Goal: Contribute content: Contribute content

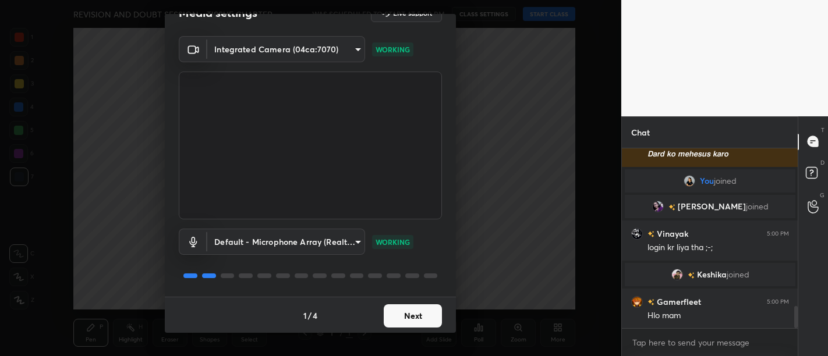
scroll to position [1271, 0]
click at [394, 307] on button "Next" at bounding box center [413, 316] width 58 height 23
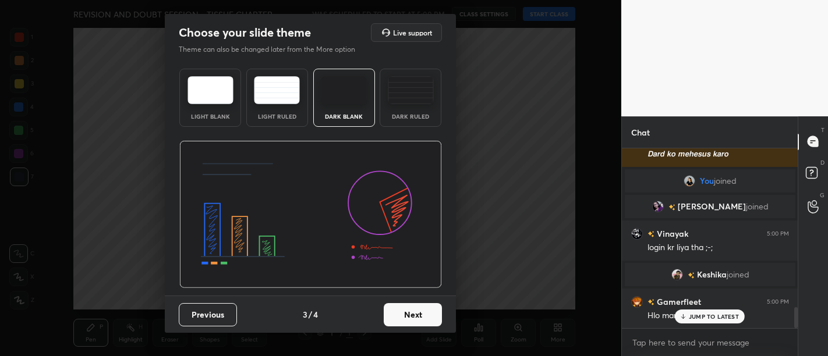
scroll to position [1389, 0]
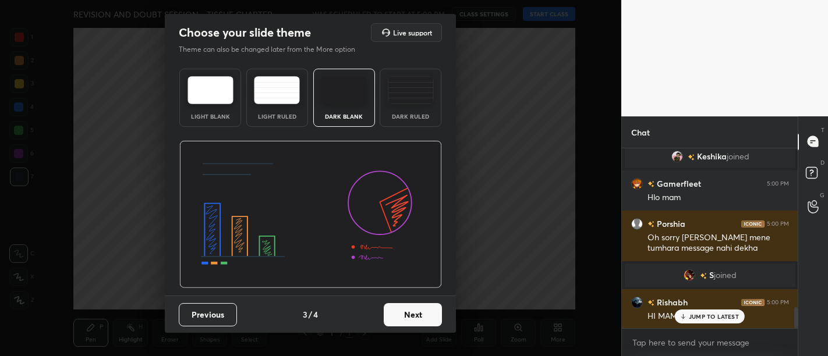
click at [394, 307] on button "Next" at bounding box center [413, 314] width 58 height 23
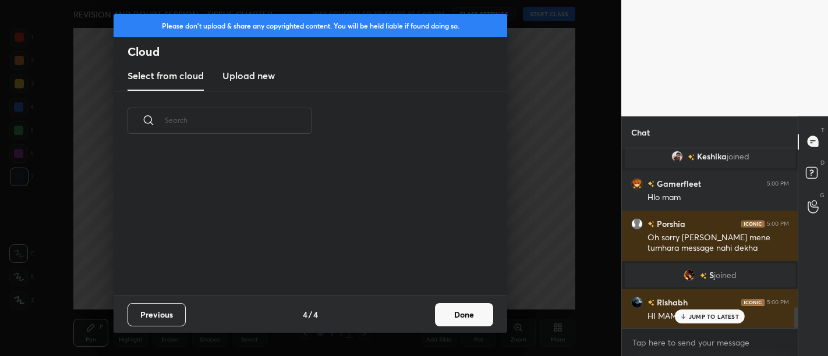
scroll to position [146, 374]
click at [249, 86] on new "Upload new" at bounding box center [249, 76] width 52 height 29
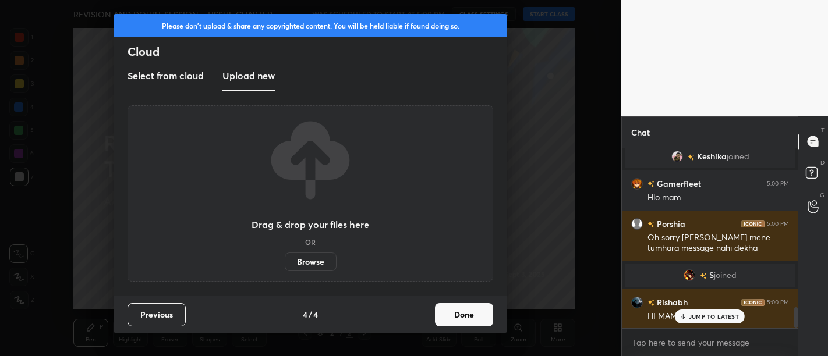
click at [318, 271] on div "Drag & drop your files here OR Browse" at bounding box center [311, 193] width 366 height 177
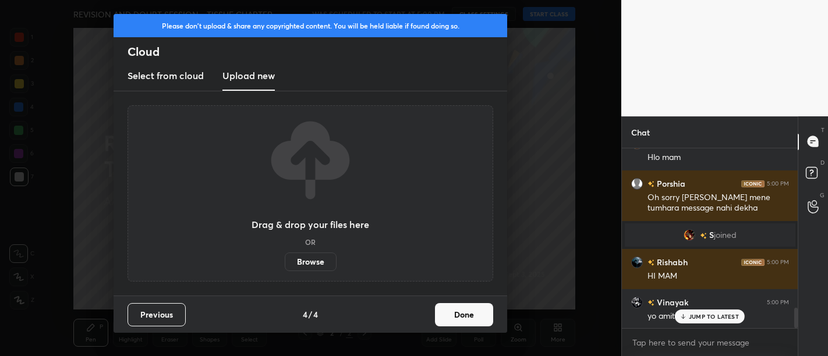
click at [313, 259] on label "Browse" at bounding box center [311, 262] width 52 height 19
click at [285, 259] on input "Browse" at bounding box center [285, 262] width 0 height 19
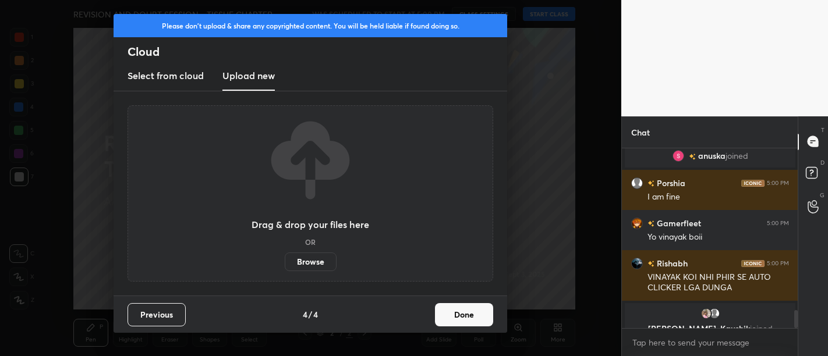
scroll to position [1631, 0]
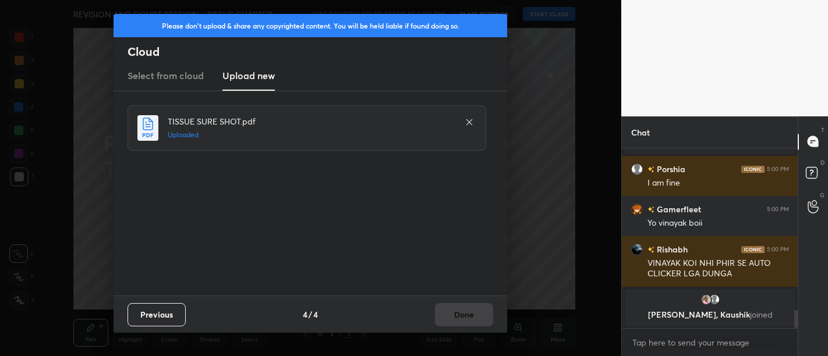
click at [467, 322] on div "Previous 4 / 4 Done" at bounding box center [311, 314] width 394 height 37
click at [467, 322] on button "Done" at bounding box center [464, 314] width 58 height 23
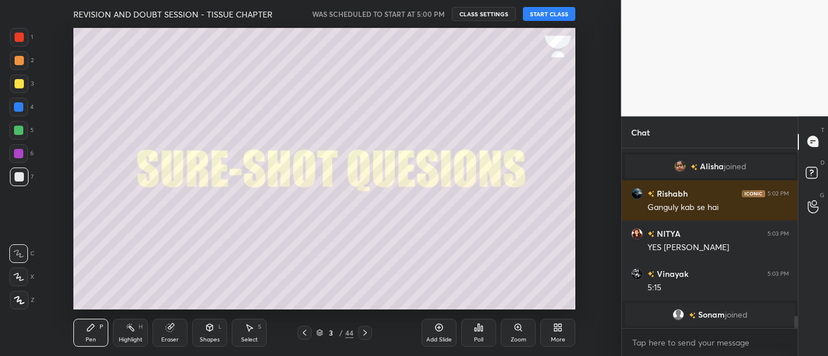
scroll to position [2529, 0]
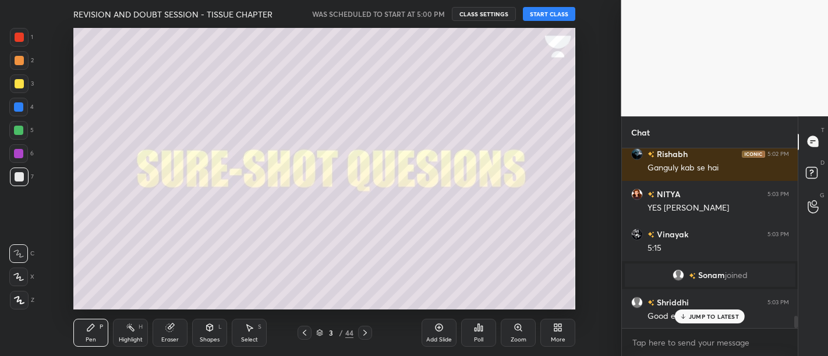
click at [550, 13] on button "START CLASS" at bounding box center [549, 14] width 52 height 14
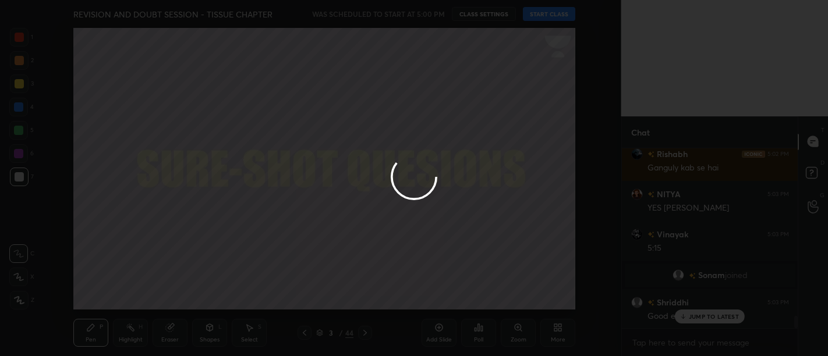
type textarea "x"
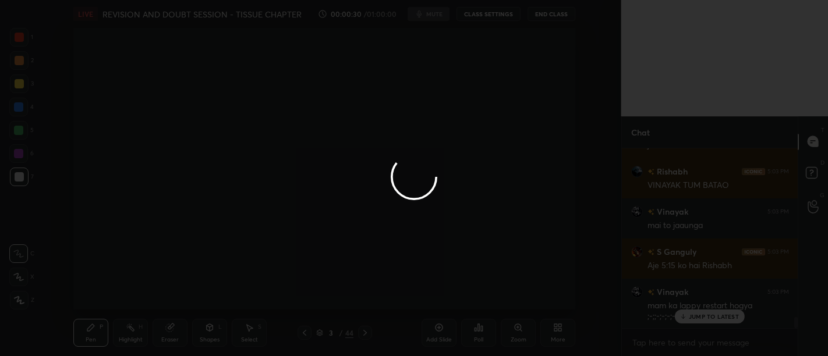
scroll to position [2792, 0]
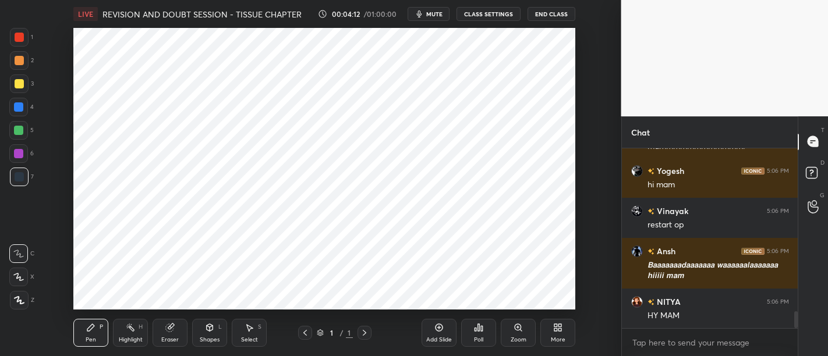
scroll to position [1785, 0]
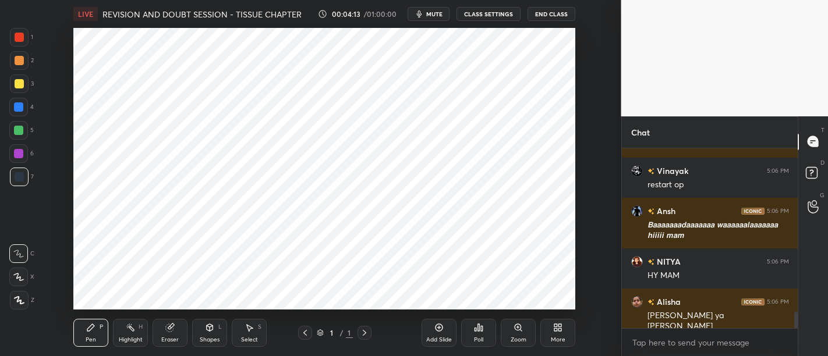
click at [23, 32] on div at bounding box center [19, 37] width 19 height 19
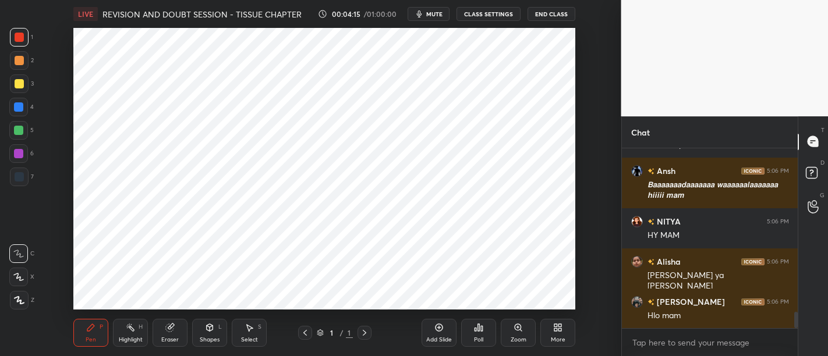
click at [555, 336] on div "More" at bounding box center [558, 333] width 35 height 28
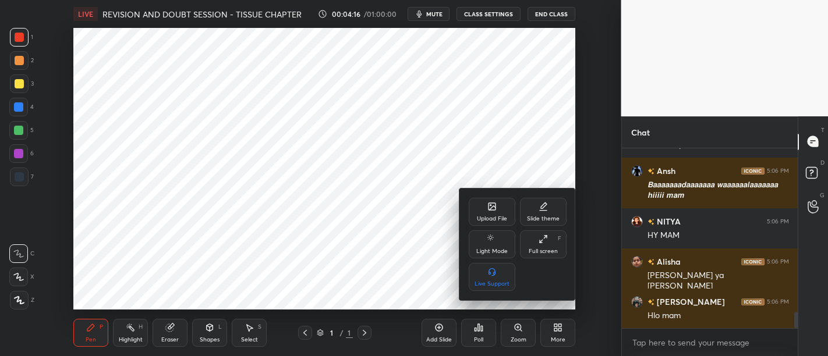
click at [489, 205] on icon at bounding box center [492, 206] width 7 height 7
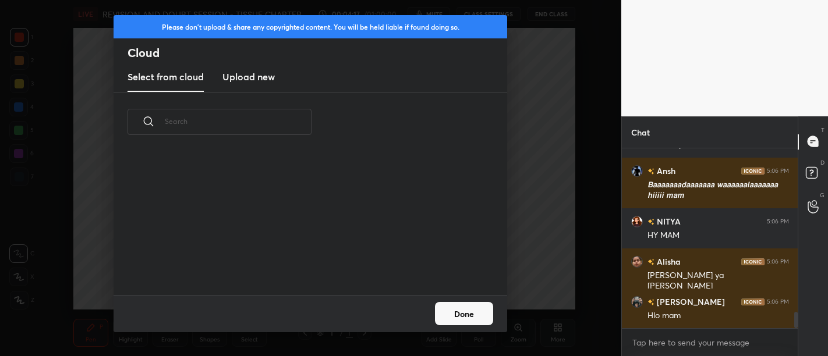
scroll to position [143, 374]
click at [265, 82] on h3 "Upload new" at bounding box center [249, 77] width 52 height 14
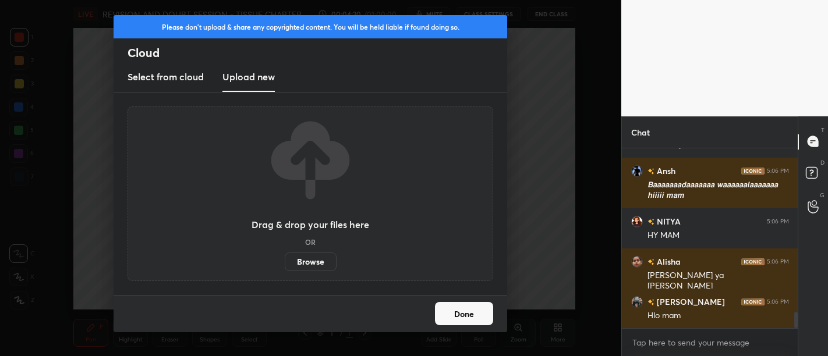
click at [322, 262] on label "Browse" at bounding box center [311, 262] width 52 height 19
click at [285, 262] on input "Browse" at bounding box center [285, 262] width 0 height 19
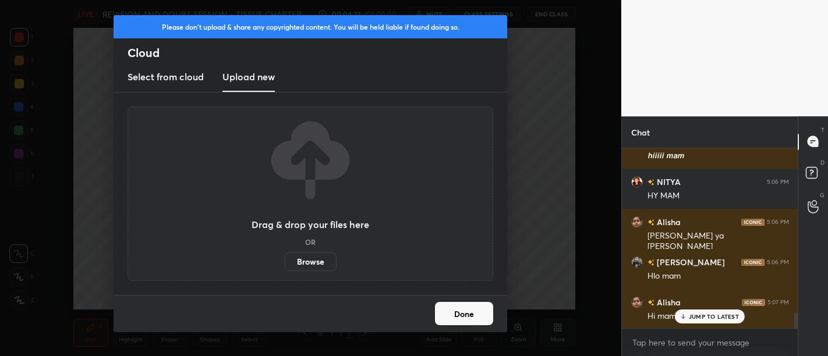
scroll to position [1905, 0]
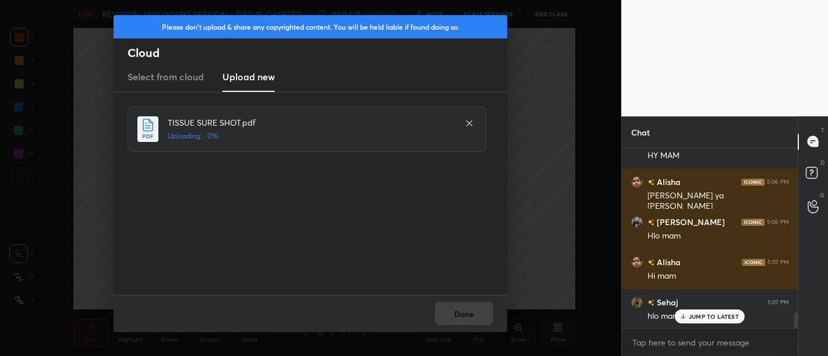
click at [494, 309] on div "Done" at bounding box center [311, 313] width 394 height 37
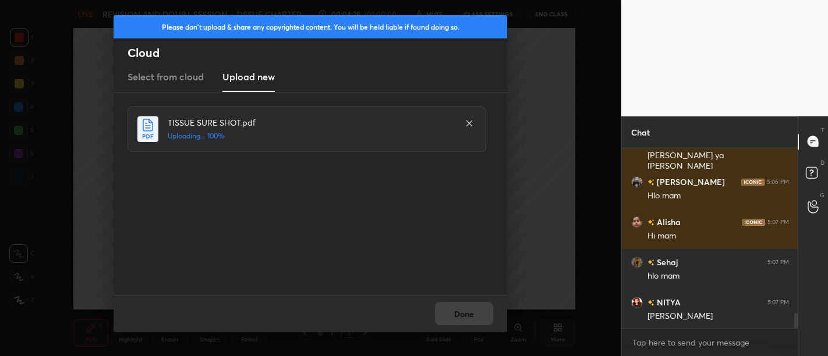
click at [472, 310] on div "Done" at bounding box center [311, 313] width 394 height 37
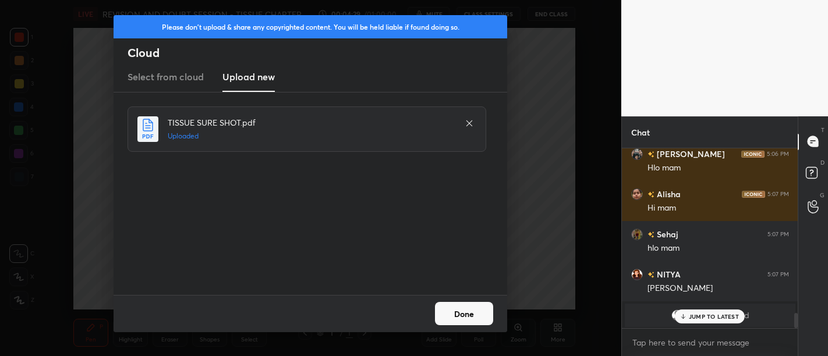
click at [474, 316] on button "Done" at bounding box center [464, 313] width 58 height 23
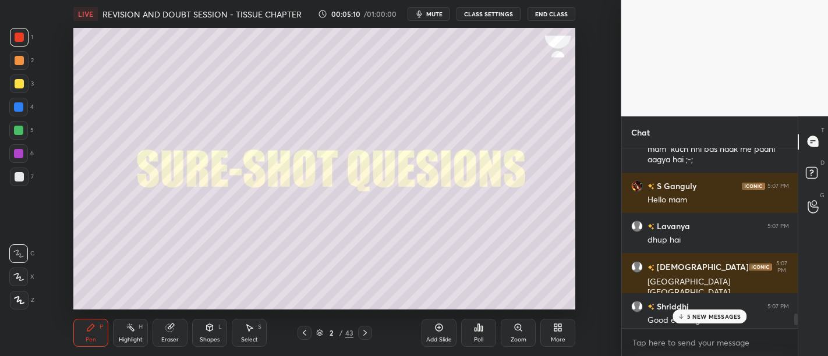
scroll to position [2501, 0]
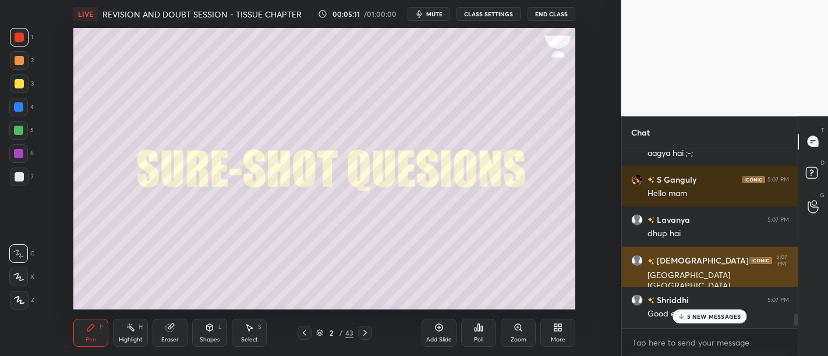
click at [736, 260] on div "[DEMOGRAPHIC_DATA] 5:07 PM" at bounding box center [710, 261] width 158 height 14
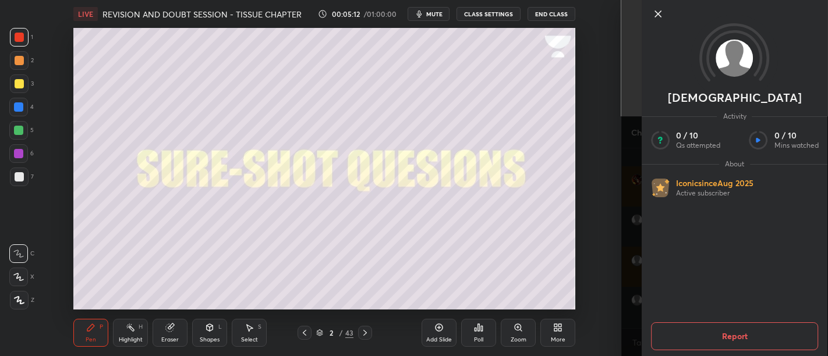
click at [659, 16] on icon at bounding box center [658, 14] width 6 height 6
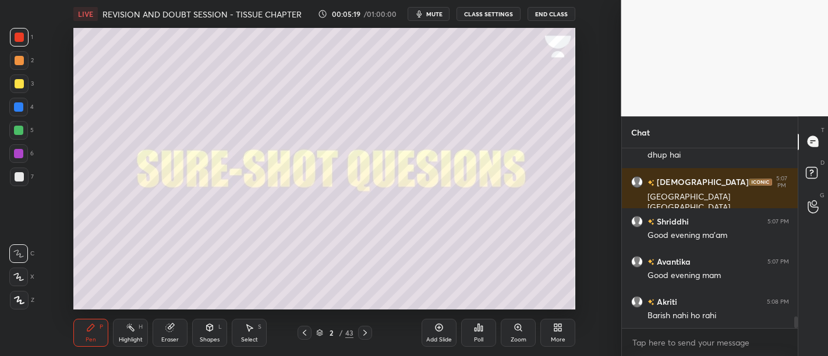
scroll to position [2629, 0]
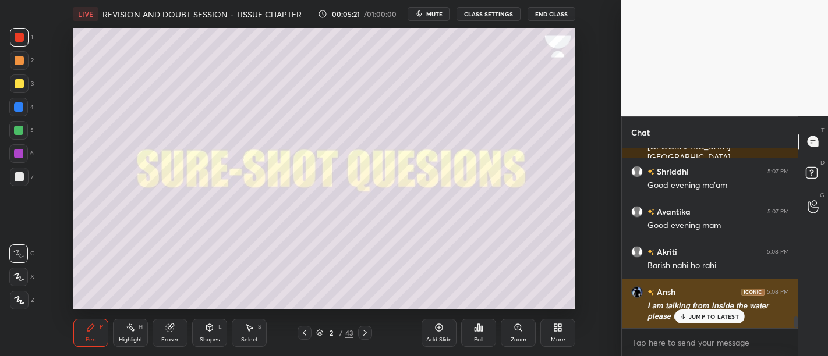
click at [729, 322] on div "JUMP TO LATEST" at bounding box center [710, 317] width 70 height 14
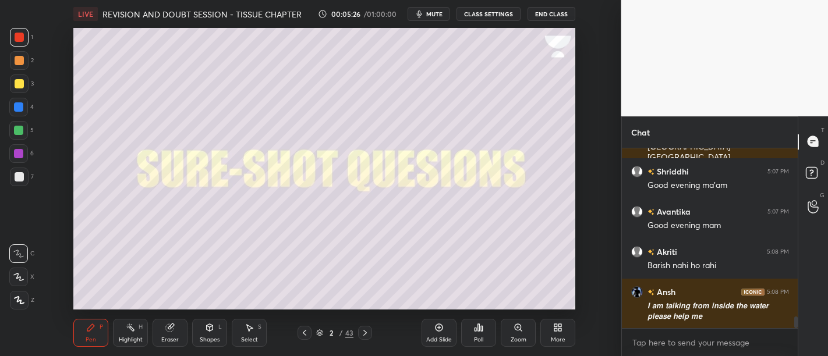
scroll to position [2670, 0]
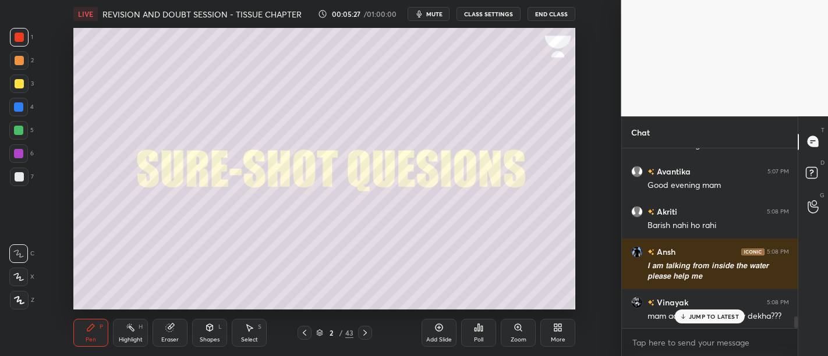
click at [23, 82] on div at bounding box center [19, 83] width 9 height 9
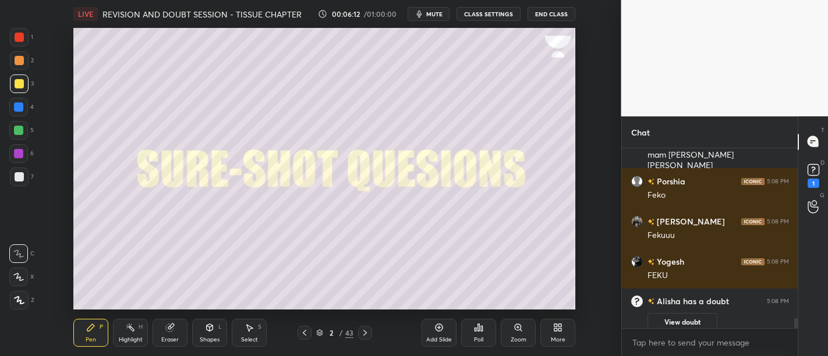
scroll to position [3133, 0]
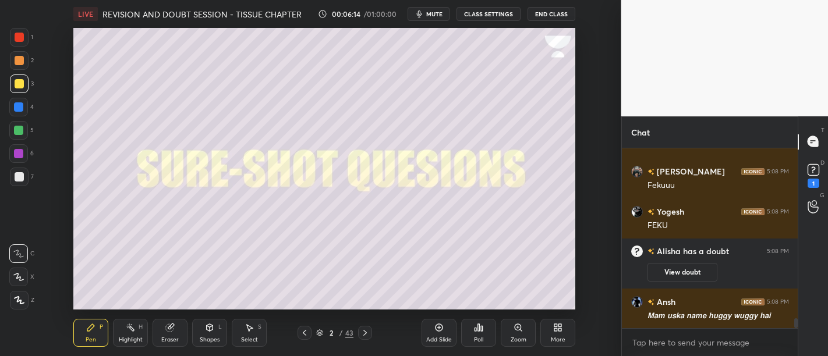
click at [22, 56] on div at bounding box center [19, 60] width 9 height 9
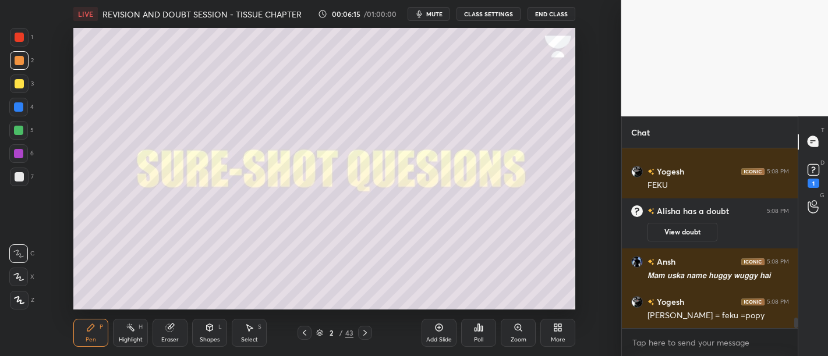
scroll to position [2846, 0]
click at [17, 89] on div at bounding box center [19, 83] width 9 height 9
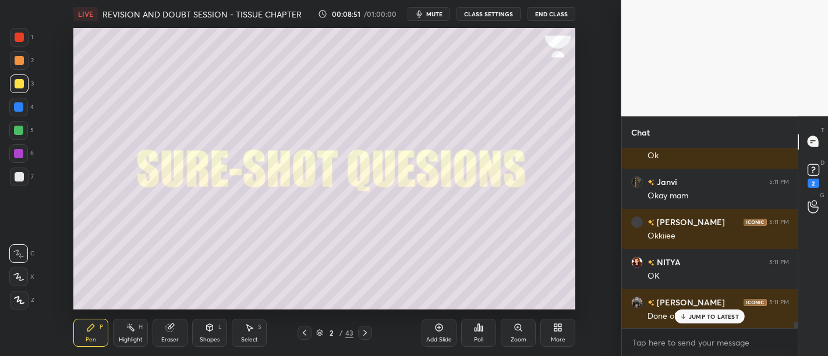
scroll to position [4922, 0]
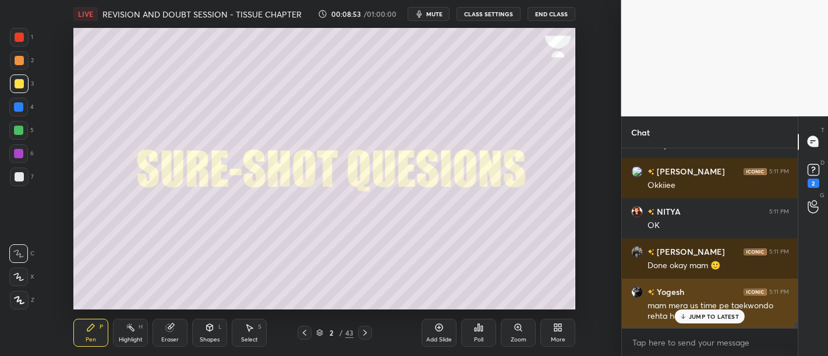
click at [722, 316] on p "JUMP TO LATEST" at bounding box center [714, 316] width 50 height 7
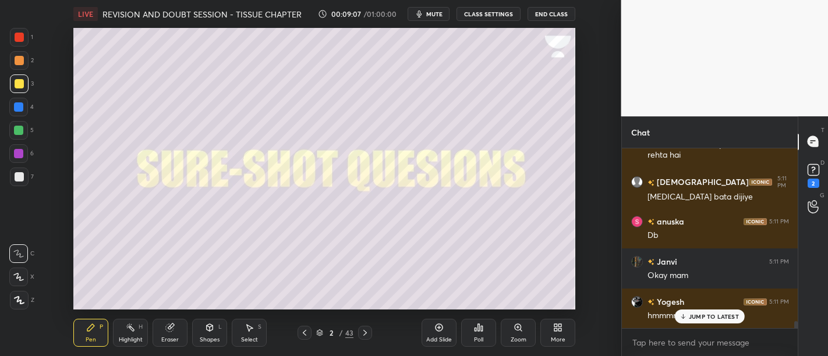
scroll to position [4640, 0]
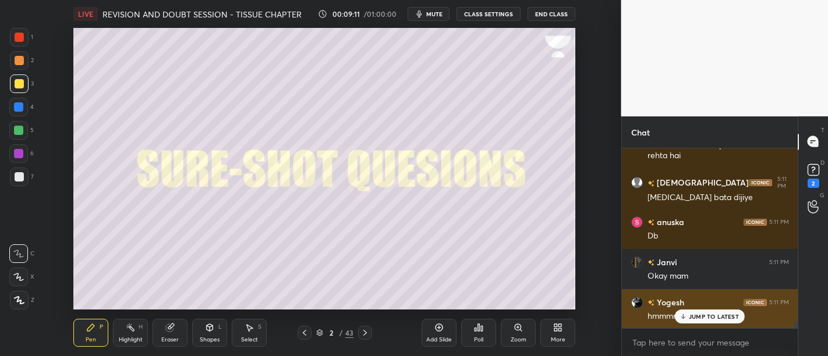
click at [725, 319] on p "JUMP TO LATEST" at bounding box center [714, 316] width 50 height 7
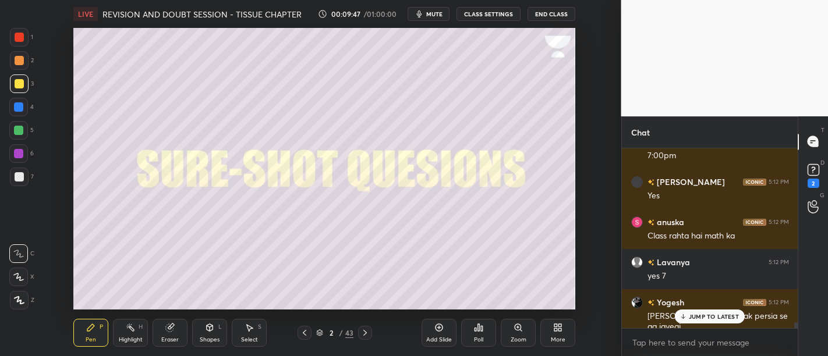
scroll to position [5590, 0]
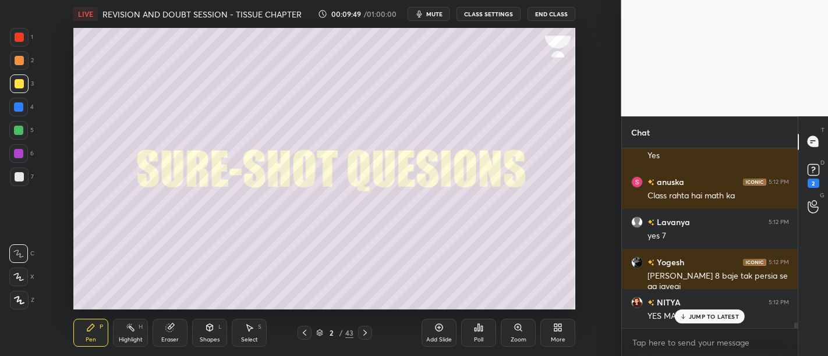
click at [707, 317] on p "JUMP TO LATEST" at bounding box center [714, 316] width 50 height 7
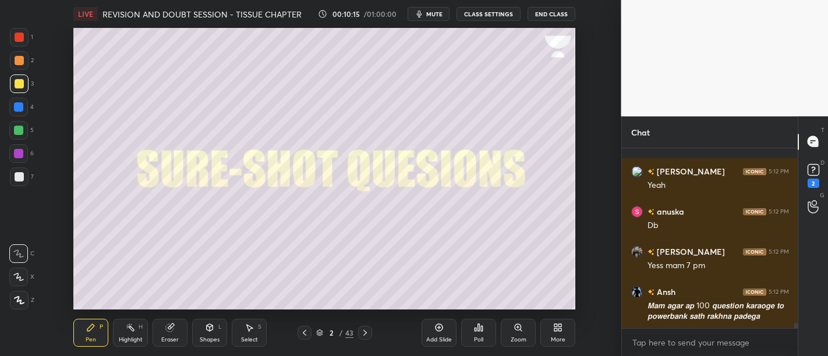
scroll to position [5802, 0]
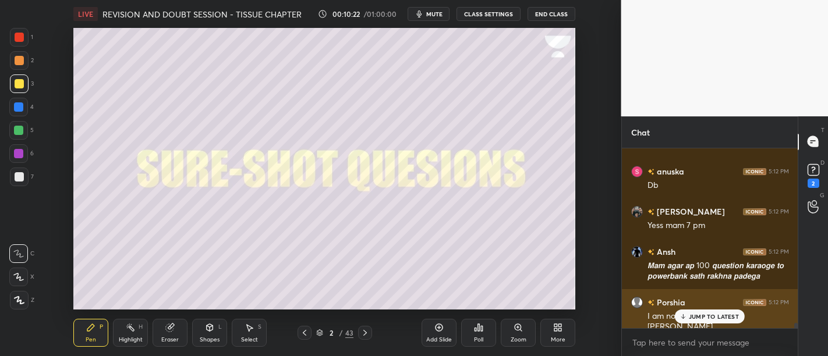
click at [719, 315] on p "JUMP TO LATEST" at bounding box center [714, 316] width 50 height 7
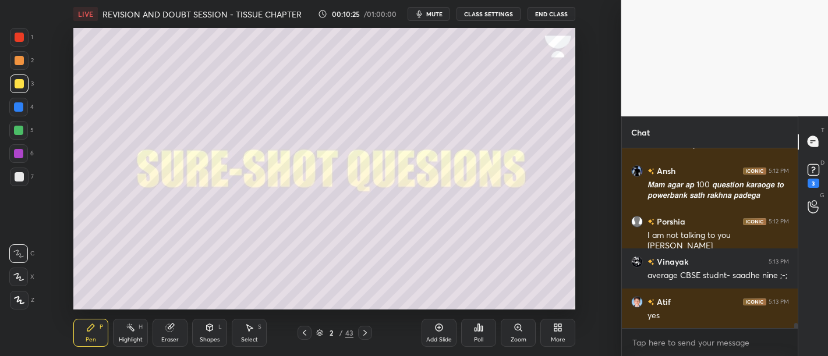
scroll to position [5923, 0]
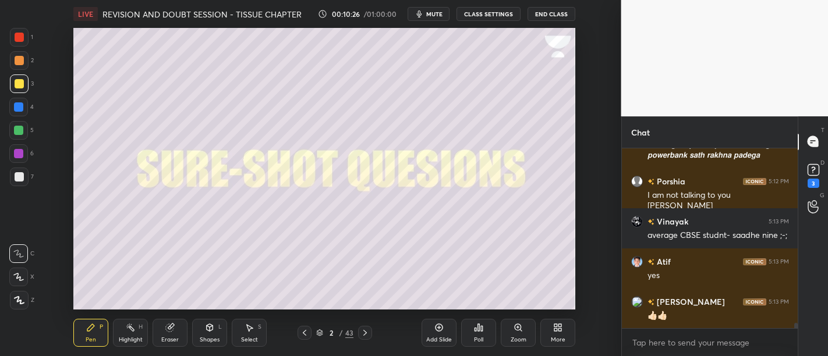
click at [24, 82] on div at bounding box center [19, 84] width 19 height 19
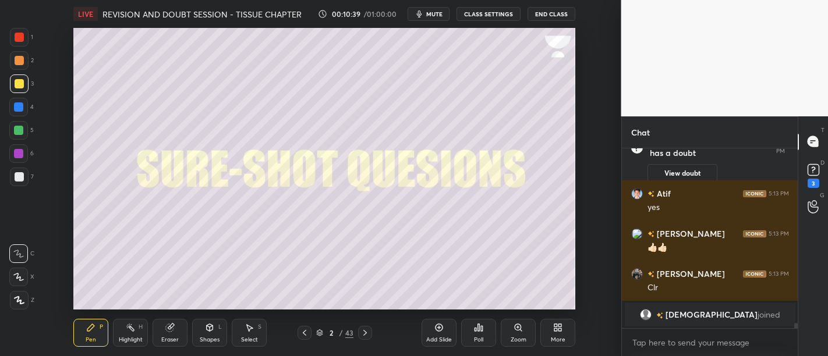
scroll to position [5607, 0]
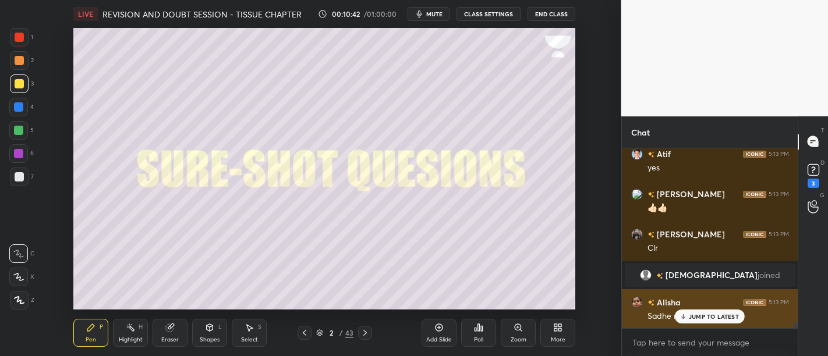
click at [723, 309] on div "Sadhe nau hota hai" at bounding box center [719, 316] width 142 height 14
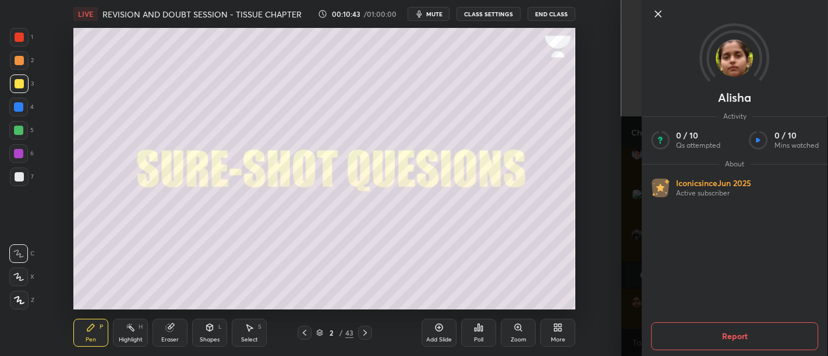
click at [655, 12] on icon at bounding box center [658, 14] width 14 height 14
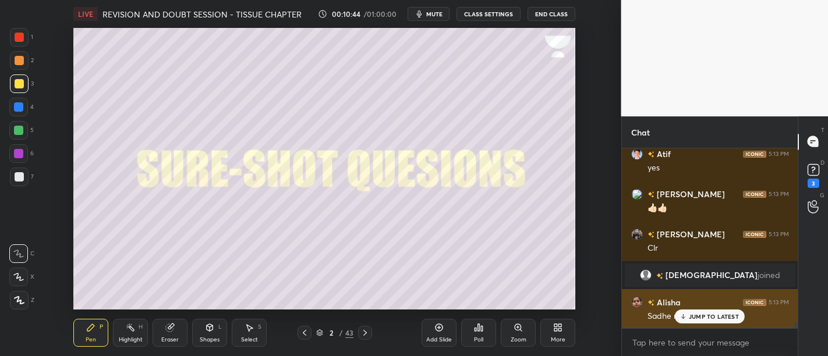
click at [712, 325] on div "[PERSON_NAME] 5:13 PM Sadhe nau hota hai" at bounding box center [710, 310] width 177 height 40
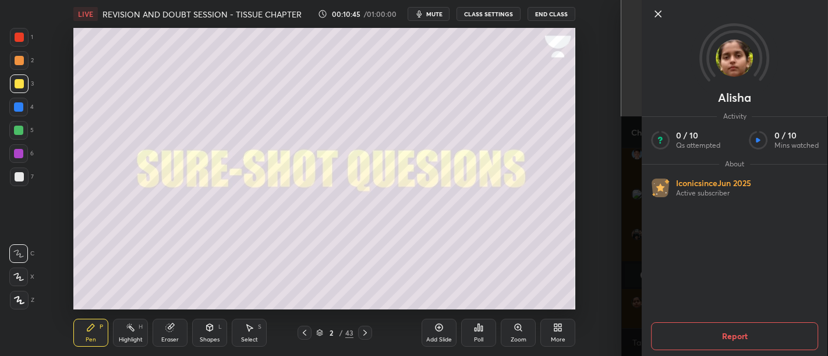
click at [654, 17] on icon at bounding box center [658, 14] width 14 height 14
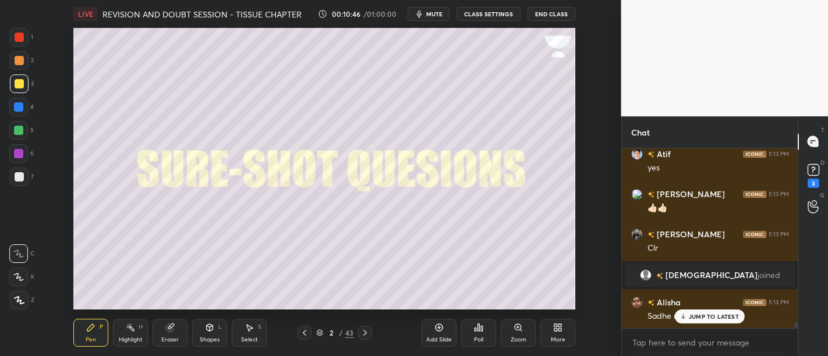
click at [710, 315] on p "JUMP TO LATEST" at bounding box center [714, 316] width 50 height 7
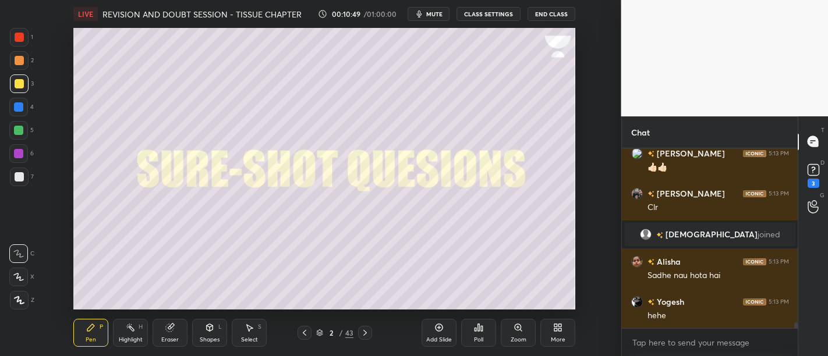
scroll to position [5698, 0]
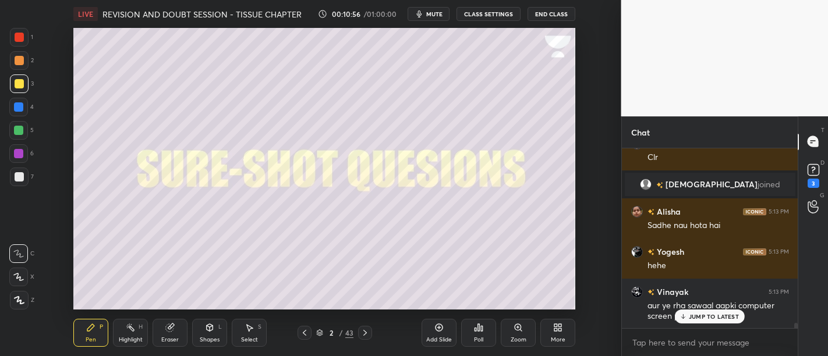
click at [697, 317] on p "JUMP TO LATEST" at bounding box center [714, 316] width 50 height 7
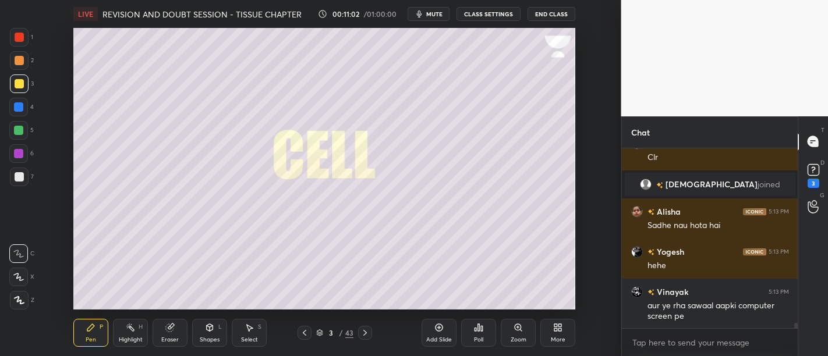
scroll to position [5738, 0]
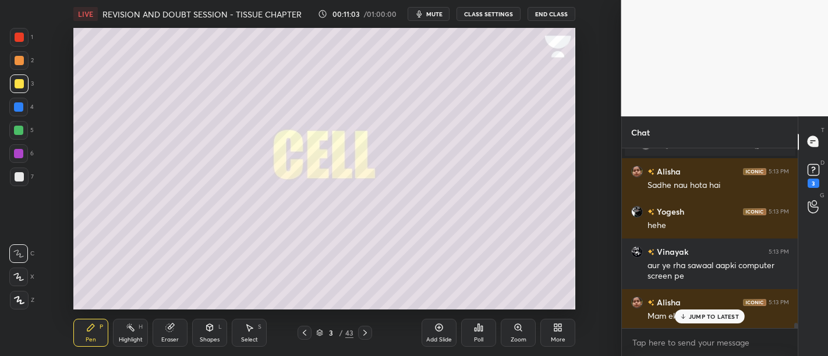
click at [320, 331] on icon at bounding box center [320, 331] width 6 height 3
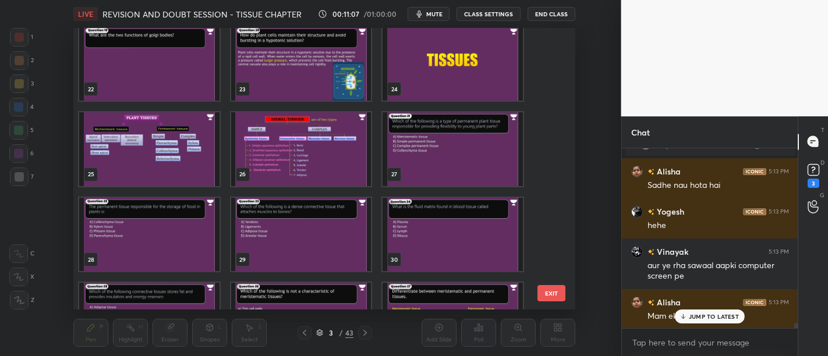
scroll to position [602, 0]
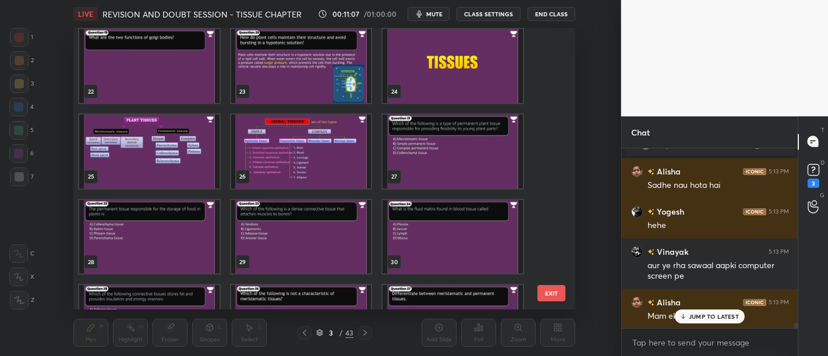
click at [161, 161] on img "grid" at bounding box center [149, 152] width 140 height 74
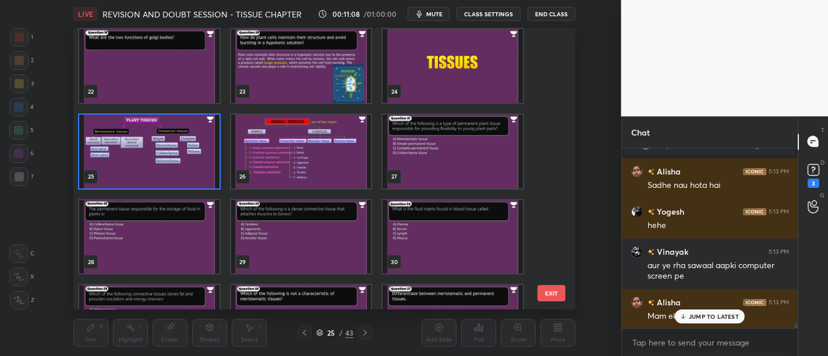
click at [189, 172] on img "grid" at bounding box center [149, 152] width 140 height 74
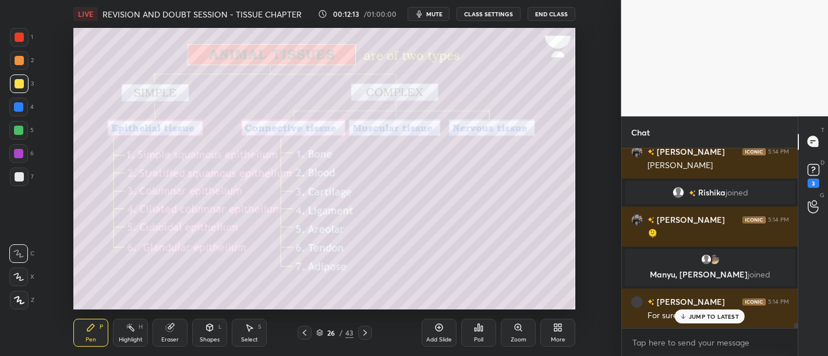
scroll to position [5954, 0]
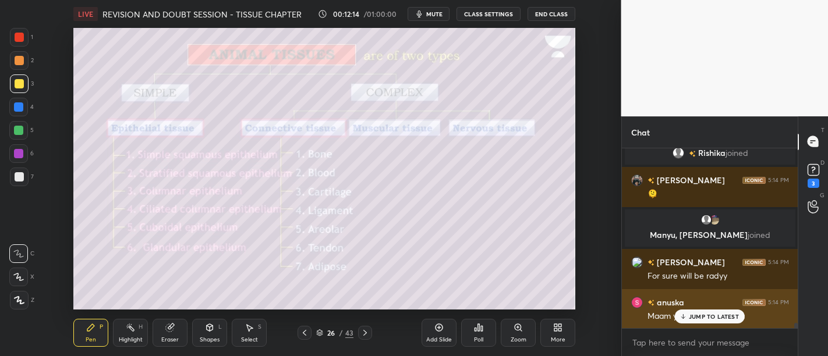
click at [714, 322] on div "JUMP TO LATEST" at bounding box center [710, 317] width 70 height 14
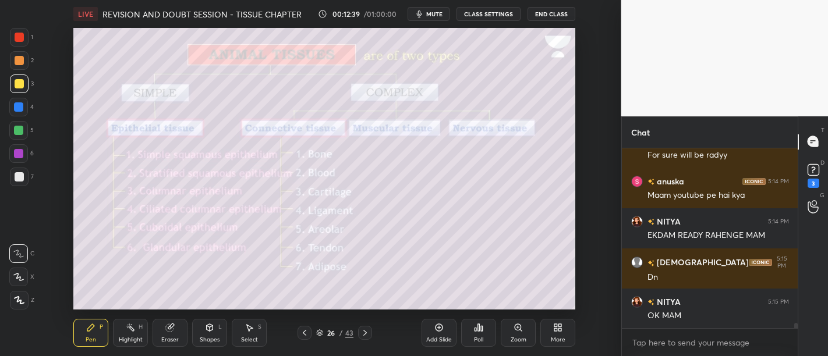
scroll to position [6166, 0]
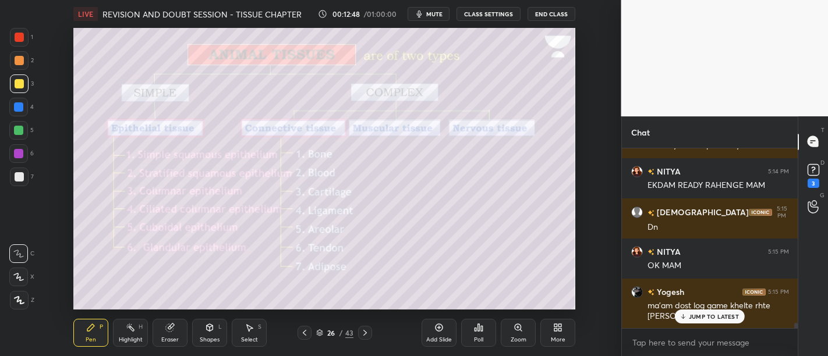
click at [726, 317] on p "JUMP TO LATEST" at bounding box center [714, 316] width 50 height 7
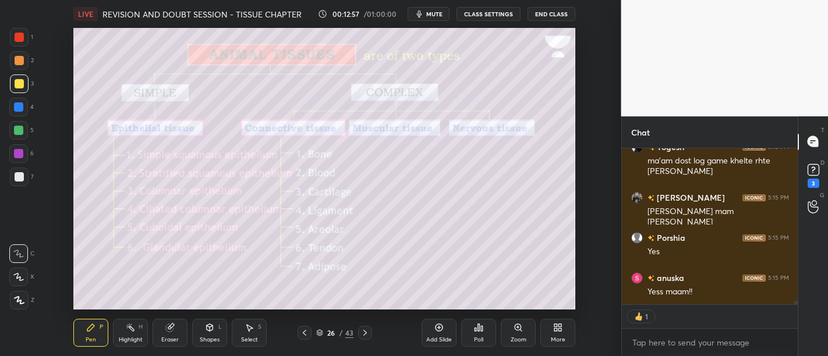
scroll to position [6351, 0]
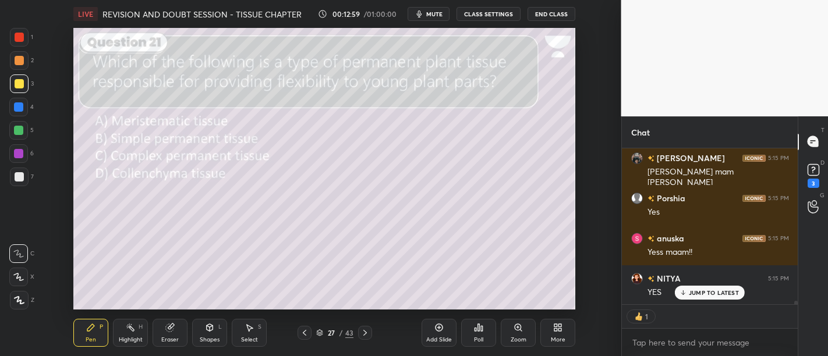
click at [478, 331] on icon at bounding box center [479, 327] width 2 height 7
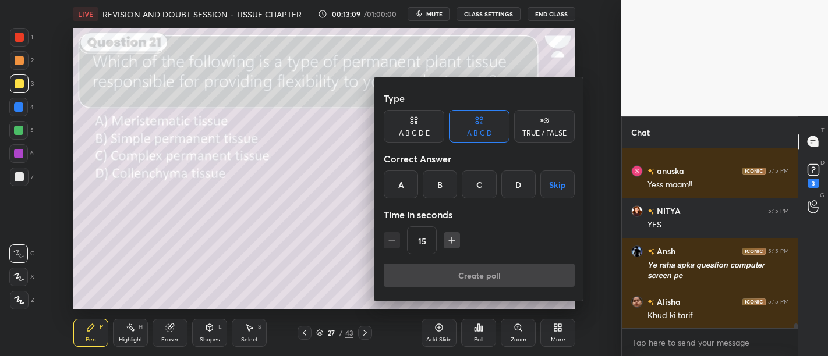
scroll to position [6458, 0]
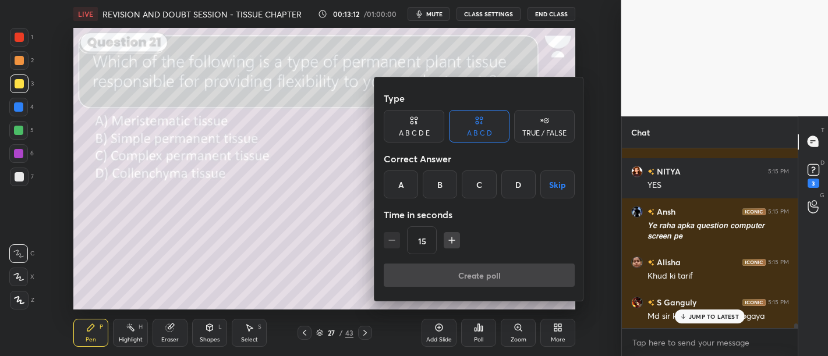
click at [357, 191] on div at bounding box center [414, 178] width 828 height 356
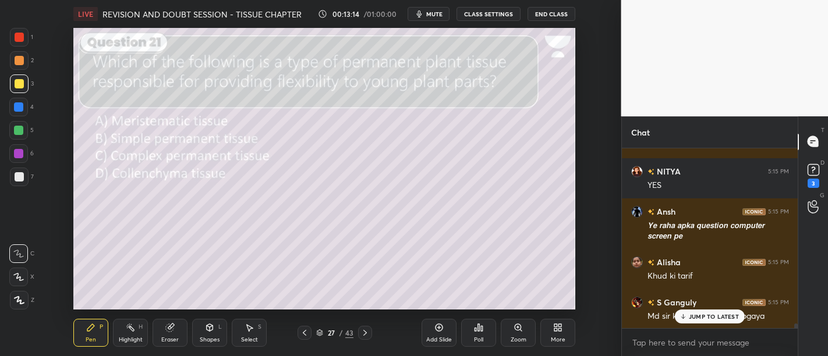
click at [737, 313] on p "JUMP TO LATEST" at bounding box center [714, 316] width 50 height 7
click at [478, 333] on div "Poll" at bounding box center [478, 333] width 35 height 28
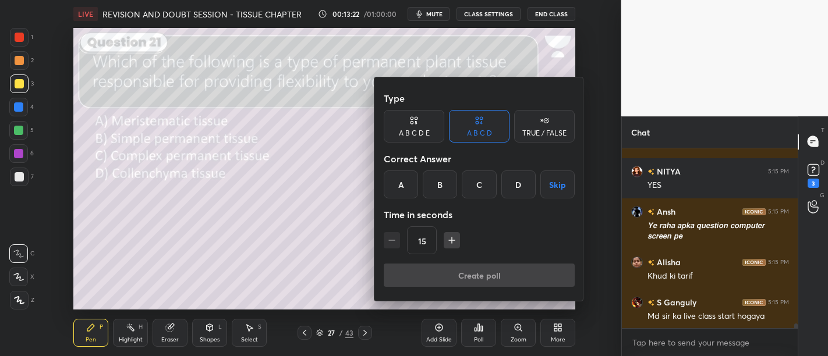
click at [397, 188] on div "A" at bounding box center [401, 185] width 34 height 28
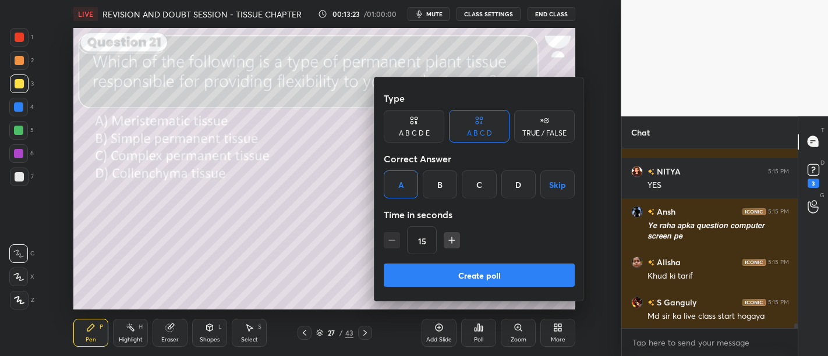
click at [431, 191] on div "B" at bounding box center [440, 185] width 34 height 28
click at [490, 274] on button "Create poll" at bounding box center [479, 275] width 191 height 23
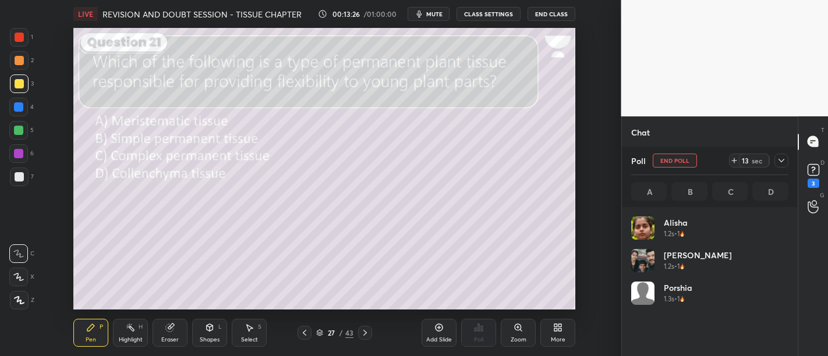
scroll to position [136, 154]
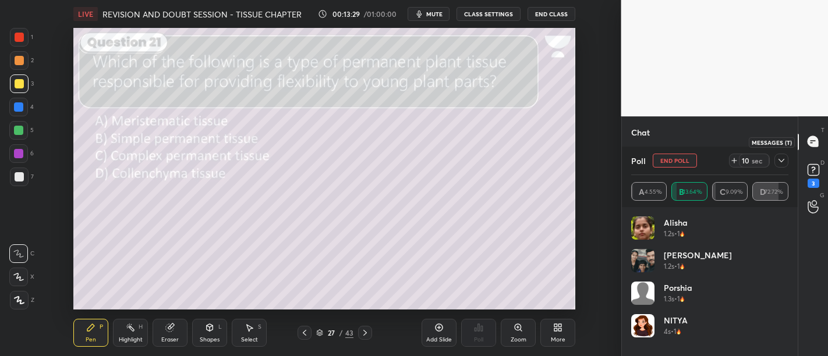
click at [812, 139] on icon at bounding box center [813, 141] width 10 height 10
click at [809, 169] on rect at bounding box center [813, 169] width 11 height 11
click at [812, 141] on icon at bounding box center [813, 141] width 5 height 0
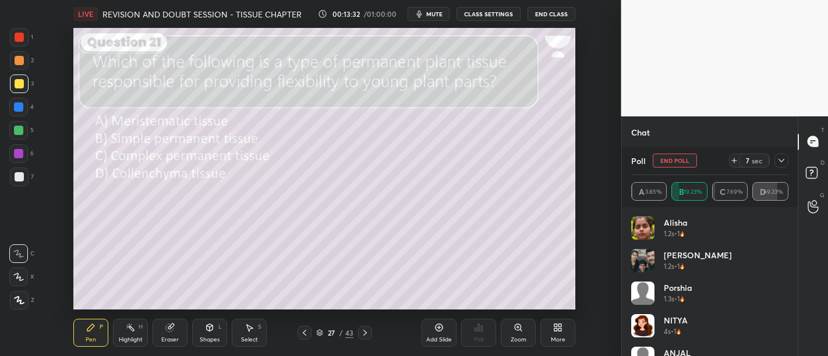
click at [777, 164] on icon at bounding box center [781, 160] width 9 height 9
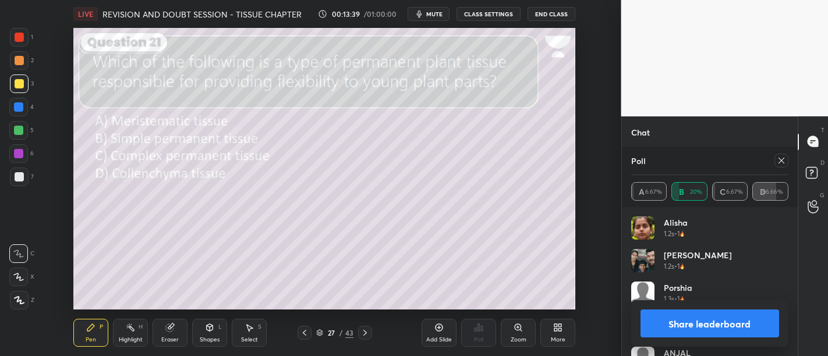
click at [765, 213] on div "[PERSON_NAME] 1.2s • 1 [PERSON_NAME] 1.2s • 1 [PERSON_NAME] 1.3s • 1 NITYA 4s •…" at bounding box center [710, 281] width 177 height 149
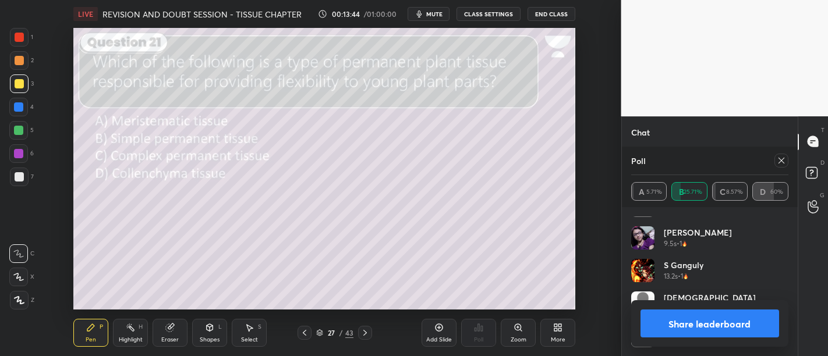
click at [817, 129] on div "T Messages (T)" at bounding box center [814, 142] width 30 height 33
click at [808, 181] on icon at bounding box center [813, 174] width 21 height 21
click at [816, 205] on circle at bounding box center [814, 203] width 5 height 5
click at [810, 142] on icon at bounding box center [813, 141] width 10 height 10
click at [693, 333] on button "Share leaderboard" at bounding box center [710, 324] width 139 height 28
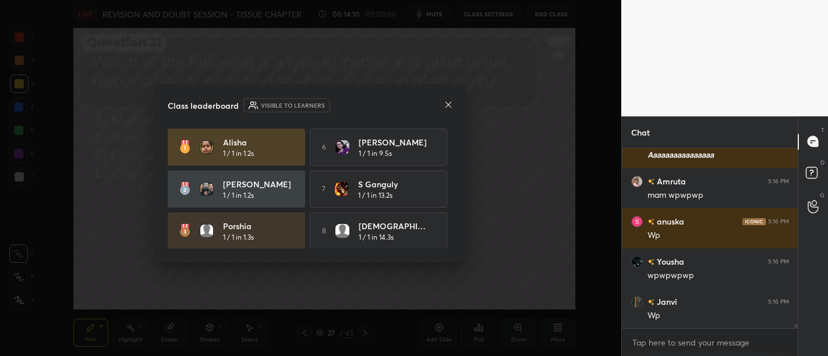
click at [456, 101] on div "Class leaderboard Visible to learners [PERSON_NAME] 1 / 1 in 1.2s 6 [PERSON_NAM…" at bounding box center [310, 173] width 313 height 178
click at [446, 101] on icon at bounding box center [448, 104] width 9 height 9
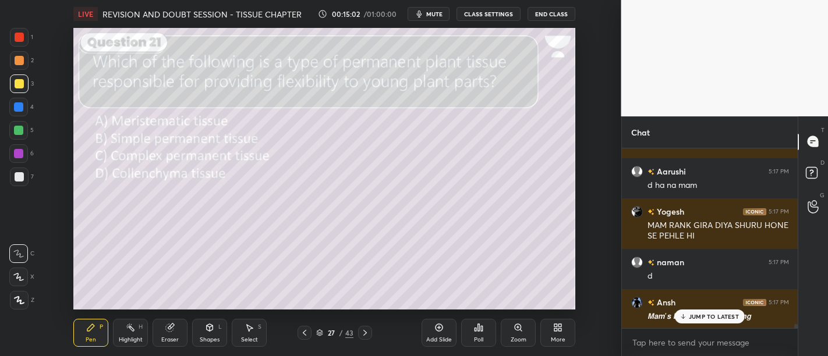
click at [700, 320] on p "JUMP TO LATEST" at bounding box center [714, 316] width 50 height 7
click at [21, 60] on div at bounding box center [19, 60] width 9 height 9
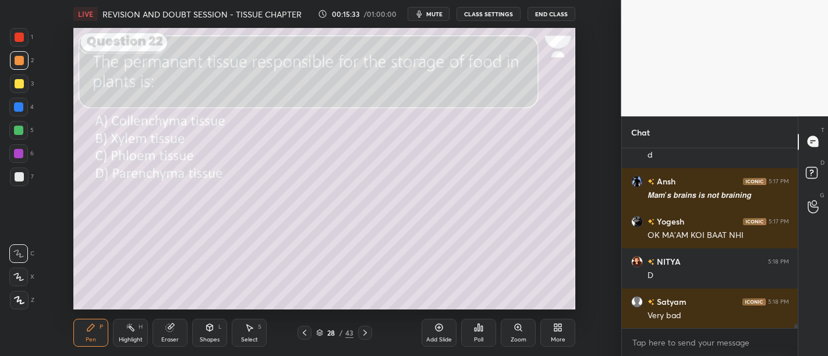
scroll to position [8213, 0]
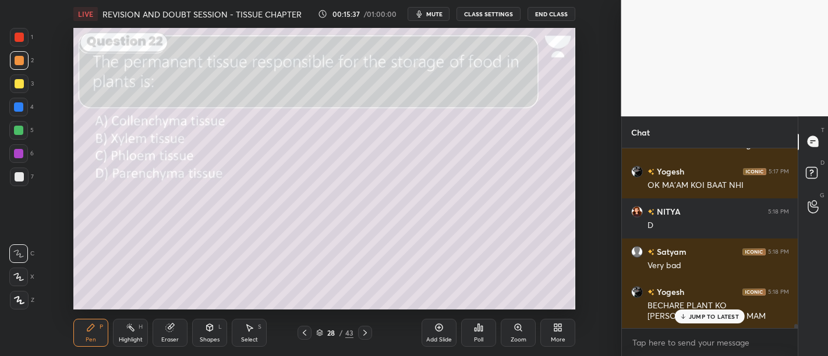
click at [483, 335] on div "Poll" at bounding box center [478, 333] width 35 height 28
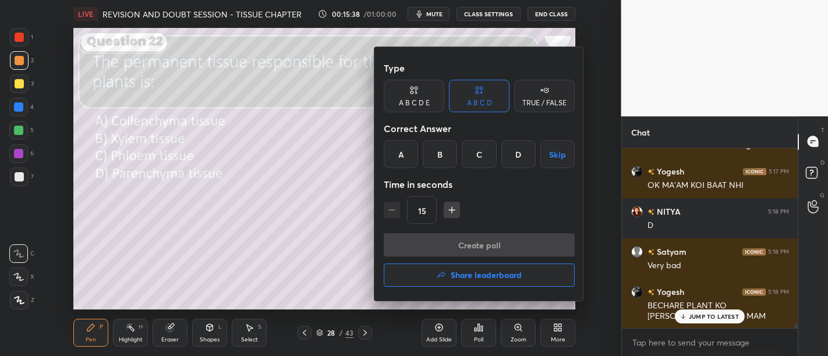
scroll to position [8254, 0]
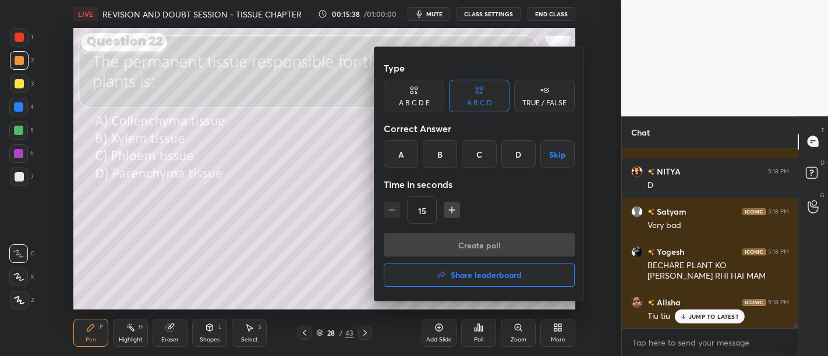
click at [511, 153] on div "D" at bounding box center [519, 154] width 34 height 28
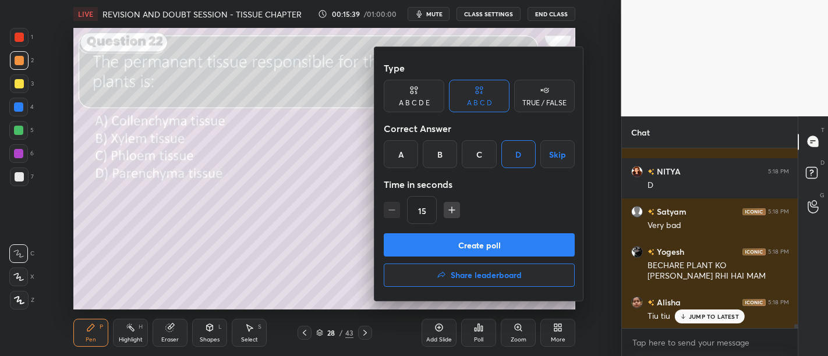
click at [535, 243] on button "Create poll" at bounding box center [479, 245] width 191 height 23
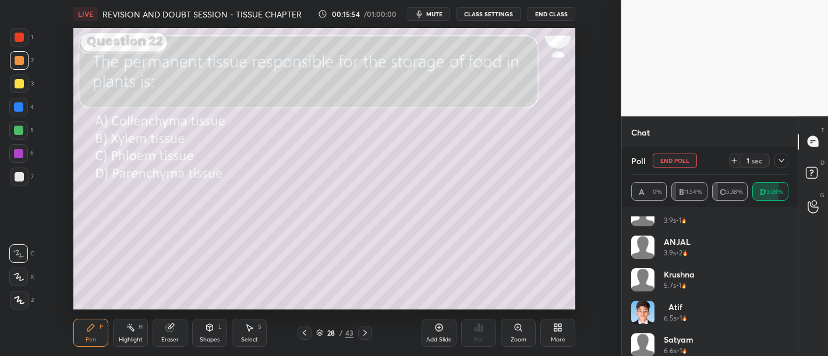
scroll to position [513, 0]
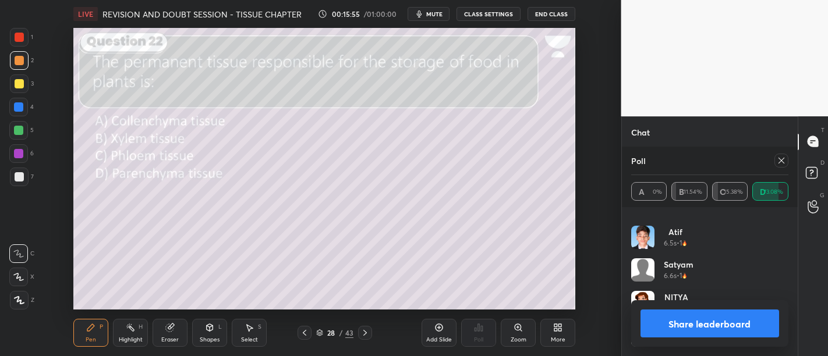
click at [698, 313] on button "Share leaderboard" at bounding box center [710, 324] width 139 height 28
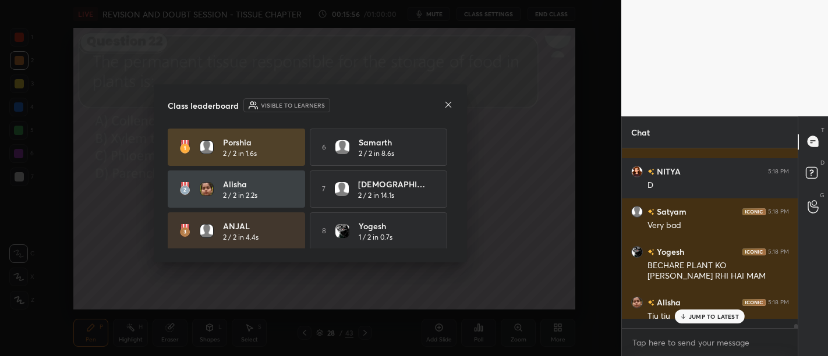
scroll to position [3, 3]
click at [447, 101] on icon at bounding box center [448, 104] width 9 height 9
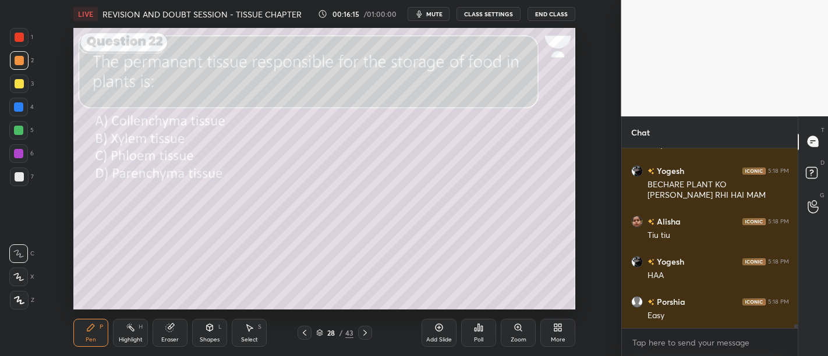
click at [24, 80] on div at bounding box center [19, 84] width 19 height 19
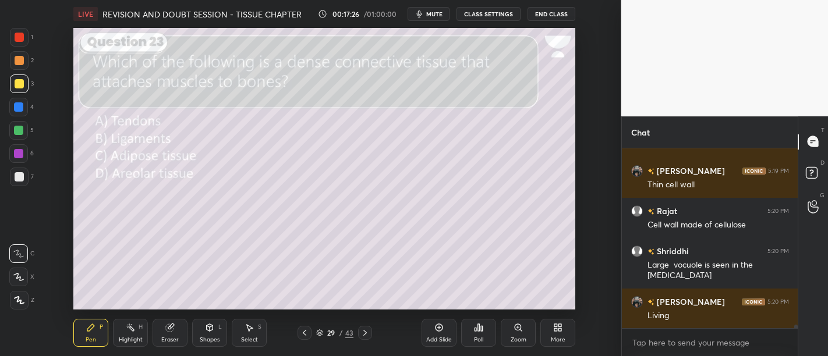
scroll to position [8430, 0]
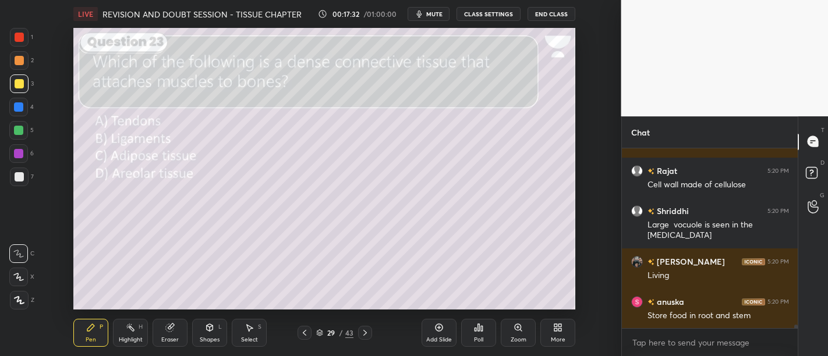
click at [478, 333] on div "Poll" at bounding box center [478, 333] width 35 height 28
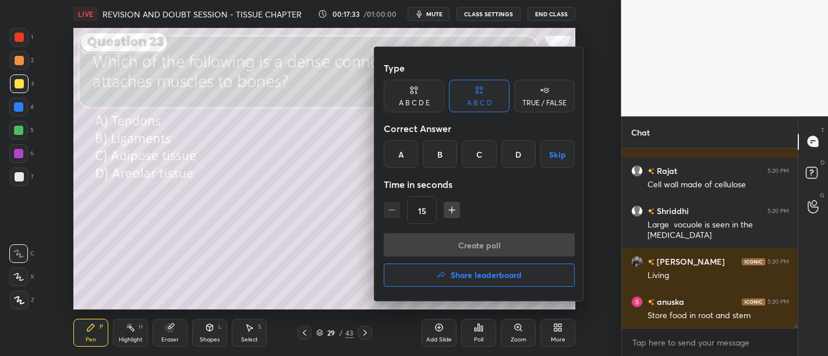
click at [395, 153] on div "A" at bounding box center [401, 154] width 34 height 28
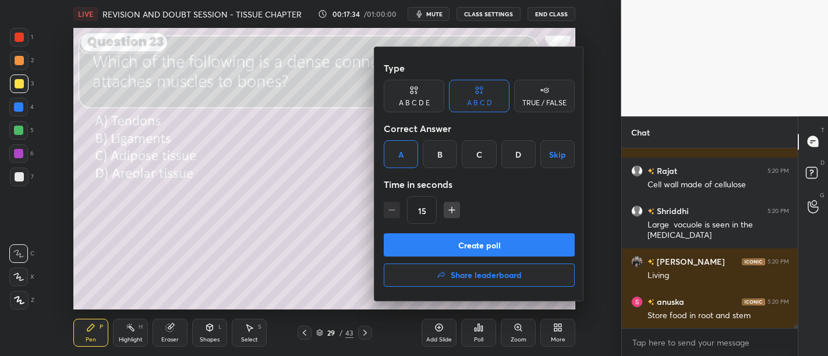
click at [538, 241] on button "Create poll" at bounding box center [479, 245] width 191 height 23
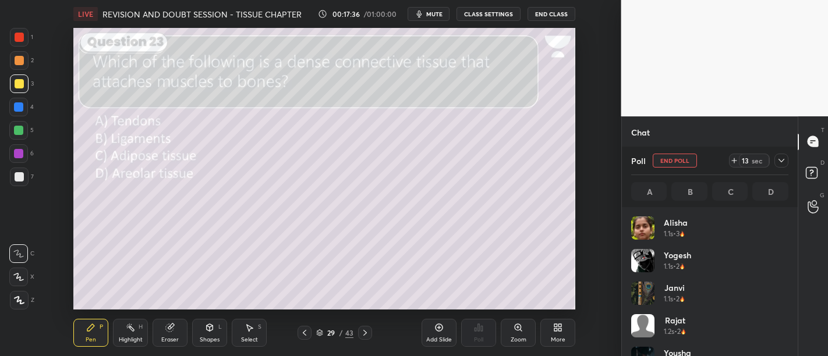
scroll to position [136, 154]
click at [13, 59] on div at bounding box center [19, 60] width 19 height 19
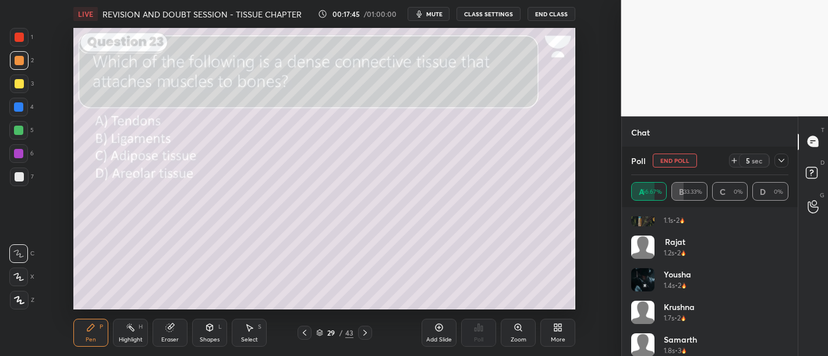
scroll to position [100, 0]
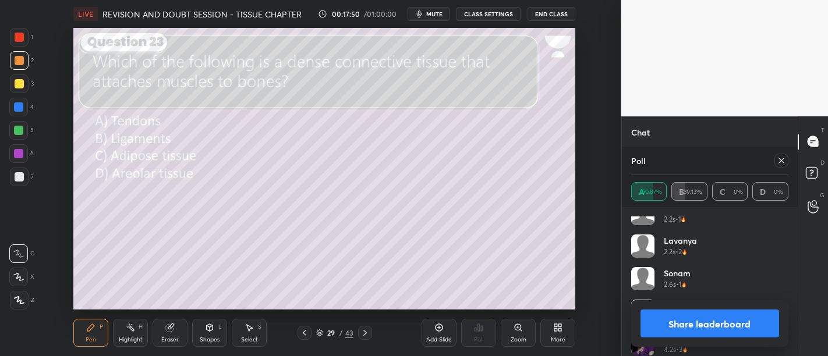
click at [716, 317] on button "Share leaderboard" at bounding box center [710, 324] width 139 height 28
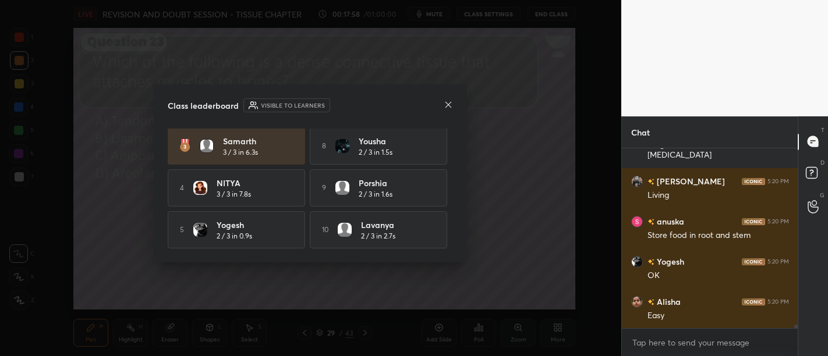
click at [447, 104] on icon at bounding box center [448, 104] width 9 height 9
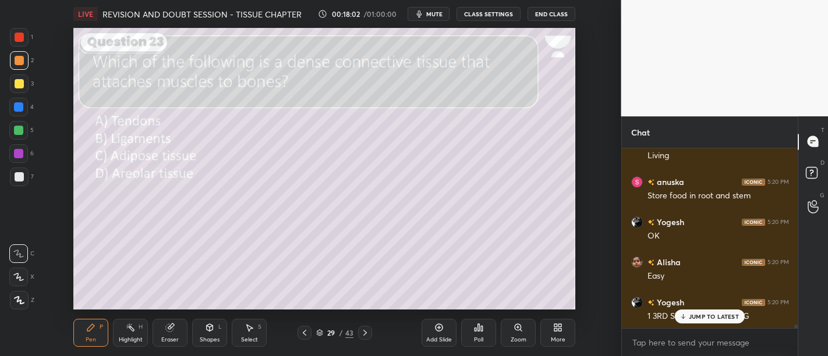
click at [18, 82] on div at bounding box center [19, 83] width 9 height 9
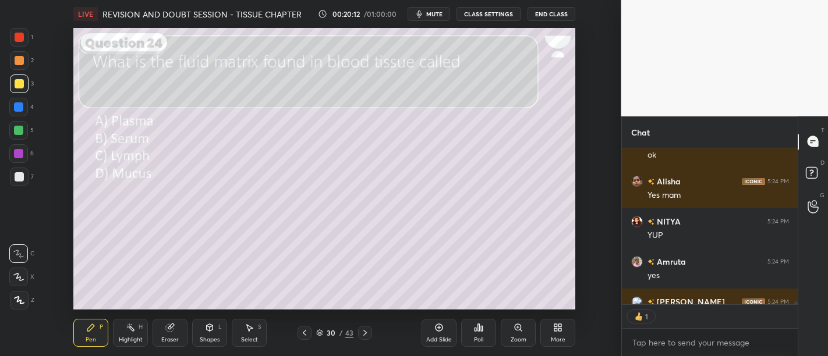
scroll to position [9027, 0]
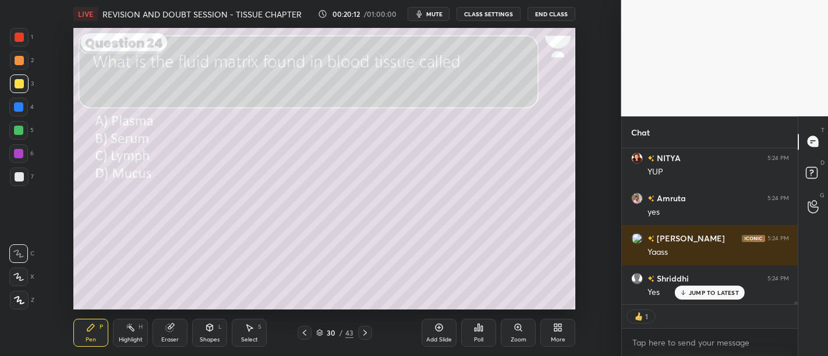
click at [484, 331] on div "Poll" at bounding box center [478, 333] width 35 height 28
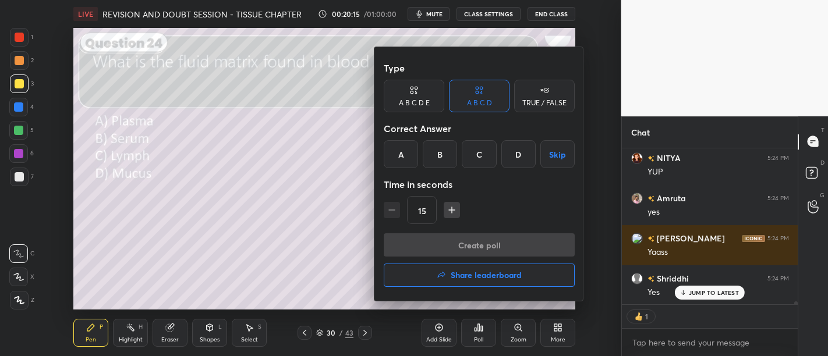
click at [408, 158] on div "A" at bounding box center [401, 154] width 34 height 28
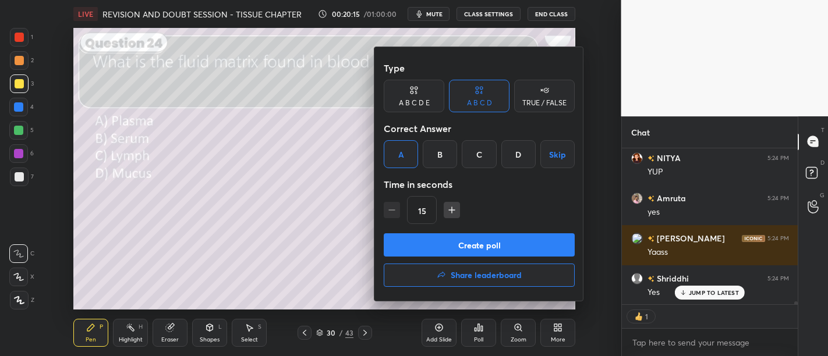
click at [498, 242] on button "Create poll" at bounding box center [479, 245] width 191 height 23
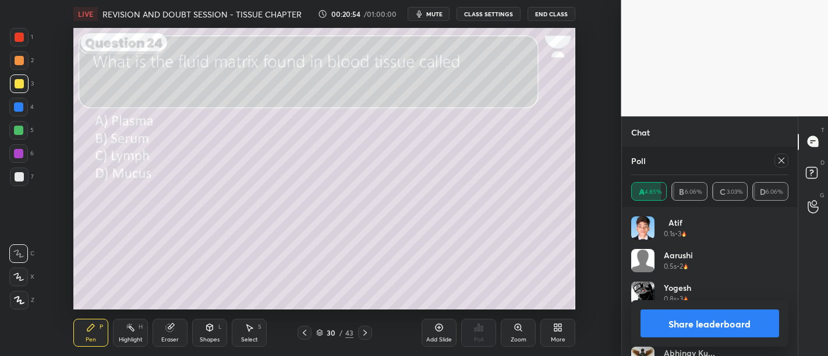
scroll to position [9237, 0]
click at [709, 317] on button "Share leaderboard" at bounding box center [710, 324] width 139 height 28
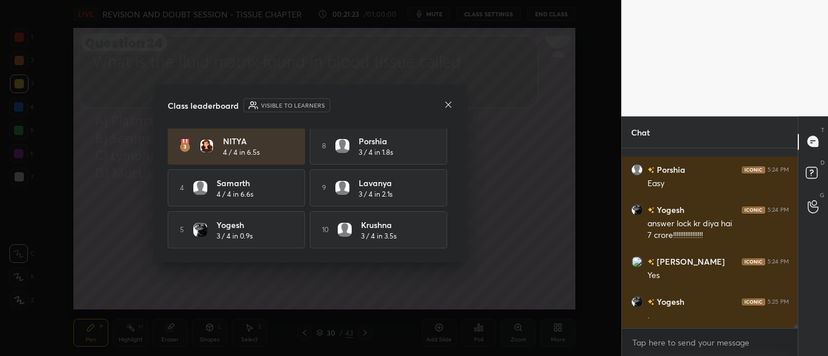
click at [446, 104] on icon at bounding box center [448, 104] width 9 height 9
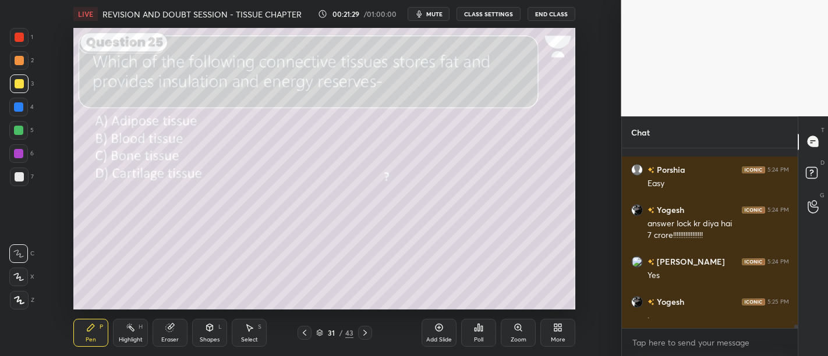
click at [485, 329] on div "Poll" at bounding box center [478, 333] width 35 height 28
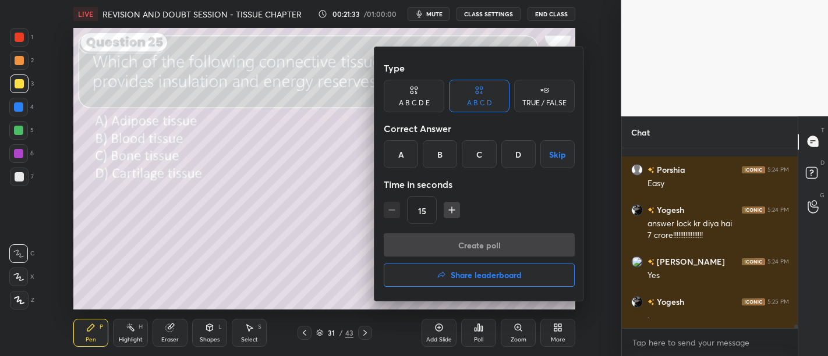
click at [391, 160] on div "A" at bounding box center [401, 154] width 34 height 28
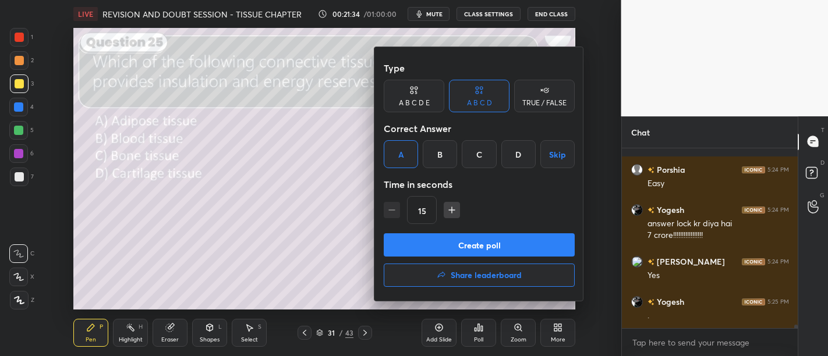
click at [514, 239] on button "Create poll" at bounding box center [479, 245] width 191 height 23
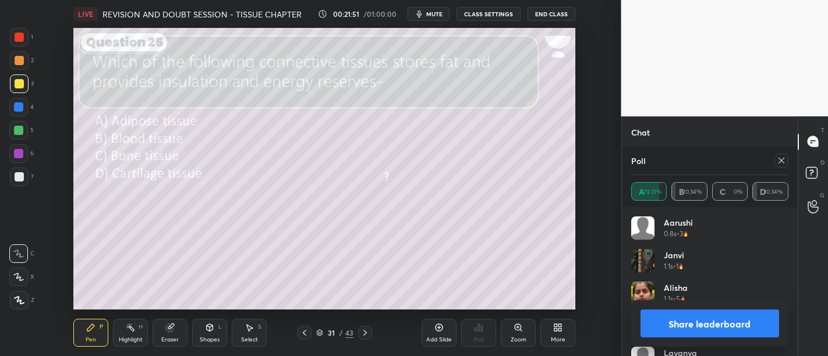
click at [742, 318] on button "Share leaderboard" at bounding box center [710, 324] width 139 height 28
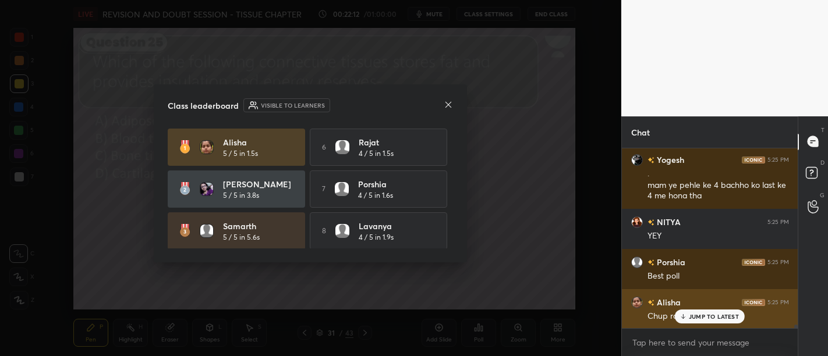
click at [725, 316] on p "JUMP TO LATEST" at bounding box center [714, 316] width 50 height 7
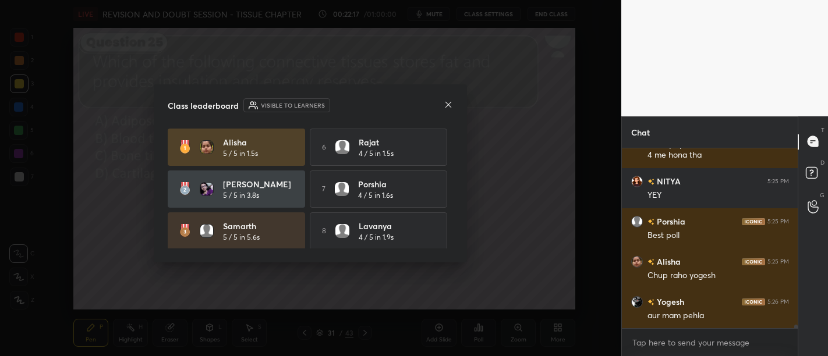
click at [445, 102] on icon at bounding box center [448, 104] width 9 height 9
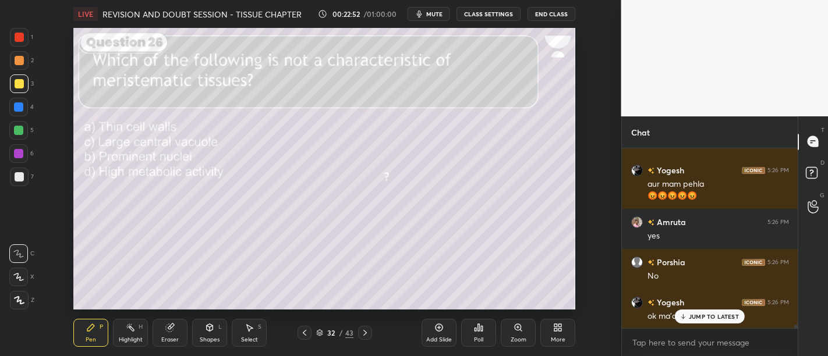
click at [487, 335] on div "Poll" at bounding box center [478, 333] width 35 height 28
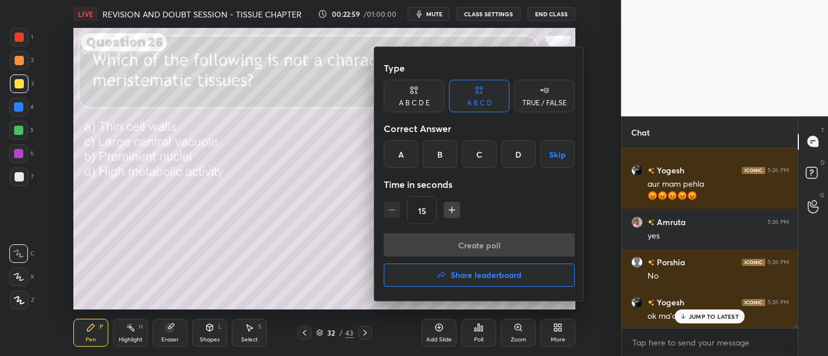
click at [439, 162] on div "B" at bounding box center [440, 154] width 34 height 28
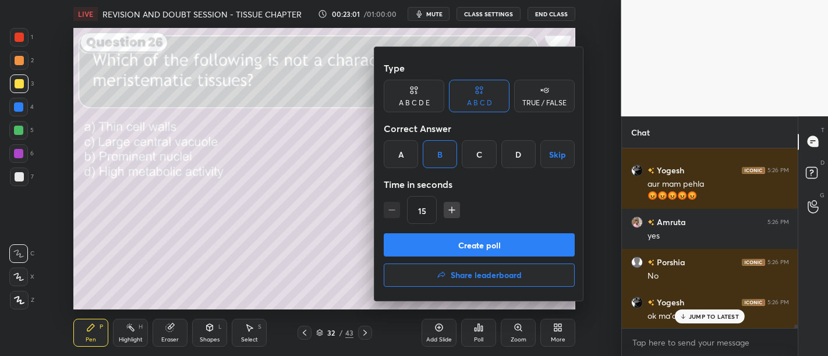
click at [348, 195] on div at bounding box center [414, 178] width 828 height 356
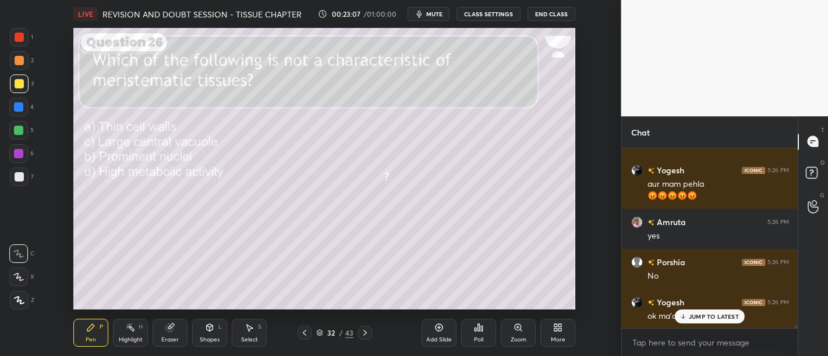
click at [489, 322] on div "Poll" at bounding box center [478, 333] width 35 height 28
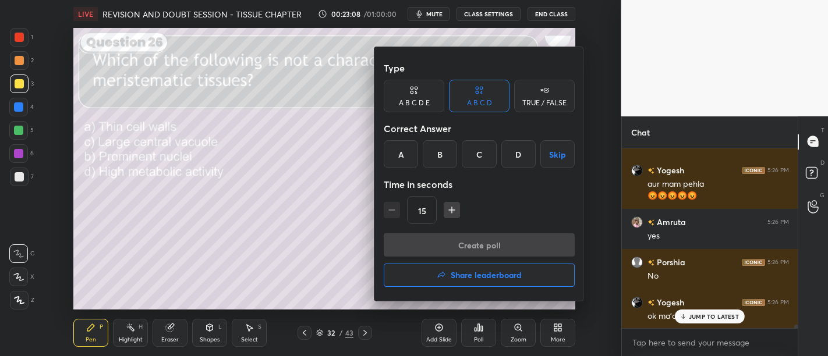
click at [439, 157] on div "B" at bounding box center [440, 154] width 34 height 28
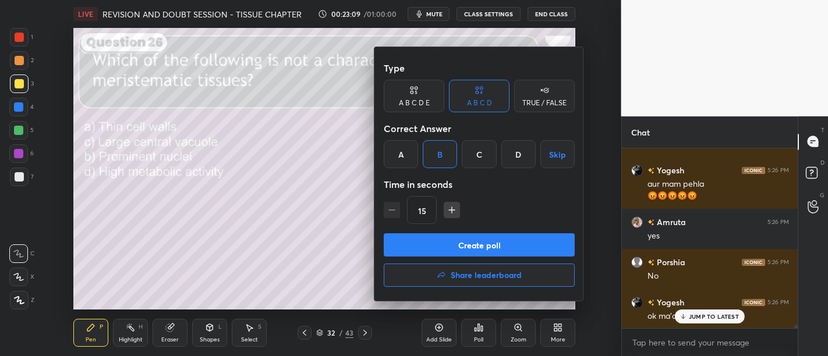
click at [502, 242] on button "Create poll" at bounding box center [479, 245] width 191 height 23
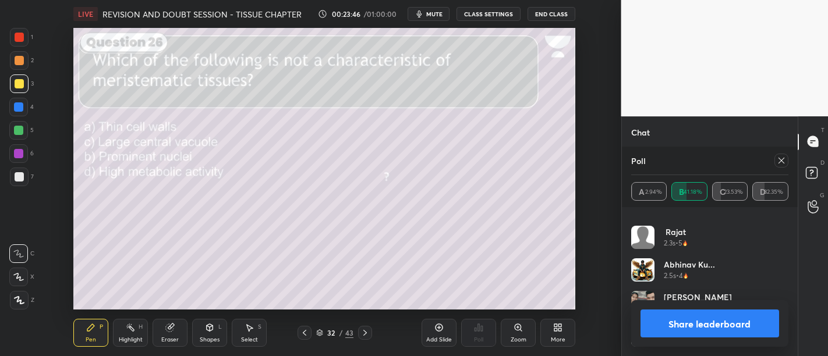
scroll to position [9684, 0]
click at [718, 320] on button "Share leaderboard" at bounding box center [710, 324] width 139 height 28
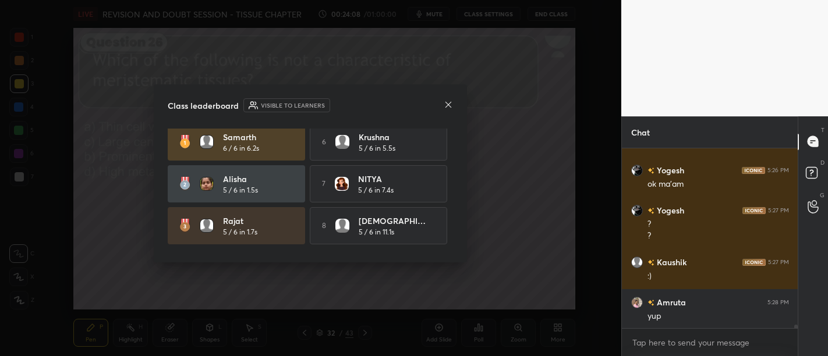
scroll to position [0, 0]
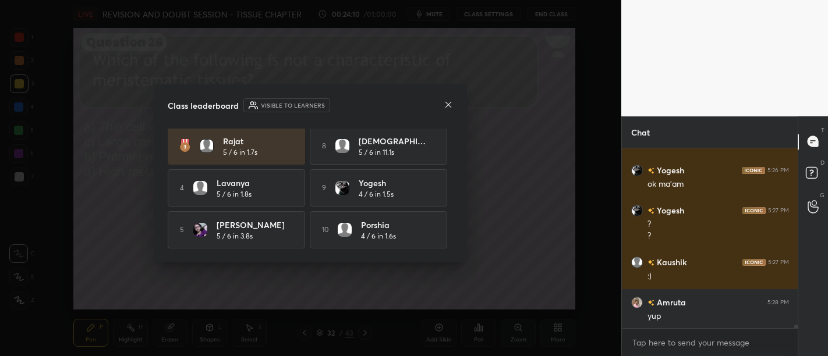
click at [446, 102] on icon at bounding box center [448, 104] width 9 height 9
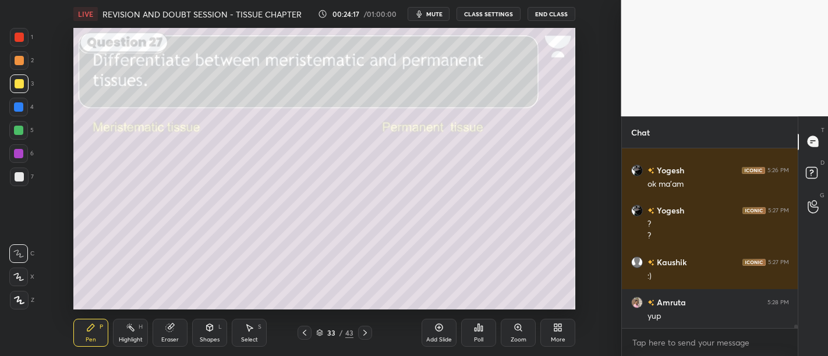
click at [29, 185] on div "7" at bounding box center [22, 177] width 24 height 19
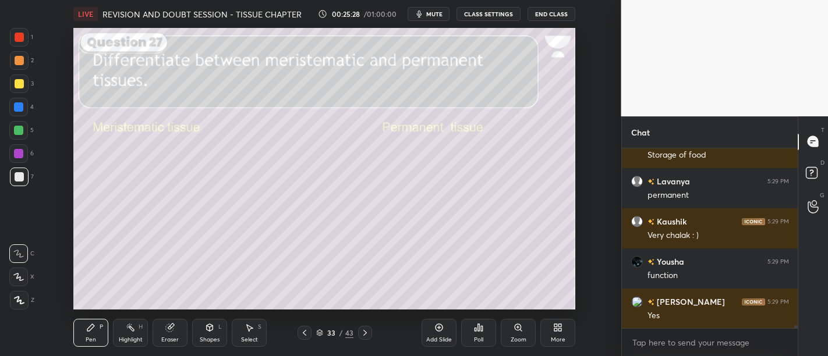
scroll to position [11082, 0]
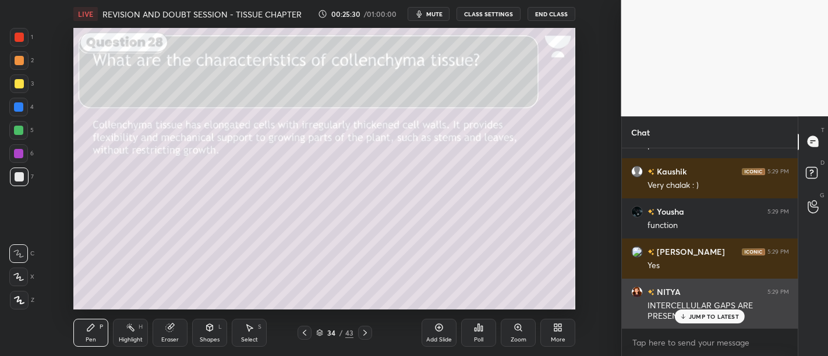
click at [707, 318] on p "JUMP TO LATEST" at bounding box center [714, 316] width 50 height 7
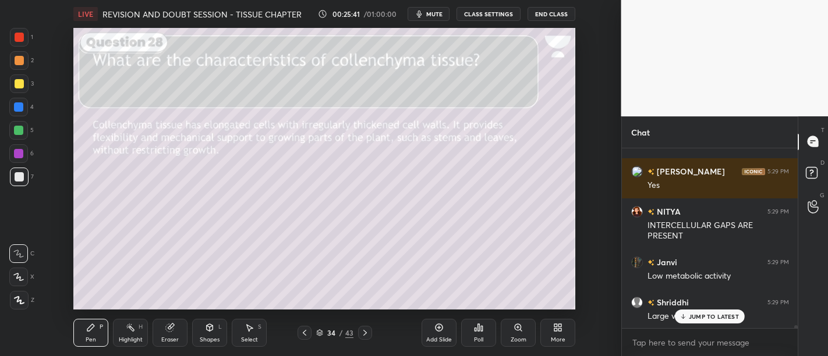
scroll to position [11203, 0]
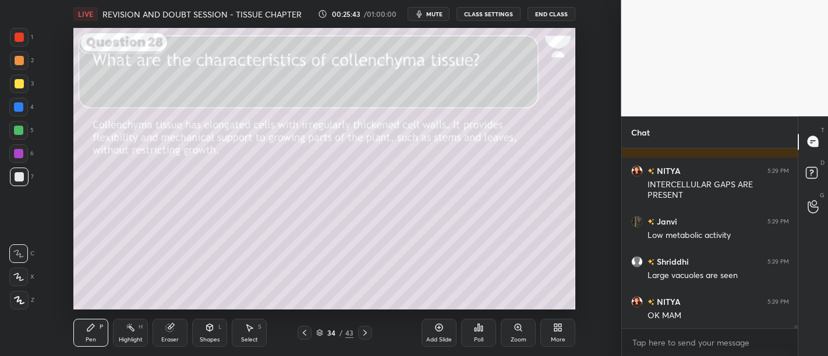
click at [18, 86] on div at bounding box center [19, 83] width 9 height 9
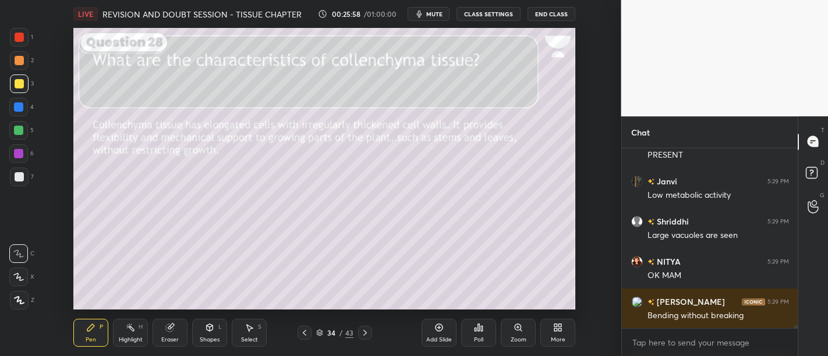
click at [18, 303] on icon at bounding box center [19, 300] width 10 height 8
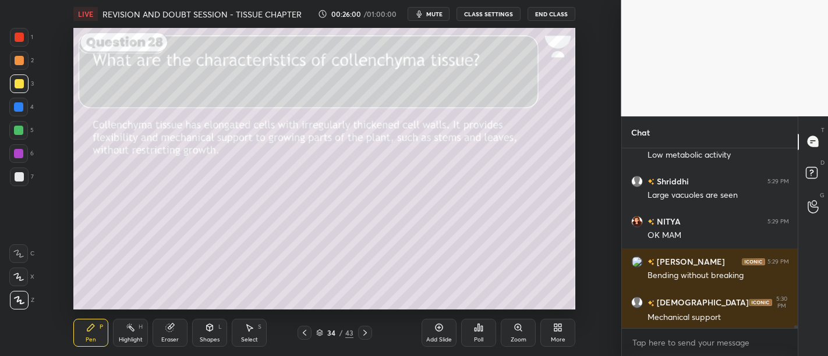
click at [20, 34] on div at bounding box center [19, 37] width 9 height 9
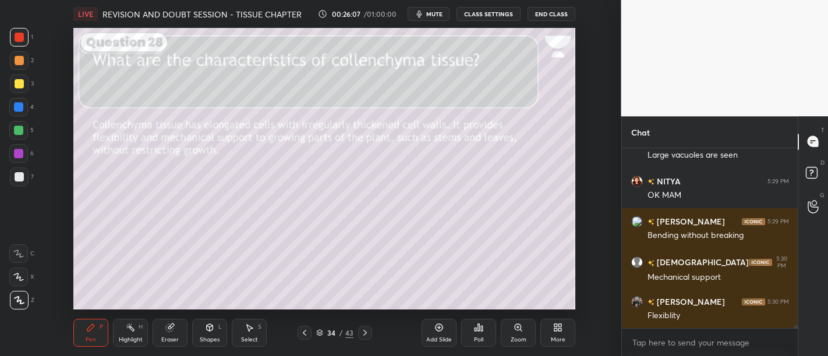
click at [18, 176] on div at bounding box center [19, 176] width 9 height 9
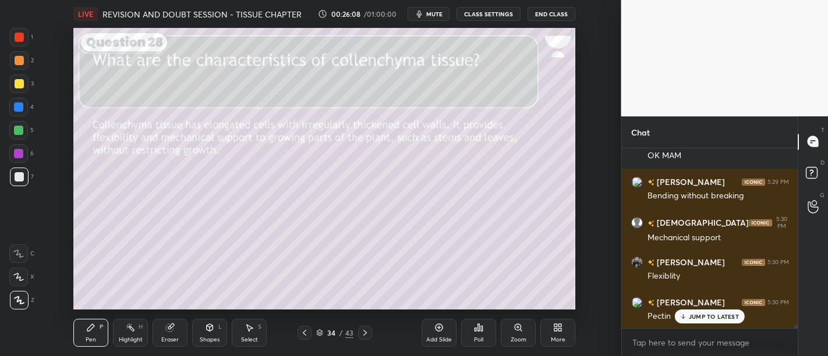
click at [21, 253] on icon at bounding box center [18, 254] width 10 height 8
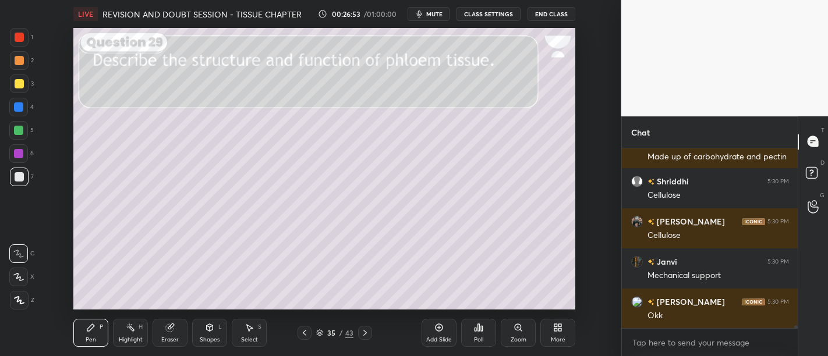
scroll to position [11794, 0]
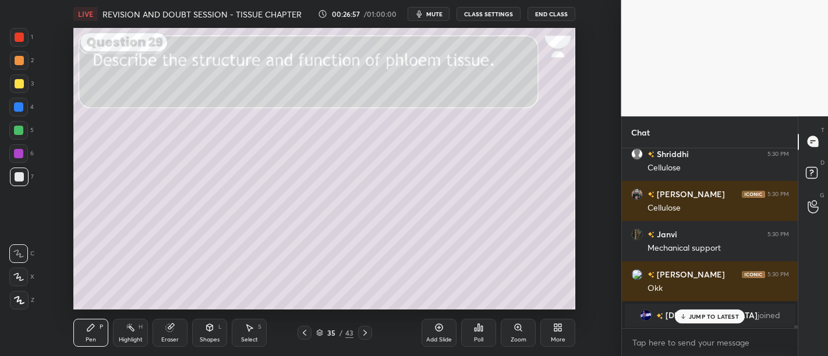
click at [13, 83] on div at bounding box center [19, 84] width 19 height 19
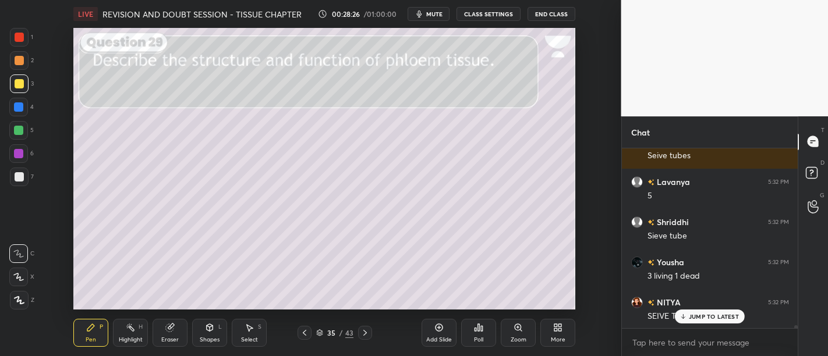
scroll to position [11417, 0]
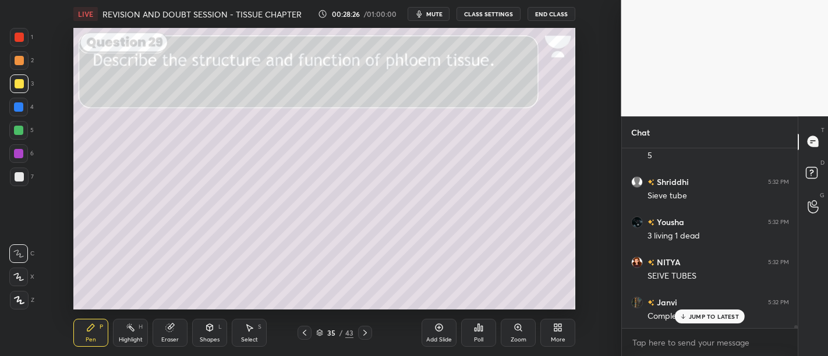
click at [15, 59] on div at bounding box center [19, 60] width 9 height 9
click at [17, 108] on div at bounding box center [18, 107] width 9 height 9
click at [26, 176] on div at bounding box center [19, 177] width 19 height 19
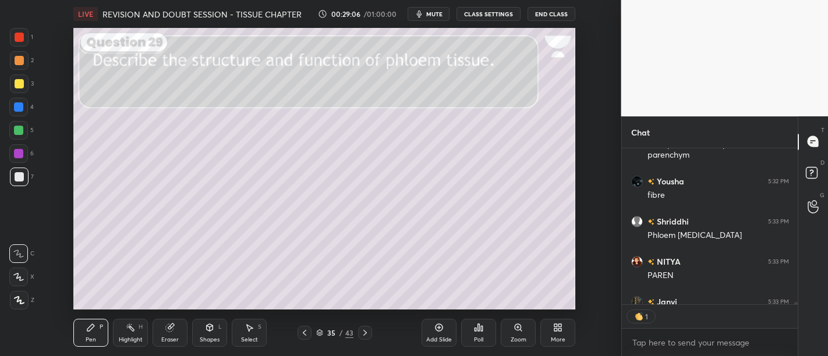
scroll to position [153, 173]
click at [17, 87] on div at bounding box center [19, 83] width 9 height 9
click at [15, 175] on div at bounding box center [19, 176] width 9 height 9
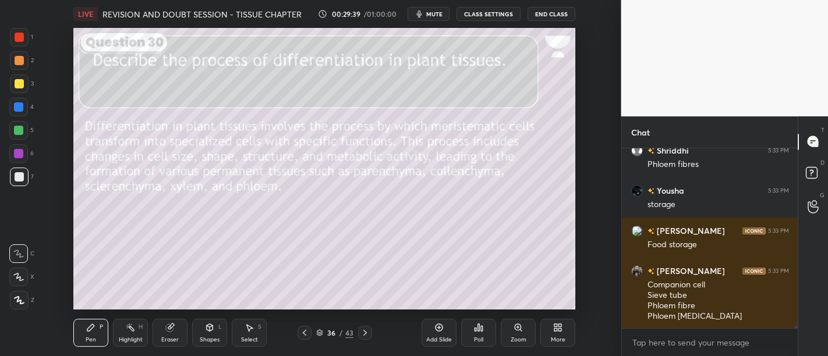
scroll to position [12295, 0]
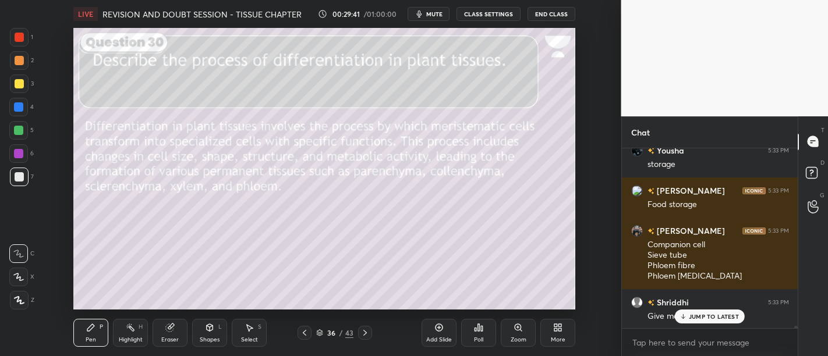
click at [18, 81] on div at bounding box center [19, 83] width 9 height 9
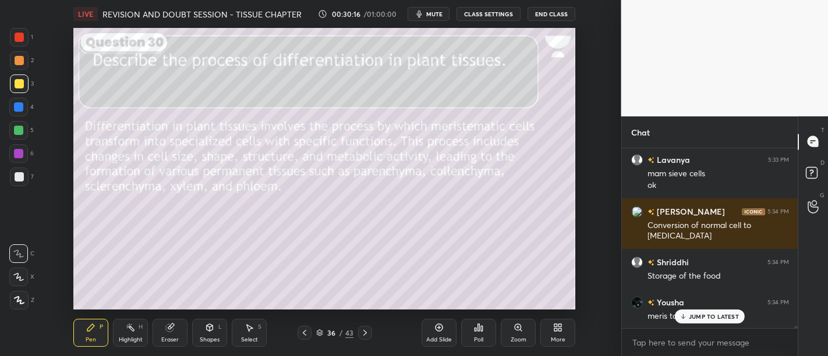
scroll to position [12518, 0]
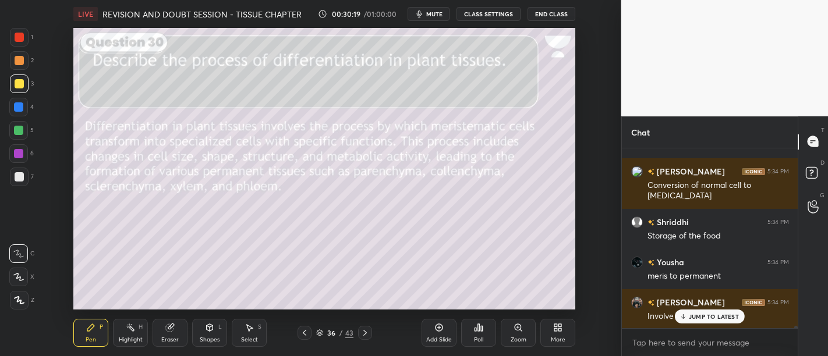
click at [20, 173] on div at bounding box center [19, 176] width 9 height 9
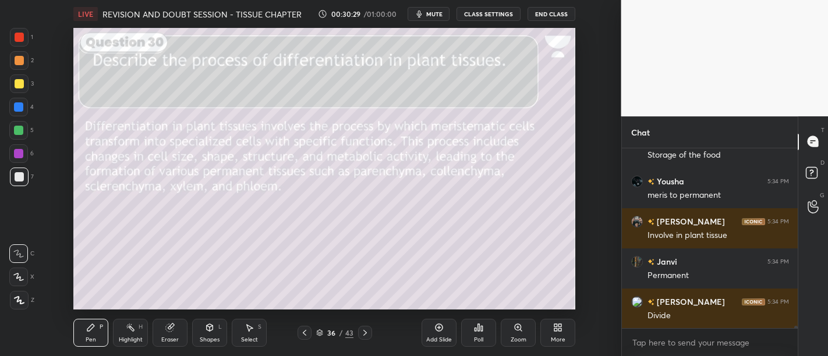
scroll to position [12610, 0]
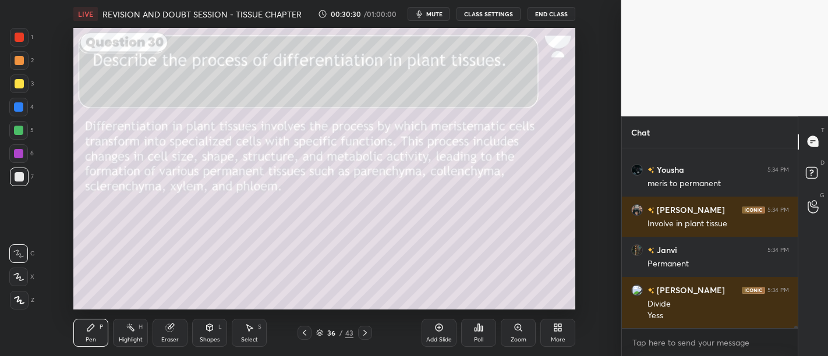
click at [19, 154] on div at bounding box center [18, 153] width 9 height 9
click at [24, 87] on div at bounding box center [19, 84] width 19 height 19
click at [18, 110] on div at bounding box center [18, 107] width 9 height 9
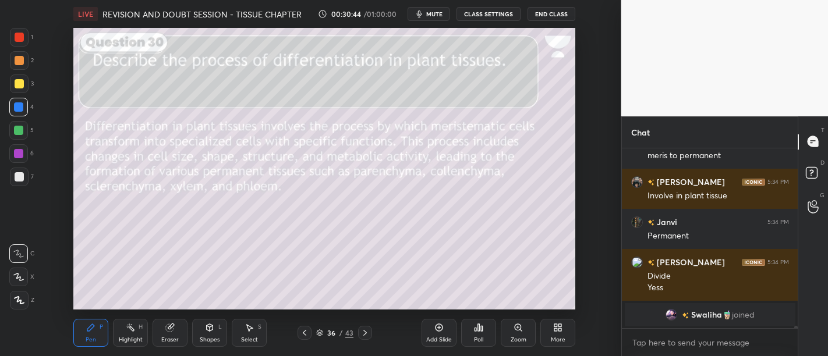
scroll to position [12293, 0]
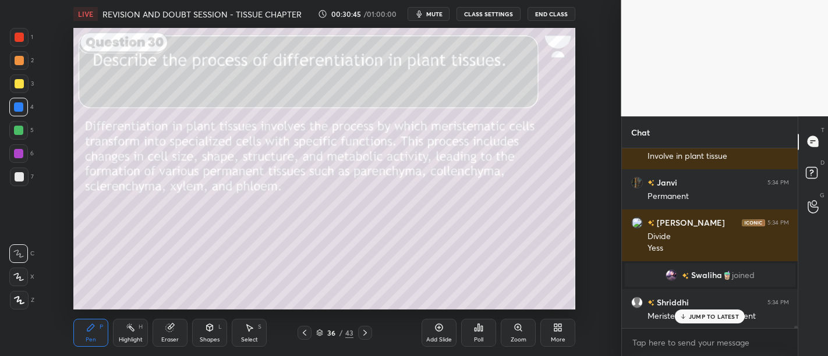
click at [23, 173] on div at bounding box center [19, 177] width 19 height 19
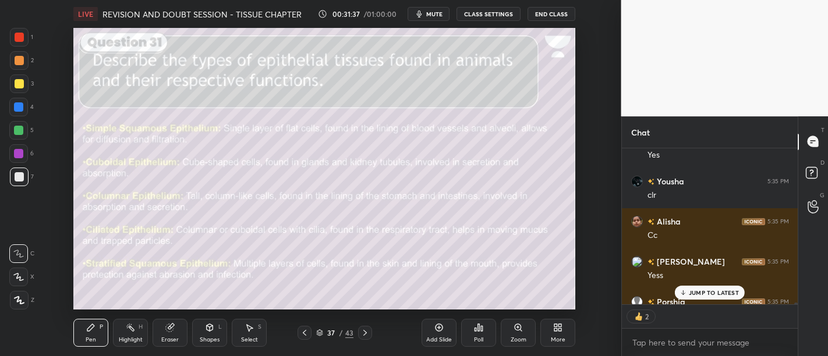
scroll to position [12719, 0]
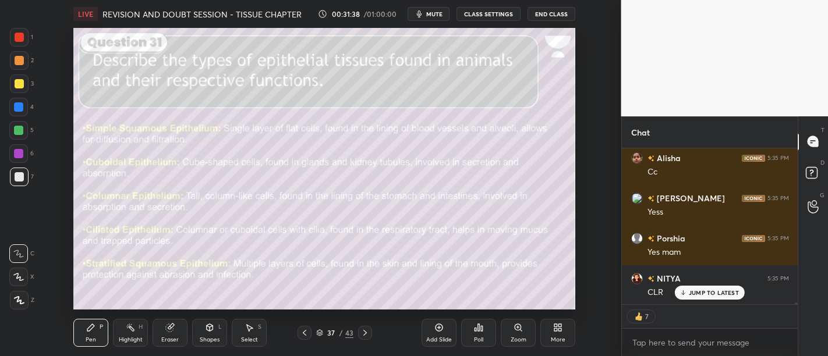
click at [23, 90] on div at bounding box center [19, 84] width 19 height 19
click at [16, 173] on div at bounding box center [19, 176] width 9 height 9
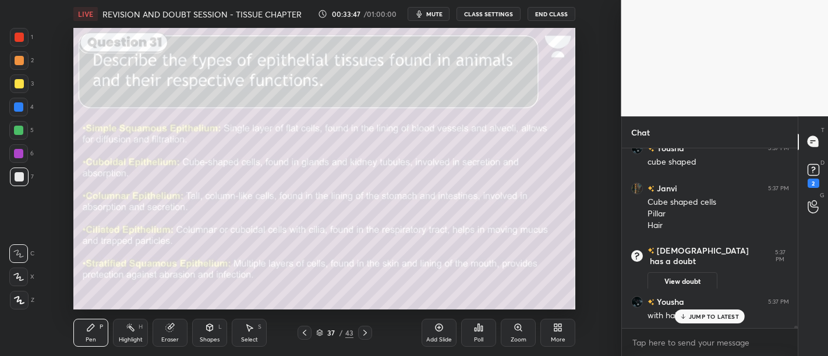
scroll to position [12905, 0]
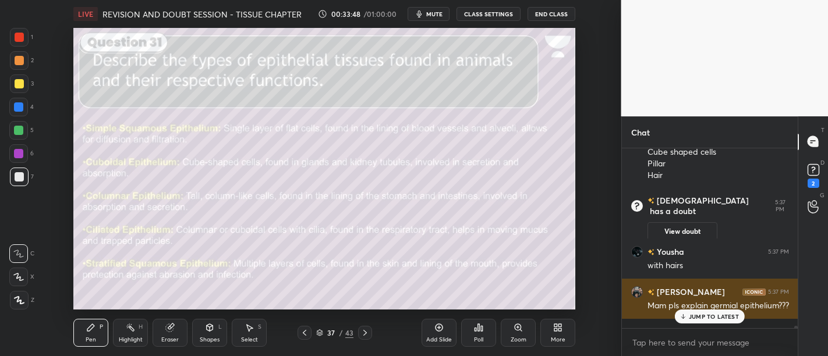
click at [726, 318] on p "JUMP TO LATEST" at bounding box center [714, 316] width 50 height 7
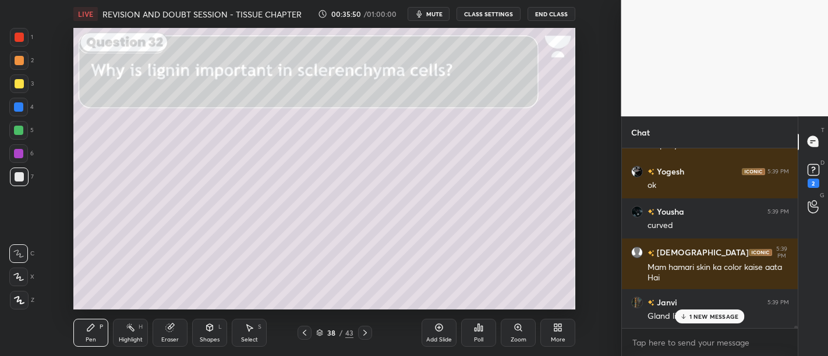
scroll to position [13368, 0]
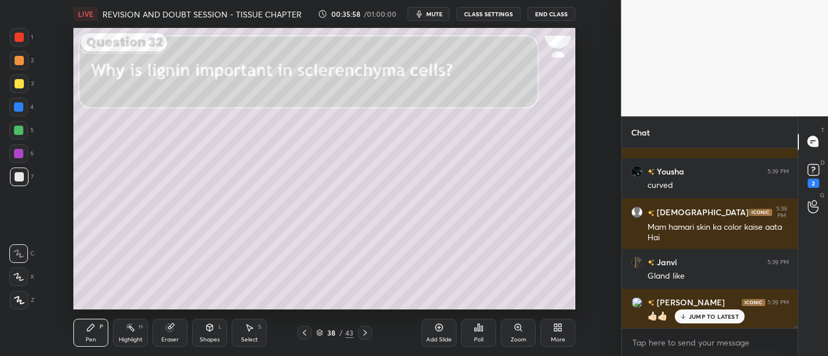
click at [20, 80] on div at bounding box center [19, 83] width 9 height 9
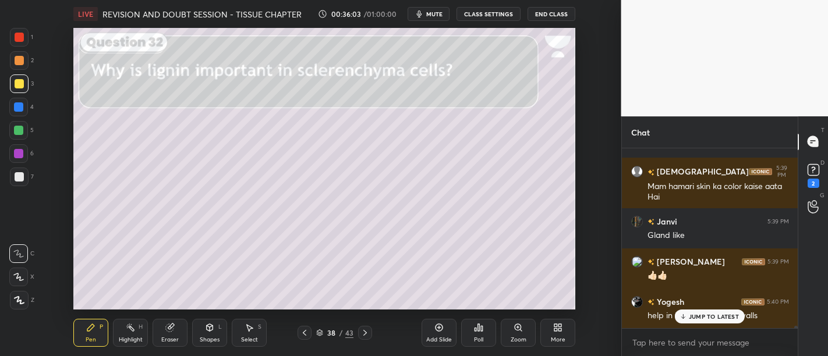
scroll to position [13459, 0]
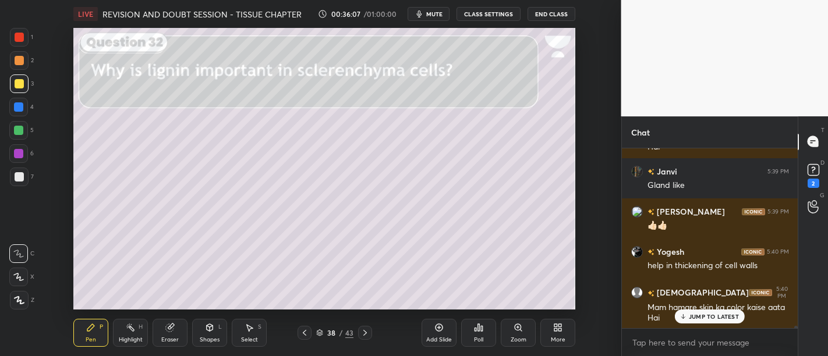
click at [13, 296] on div at bounding box center [19, 300] width 19 height 19
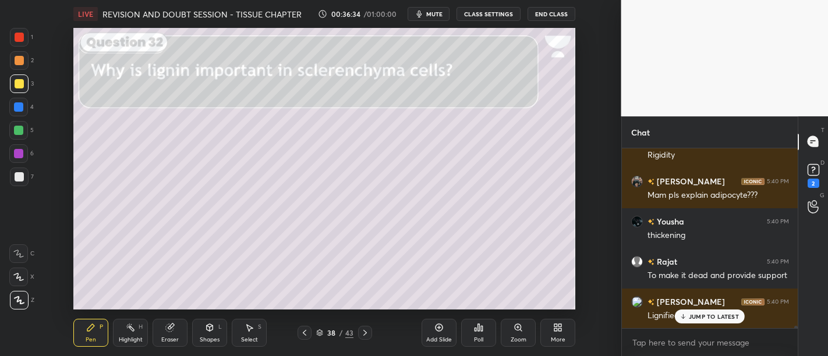
scroll to position [13751, 0]
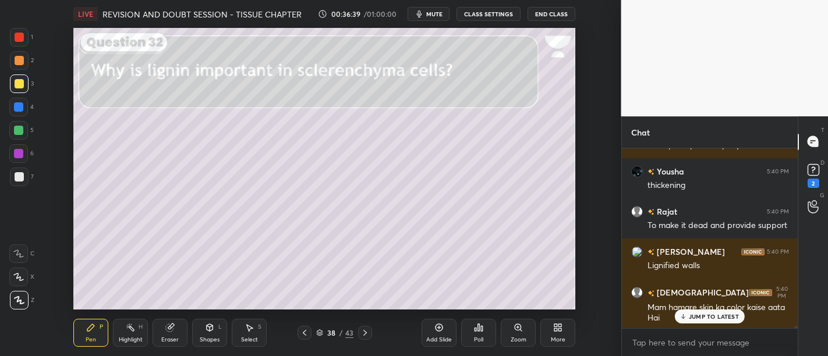
click at [19, 178] on div at bounding box center [19, 176] width 9 height 9
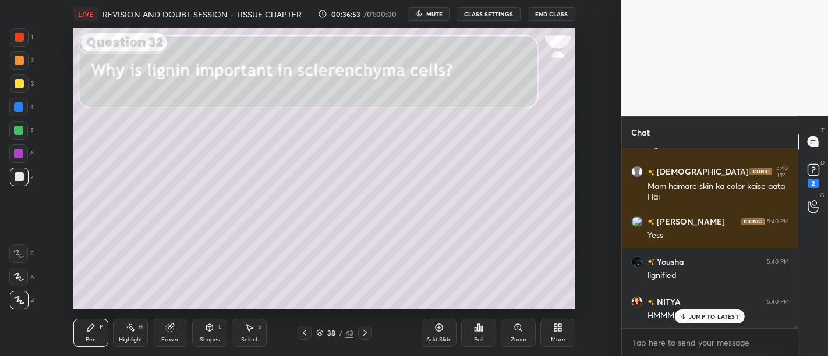
scroll to position [13912, 0]
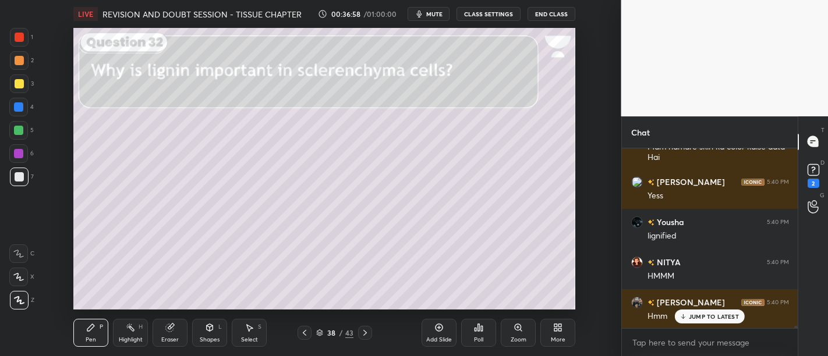
click at [19, 84] on div at bounding box center [19, 83] width 9 height 9
click at [24, 178] on div at bounding box center [19, 177] width 19 height 19
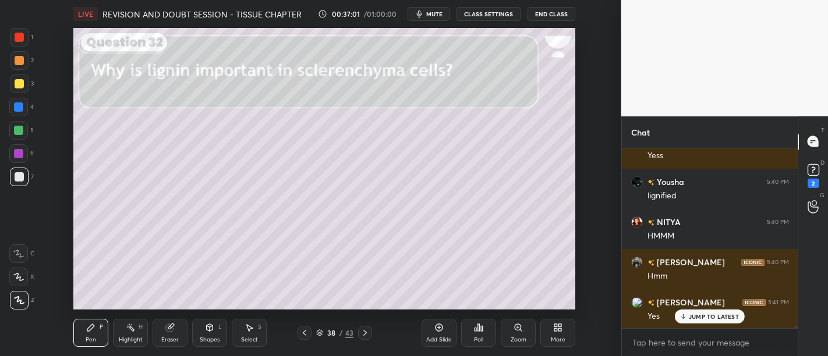
click at [23, 252] on icon at bounding box center [18, 254] width 10 height 8
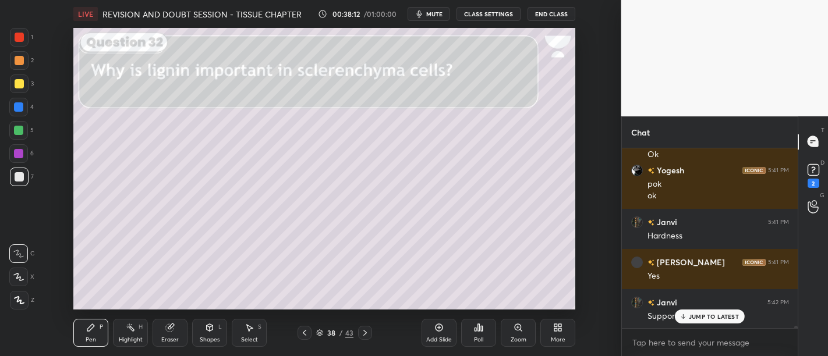
scroll to position [14238, 0]
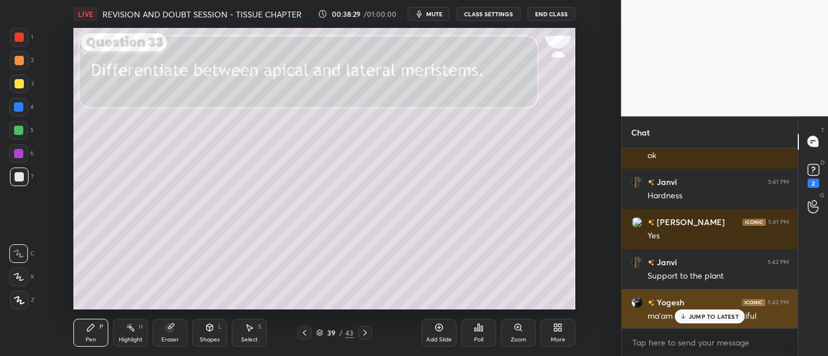
click at [688, 320] on div "JUMP TO LATEST" at bounding box center [710, 317] width 70 height 14
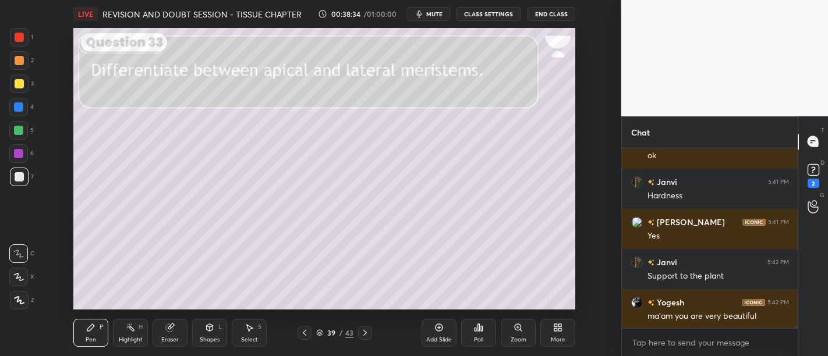
scroll to position [14279, 0]
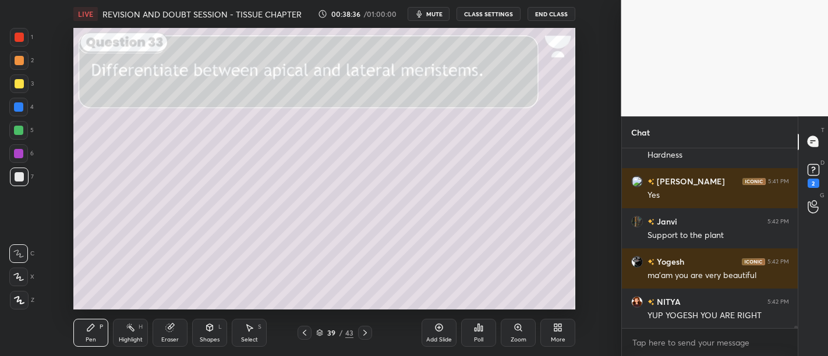
click at [23, 85] on div at bounding box center [19, 83] width 9 height 9
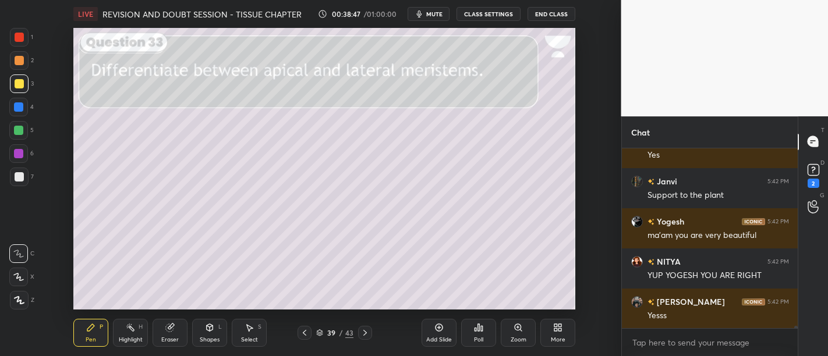
scroll to position [14369, 0]
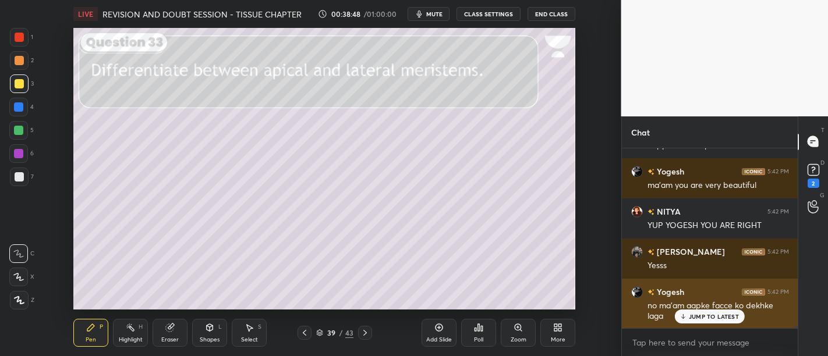
click at [700, 317] on p "JUMP TO LATEST" at bounding box center [714, 316] width 50 height 7
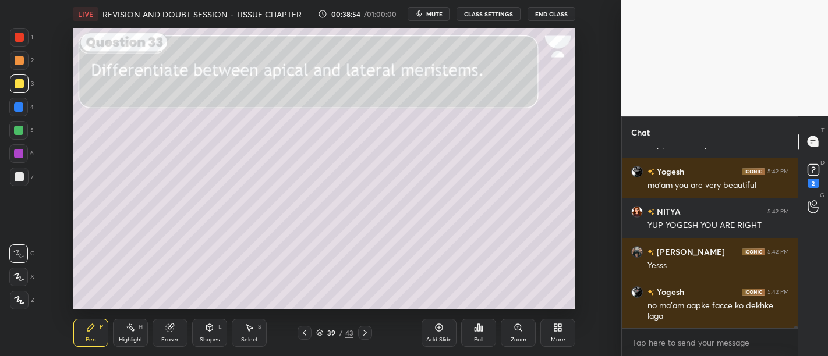
scroll to position [14410, 0]
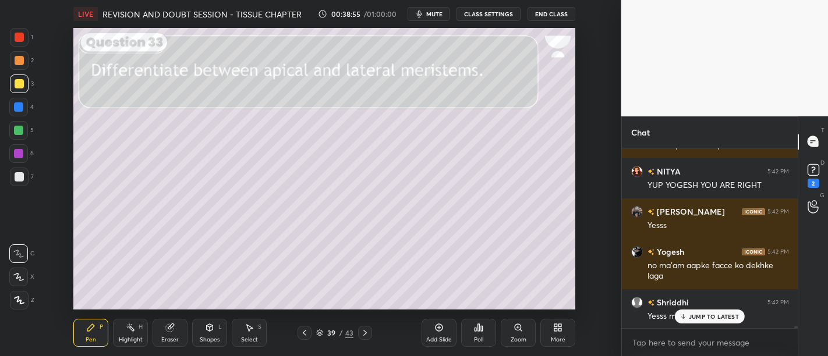
click at [710, 320] on p "JUMP TO LATEST" at bounding box center [714, 316] width 50 height 7
click at [13, 58] on div at bounding box center [19, 60] width 19 height 19
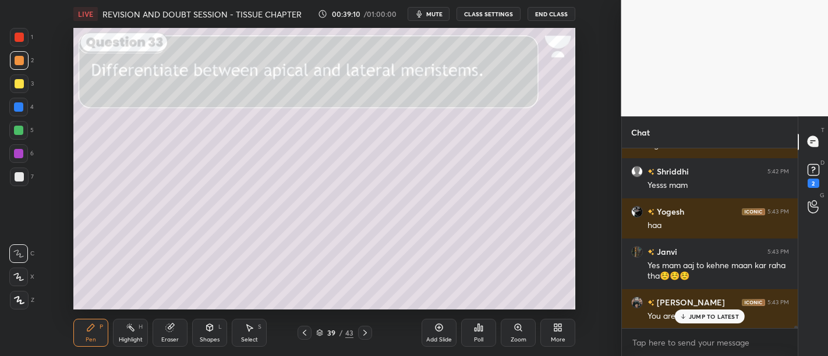
scroll to position [14581, 0]
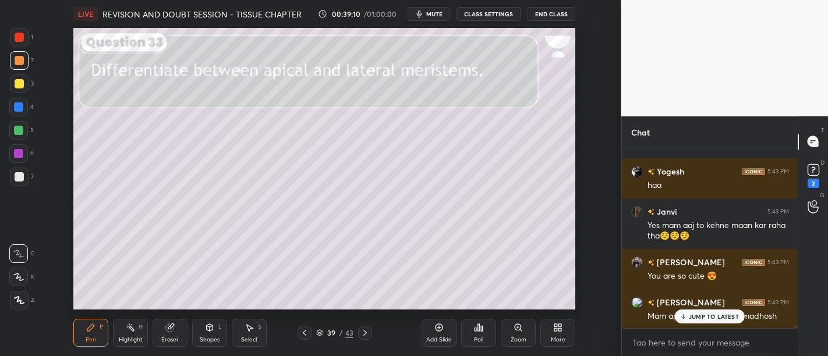
click at [712, 315] on p "JUMP TO LATEST" at bounding box center [714, 316] width 50 height 7
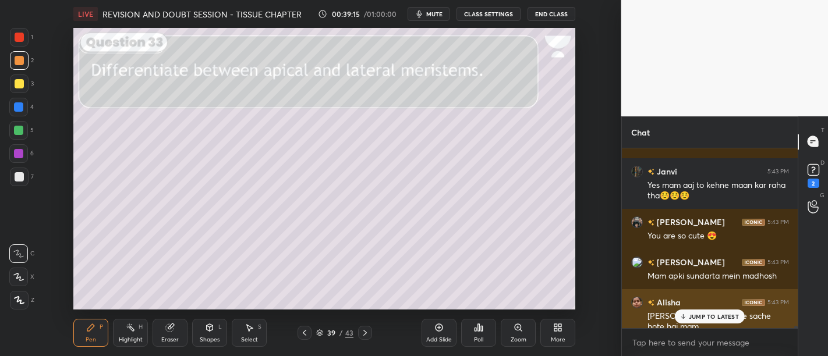
click at [700, 316] on p "JUMP TO LATEST" at bounding box center [714, 316] width 50 height 7
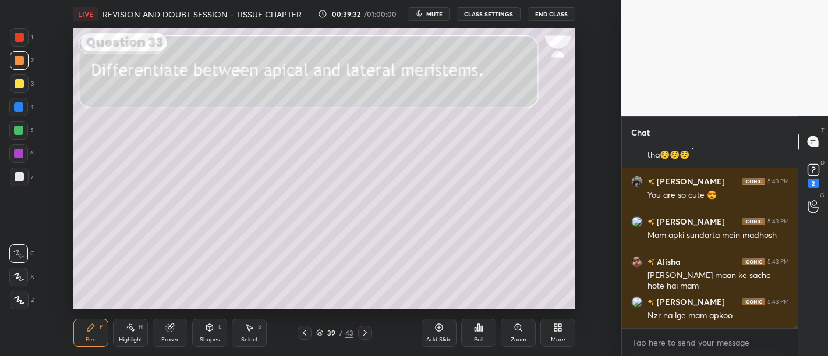
scroll to position [14702, 0]
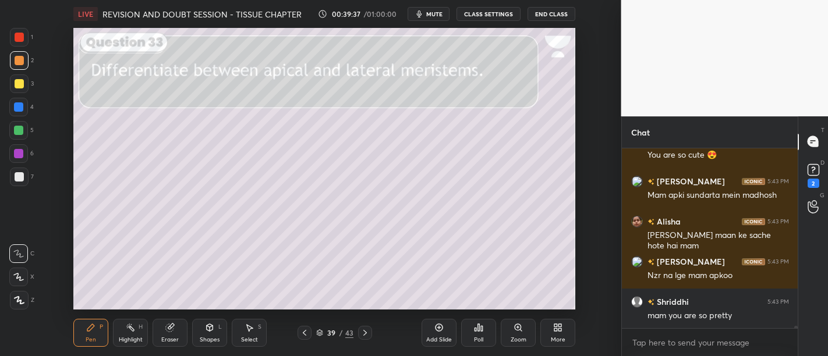
click at [18, 85] on div at bounding box center [19, 83] width 9 height 9
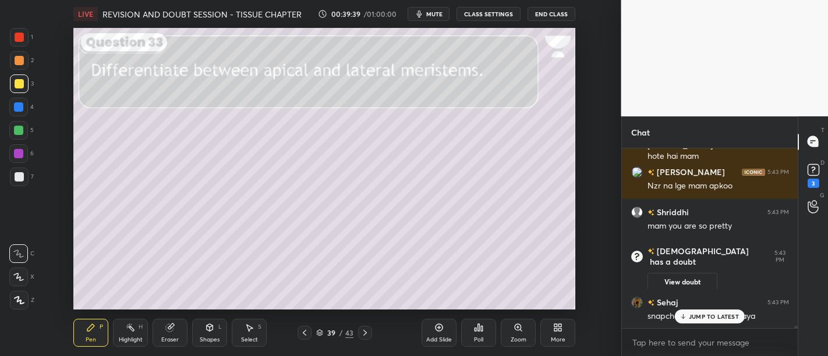
click at [21, 171] on div at bounding box center [19, 177] width 19 height 19
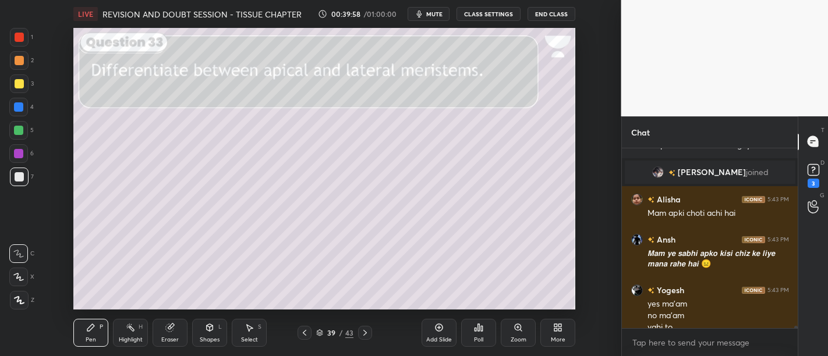
scroll to position [14369, 0]
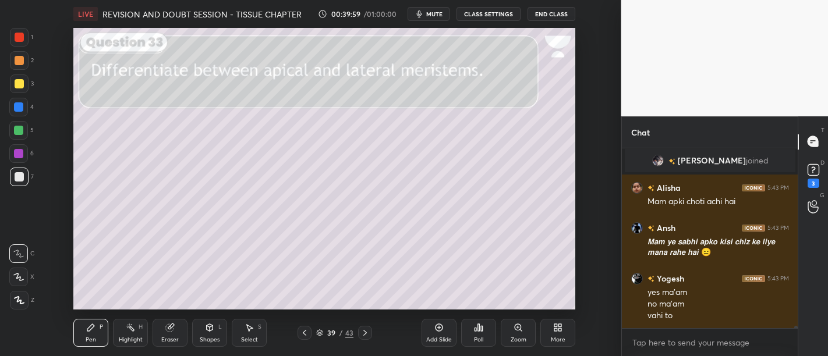
click at [24, 177] on div at bounding box center [19, 177] width 19 height 19
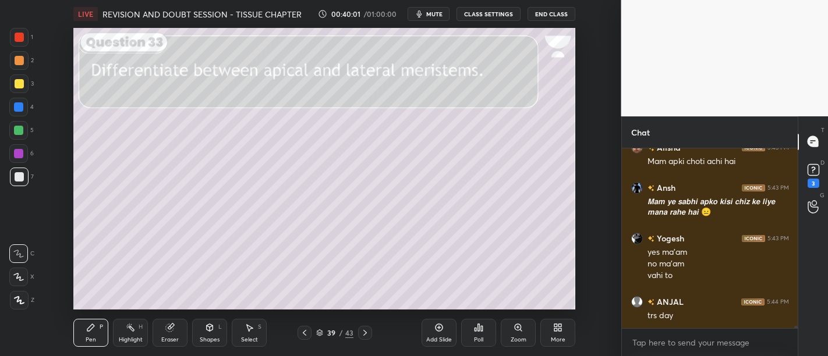
scroll to position [14393, 0]
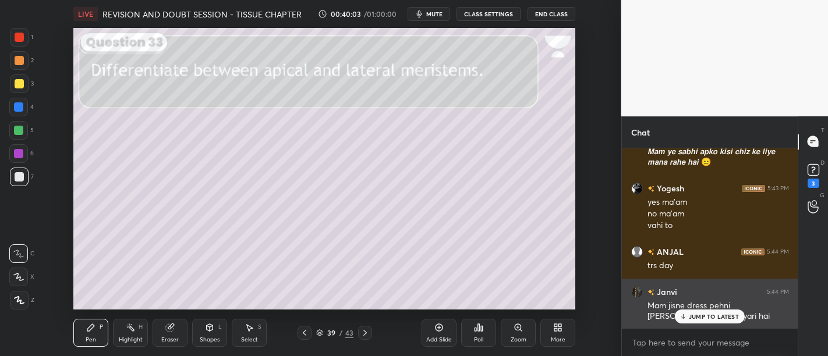
click at [725, 320] on p "JUMP TO LATEST" at bounding box center [714, 316] width 50 height 7
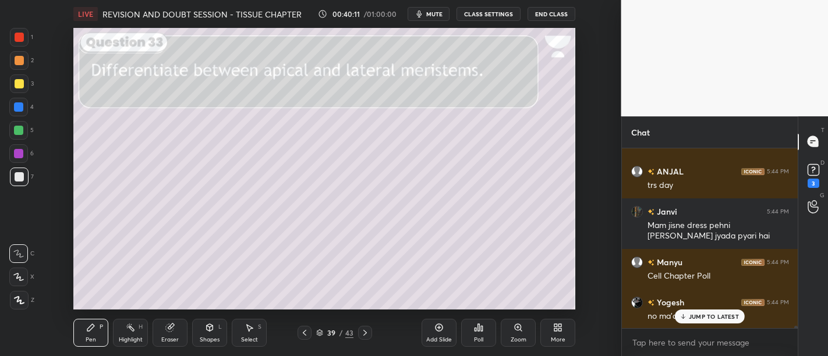
scroll to position [14514, 0]
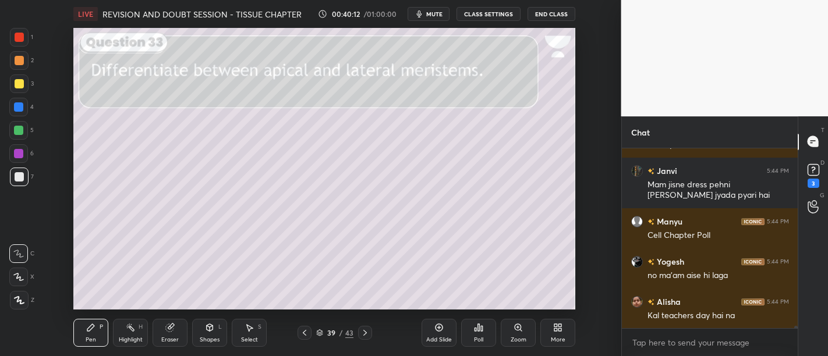
click at [18, 62] on div at bounding box center [19, 60] width 9 height 9
click at [23, 175] on div at bounding box center [19, 176] width 9 height 9
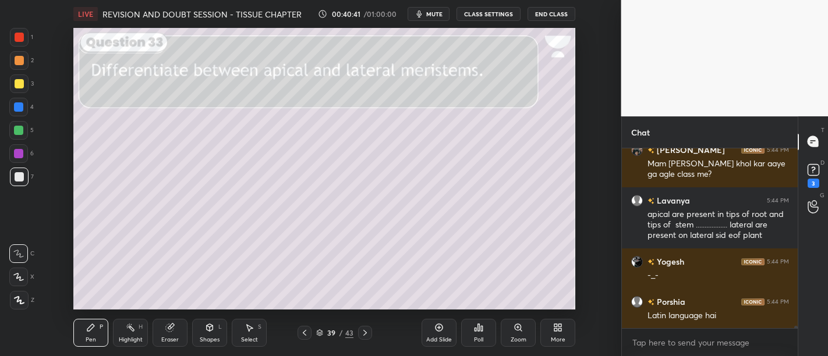
scroll to position [14837, 0]
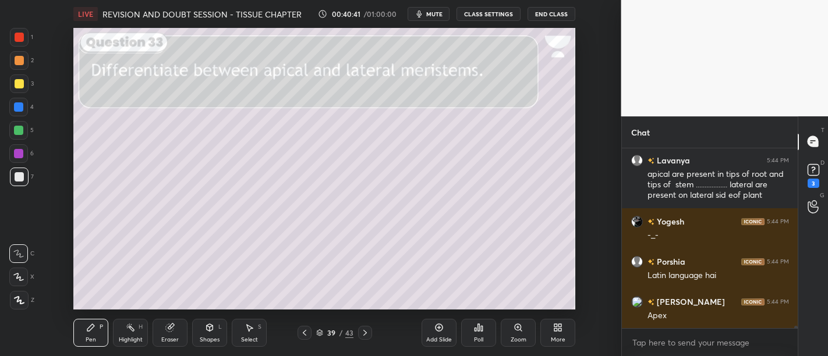
click at [20, 90] on div at bounding box center [19, 84] width 19 height 19
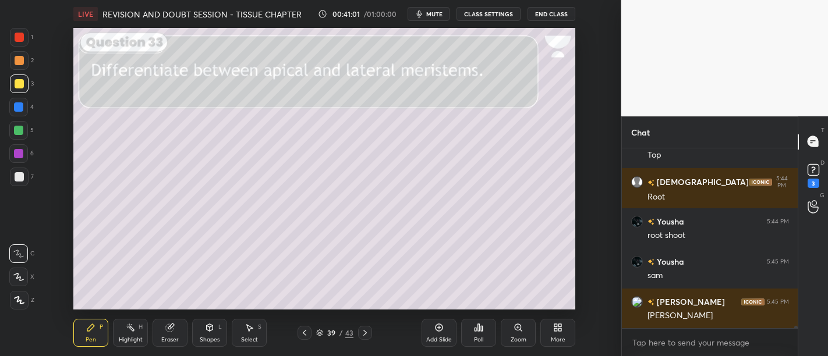
scroll to position [15119, 0]
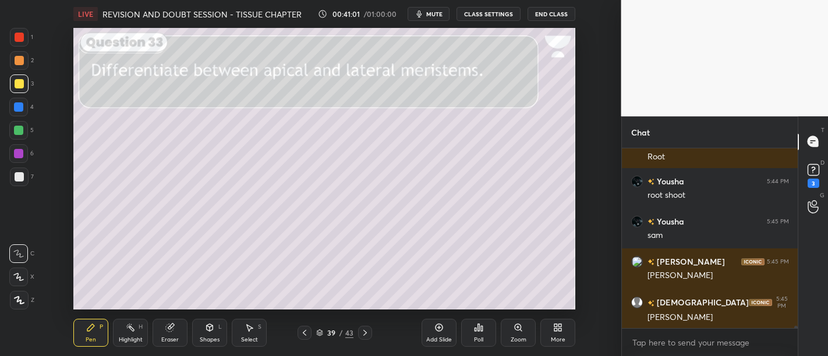
click at [169, 331] on icon at bounding box center [170, 328] width 8 height 8
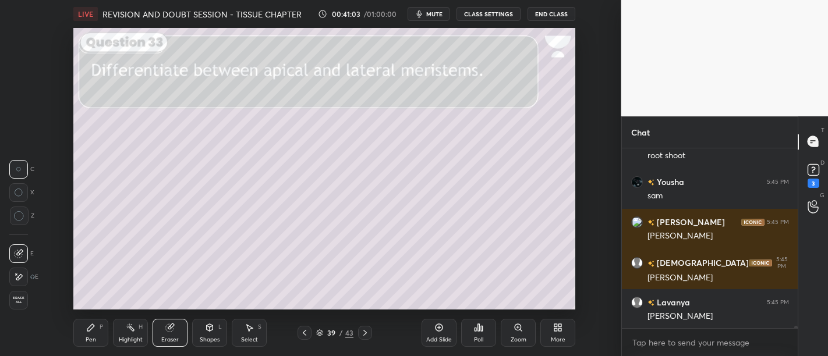
scroll to position [15198, 0]
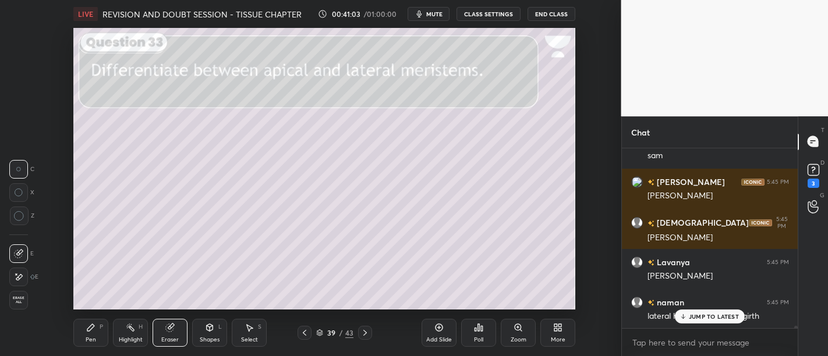
click at [88, 327] on icon at bounding box center [90, 327] width 9 height 9
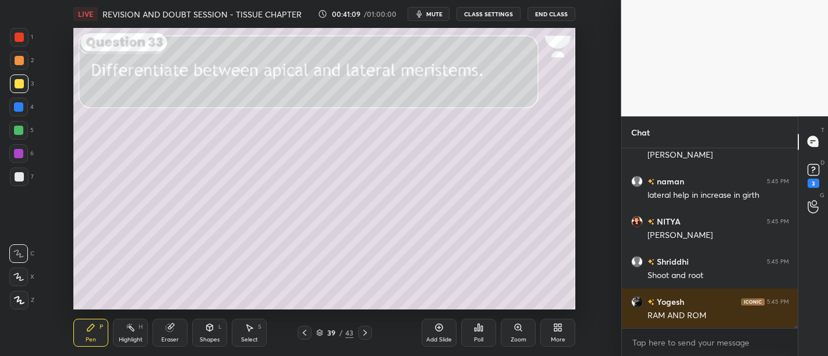
scroll to position [15370, 0]
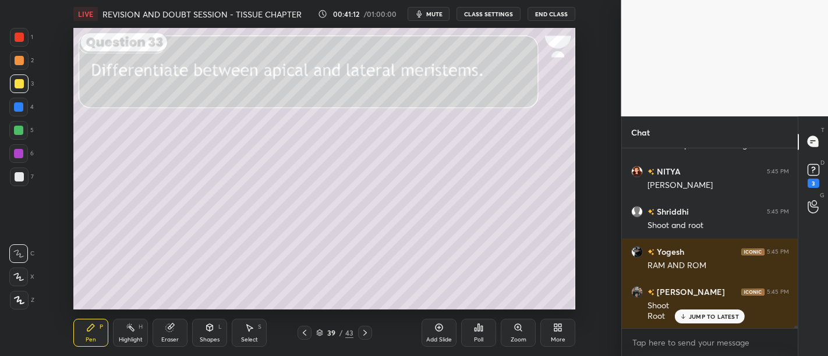
click at [20, 179] on div at bounding box center [19, 176] width 9 height 9
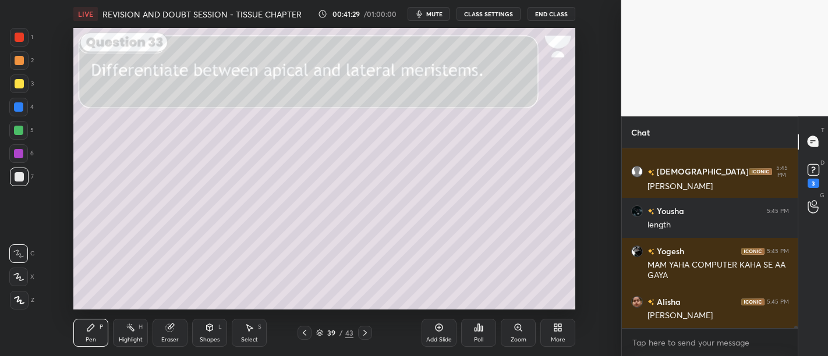
scroll to position [15581, 0]
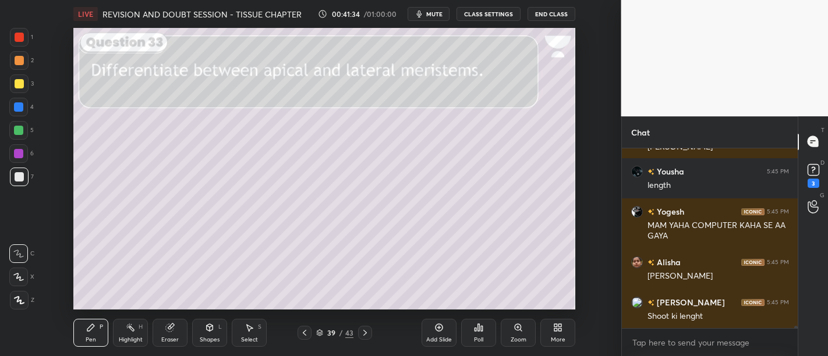
click at [16, 174] on div at bounding box center [19, 176] width 9 height 9
click at [17, 178] on div at bounding box center [19, 176] width 9 height 9
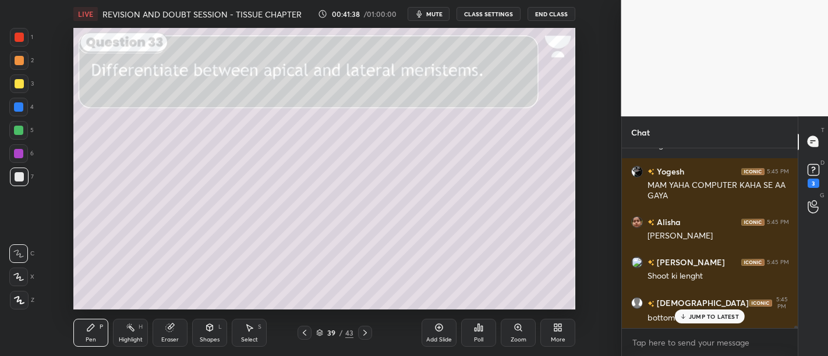
click at [22, 132] on div at bounding box center [18, 130] width 9 height 9
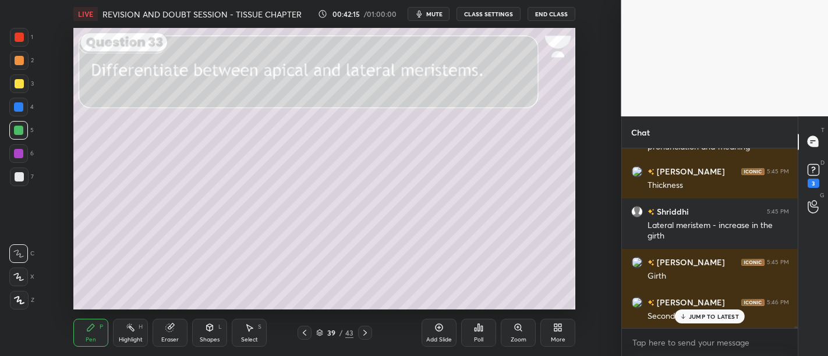
scroll to position [16044, 0]
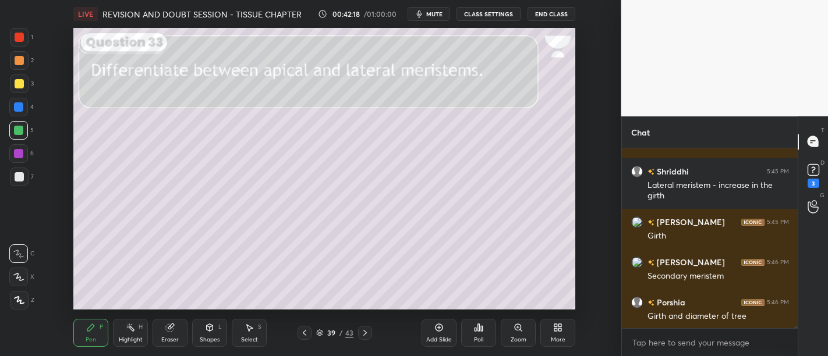
click at [24, 176] on div at bounding box center [19, 177] width 19 height 19
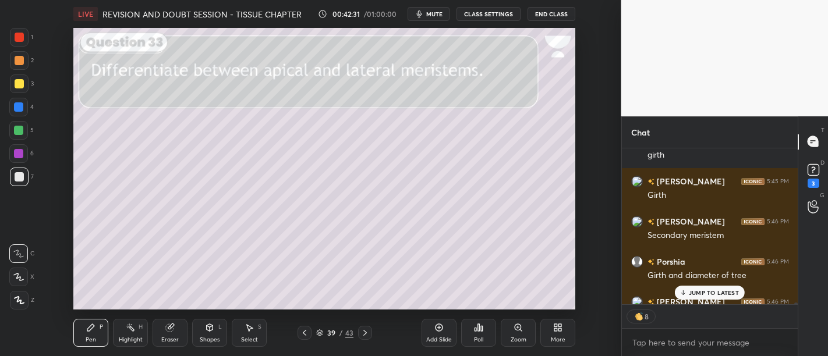
scroll to position [15568, 0]
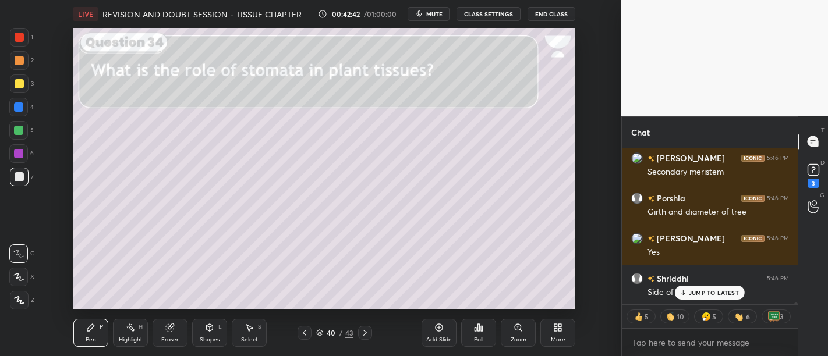
click at [15, 105] on div at bounding box center [18, 107] width 9 height 9
click at [23, 81] on div at bounding box center [19, 83] width 9 height 9
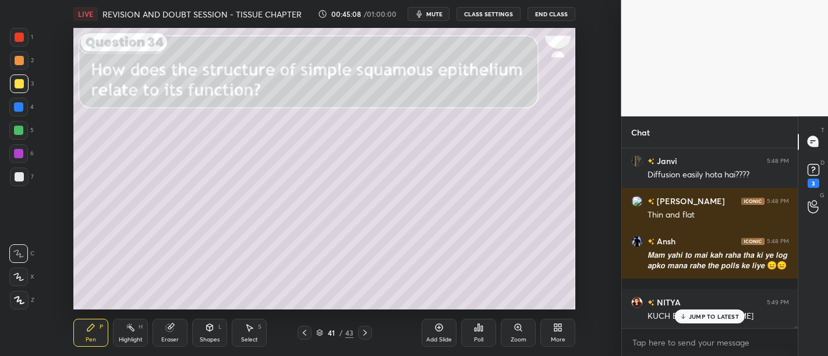
scroll to position [16644, 0]
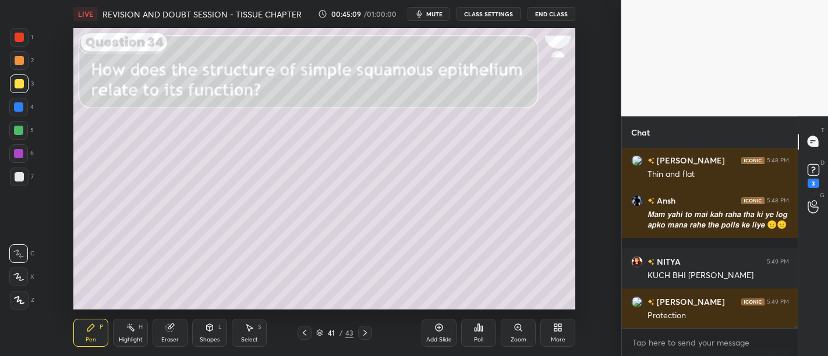
click at [20, 108] on div at bounding box center [18, 107] width 9 height 9
click at [18, 181] on div at bounding box center [19, 176] width 9 height 9
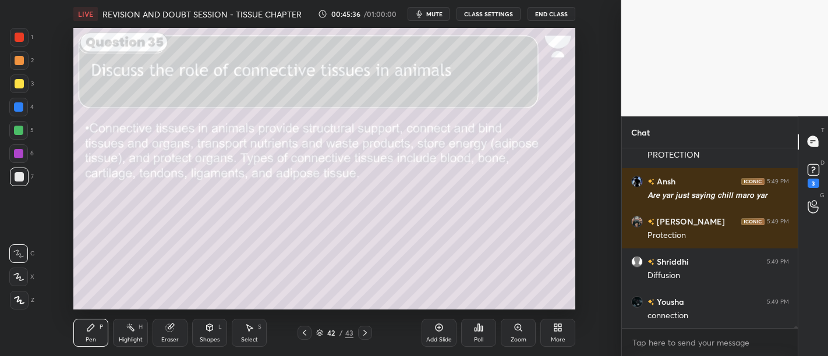
scroll to position [16966, 0]
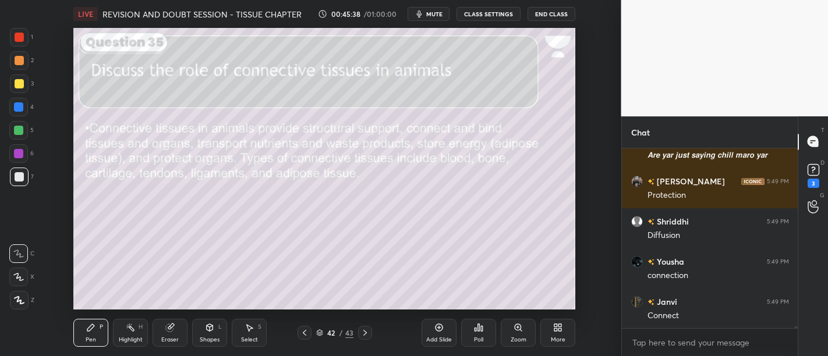
click at [22, 79] on div at bounding box center [19, 84] width 19 height 19
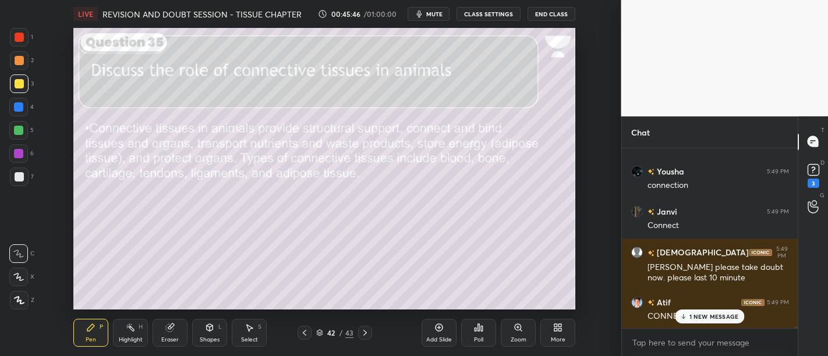
scroll to position [17096, 0]
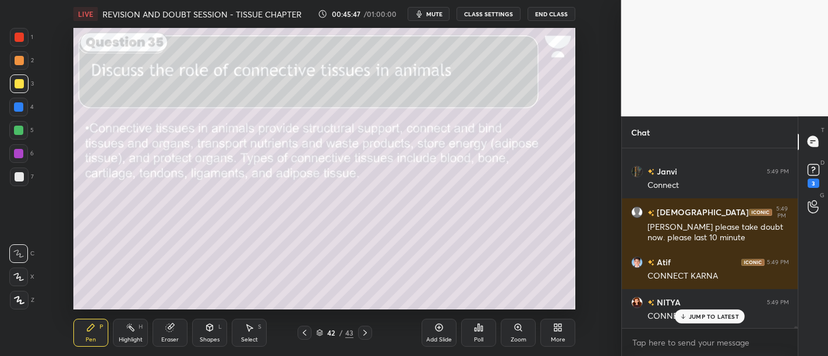
click at [321, 334] on icon at bounding box center [319, 333] width 7 height 7
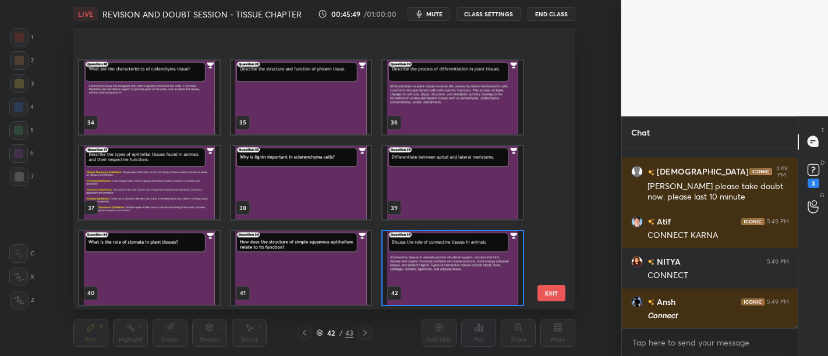
scroll to position [998, 0]
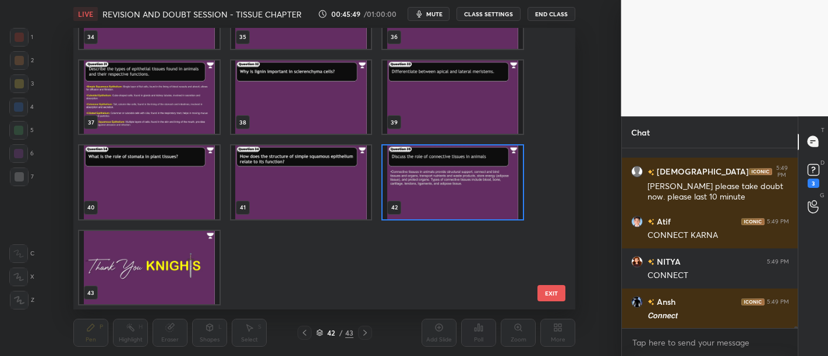
click at [453, 214] on img "grid" at bounding box center [453, 183] width 140 height 74
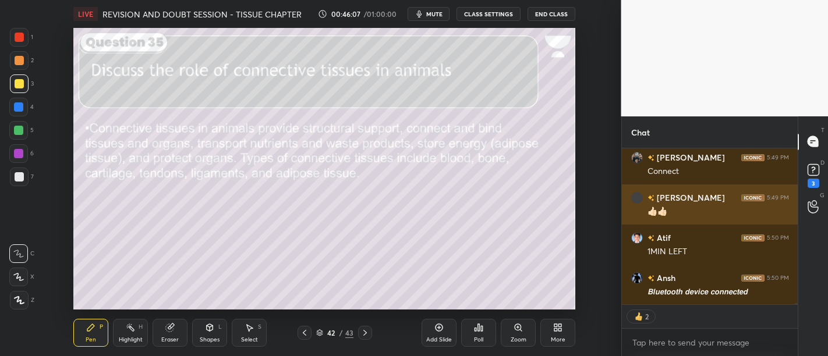
scroll to position [17362, 0]
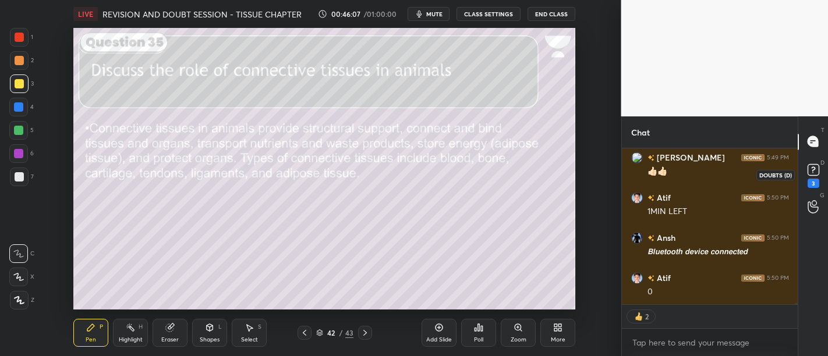
click at [809, 173] on rect at bounding box center [813, 169] width 11 height 11
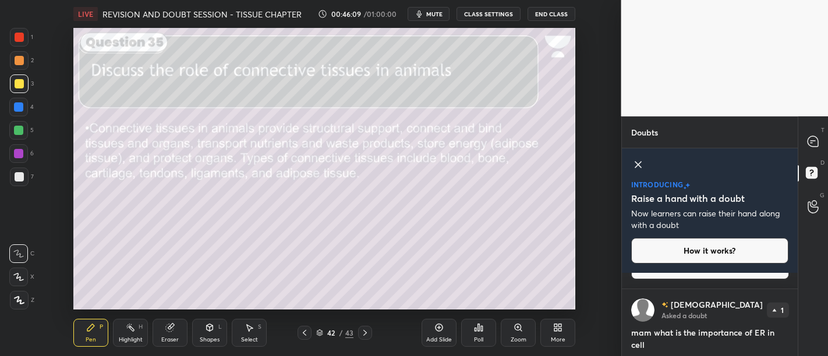
scroll to position [567, 0]
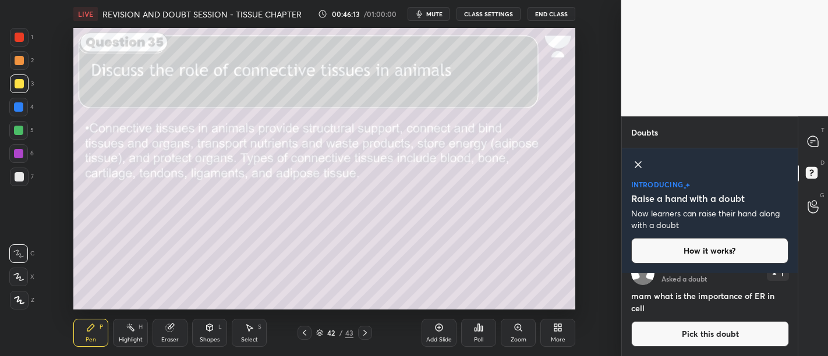
click at [437, 329] on icon at bounding box center [439, 327] width 9 height 9
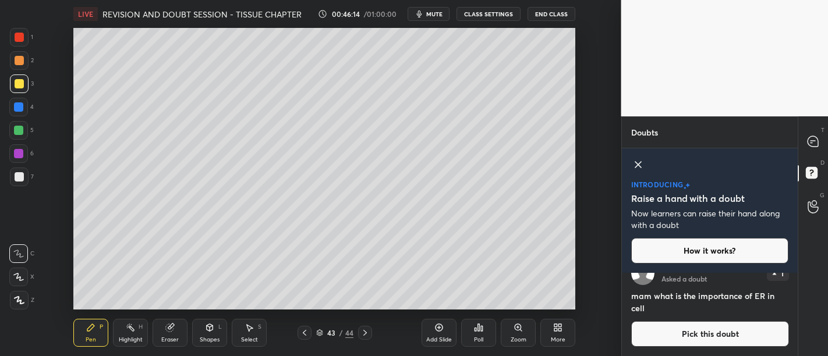
click at [19, 88] on div at bounding box center [19, 83] width 9 height 9
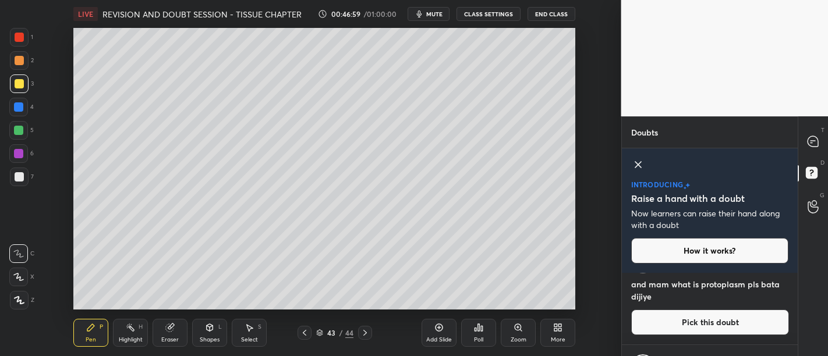
scroll to position [447, 0]
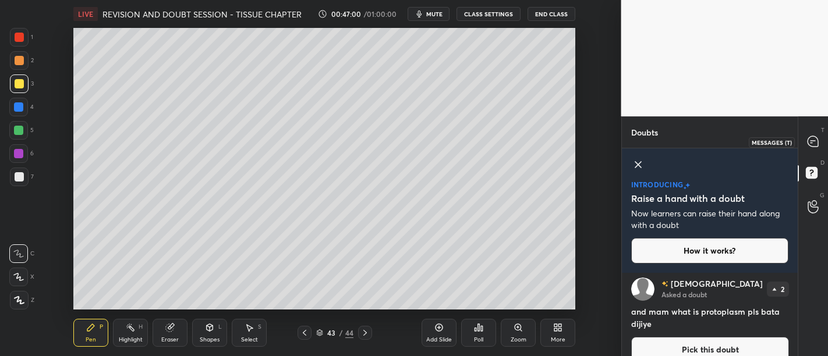
click at [810, 135] on div at bounding box center [813, 142] width 23 height 21
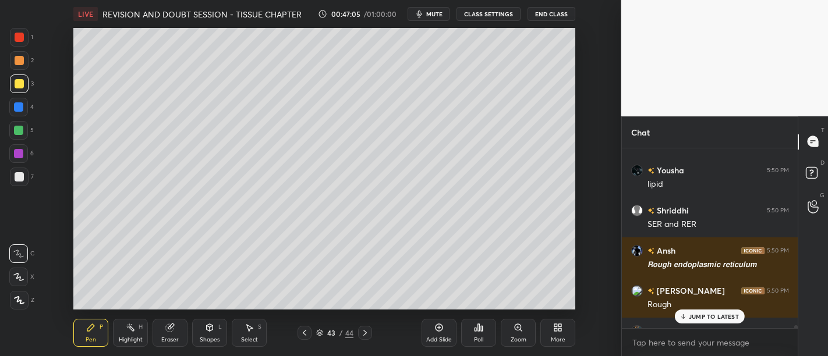
scroll to position [17869, 0]
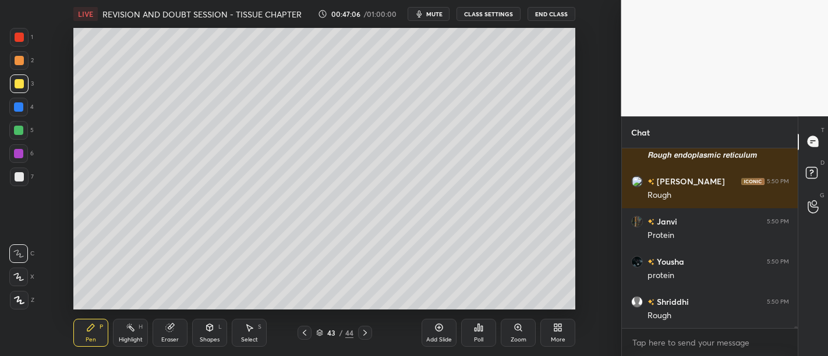
click at [817, 175] on rect at bounding box center [811, 172] width 11 height 11
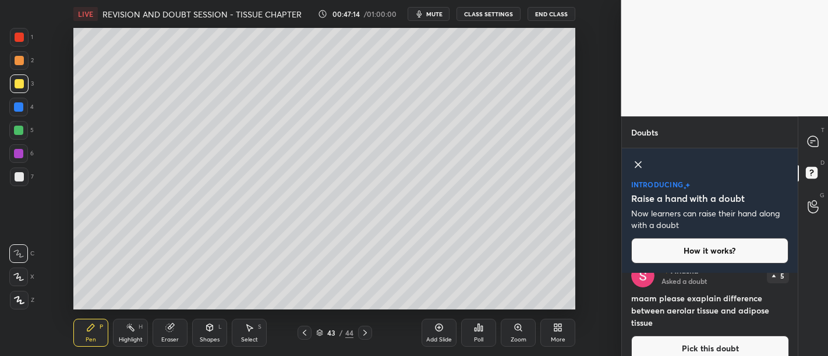
scroll to position [19, 0]
click at [17, 108] on div at bounding box center [18, 107] width 9 height 9
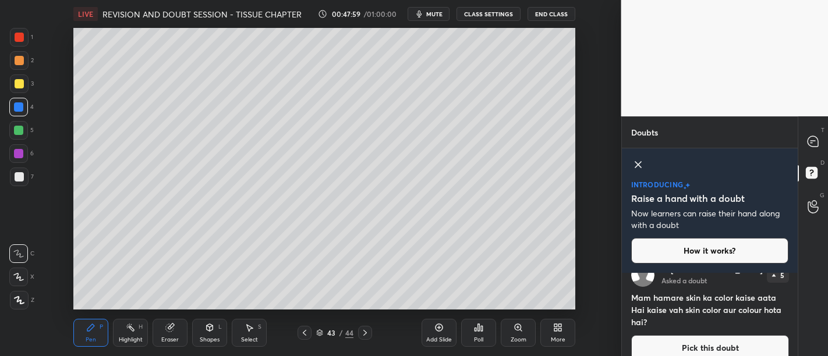
click at [811, 135] on div at bounding box center [813, 142] width 23 height 21
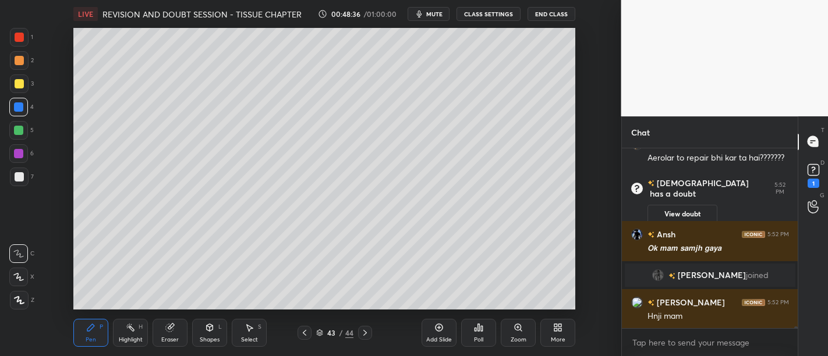
scroll to position [17585, 0]
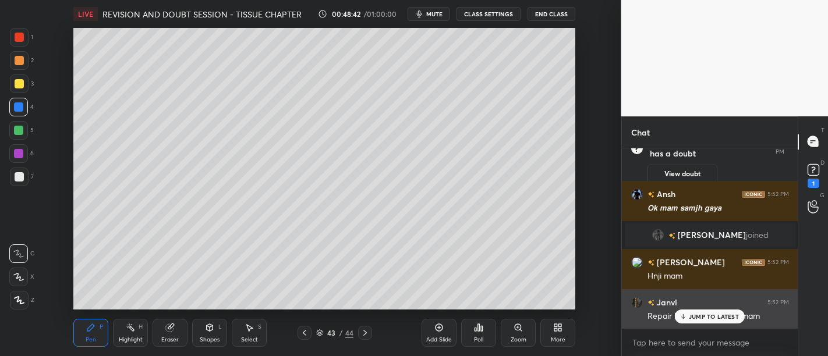
click at [722, 315] on p "JUMP TO LATEST" at bounding box center [714, 316] width 50 height 7
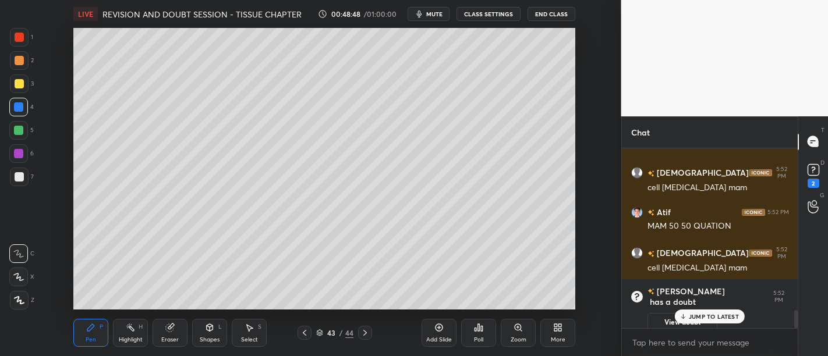
scroll to position [1694, 0]
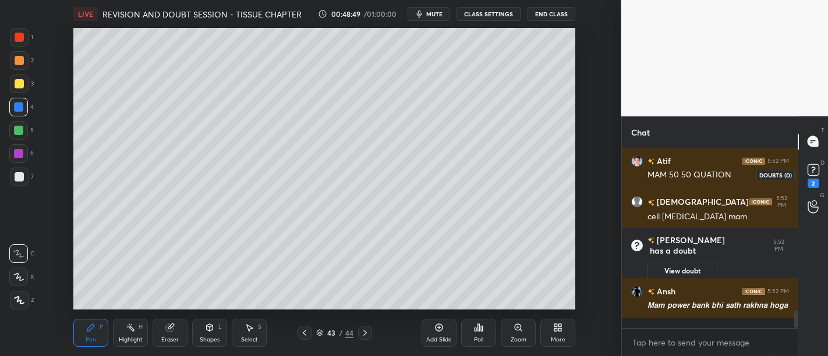
click at [808, 168] on rect at bounding box center [813, 169] width 11 height 11
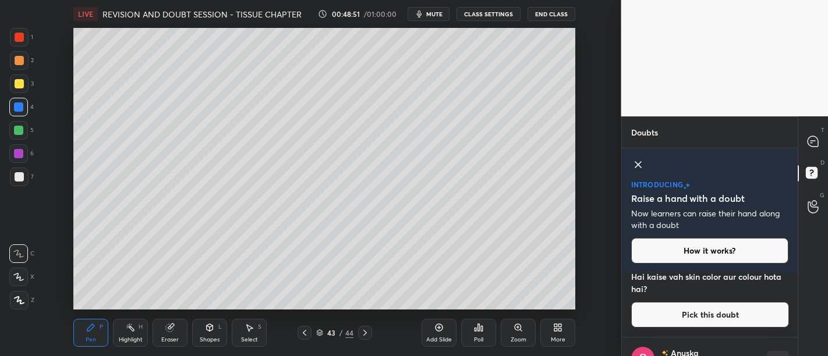
scroll to position [0, 0]
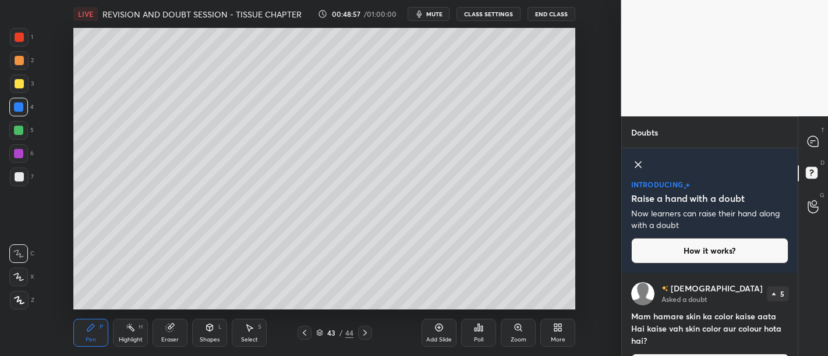
click at [747, 330] on h4 "Mam hamare skin ka color kaise aata Hai kaise vah skin color aur colour hota ha…" at bounding box center [710, 328] width 158 height 37
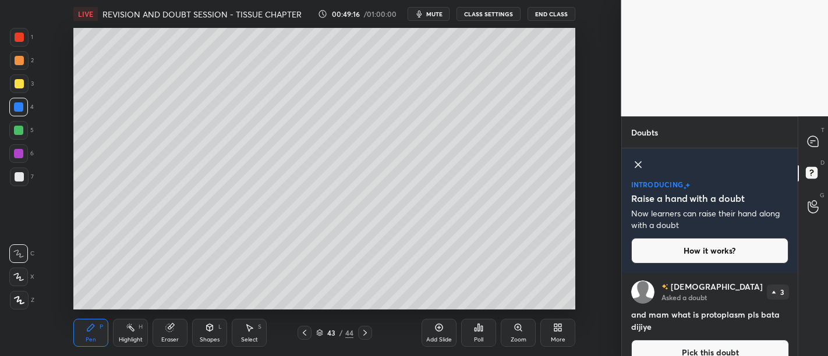
scroll to position [354, 0]
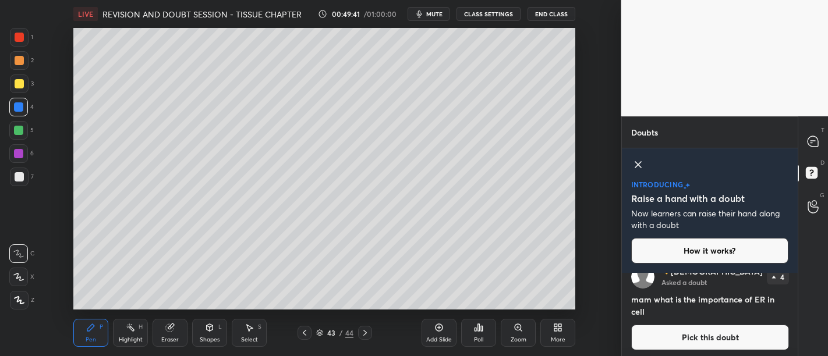
click at [742, 296] on h4 "mam what is the importance of ER in cell" at bounding box center [710, 306] width 158 height 24
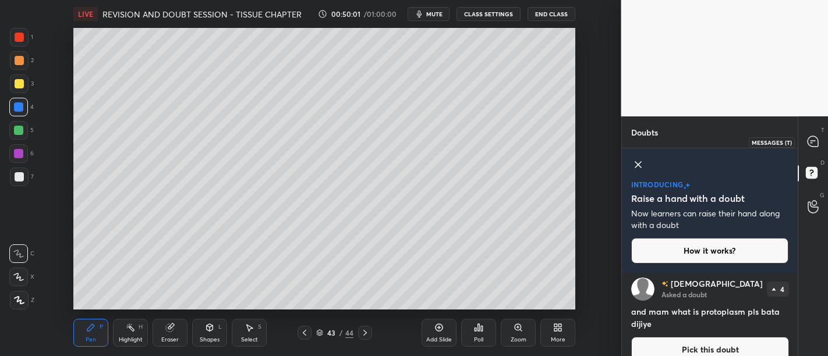
click at [816, 145] on icon at bounding box center [813, 141] width 10 height 10
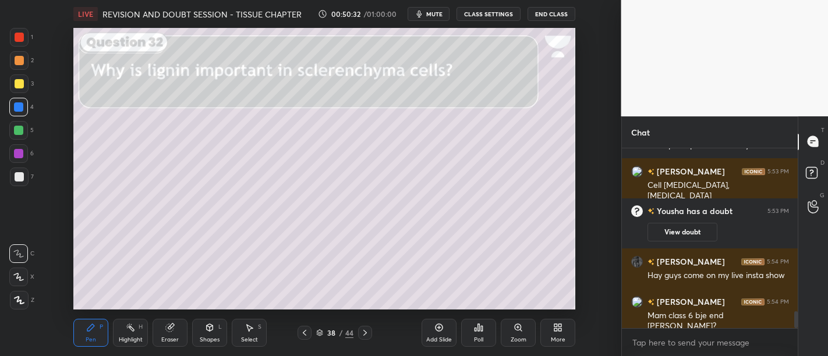
scroll to position [1795, 0]
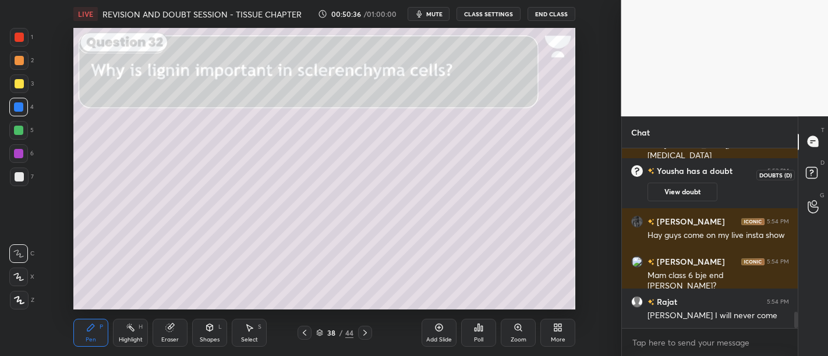
click at [811, 185] on icon at bounding box center [813, 174] width 21 height 21
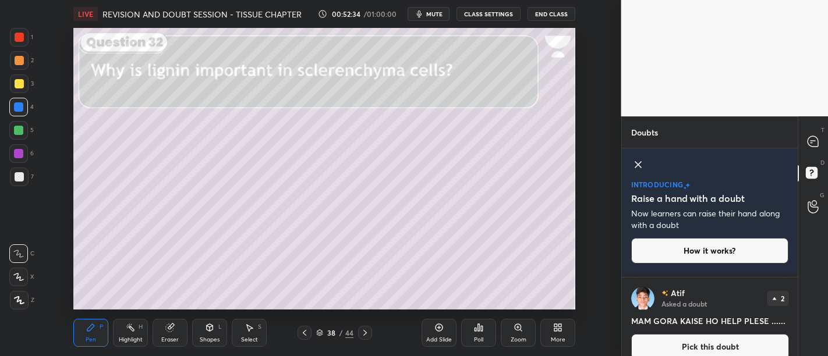
scroll to position [1272, 0]
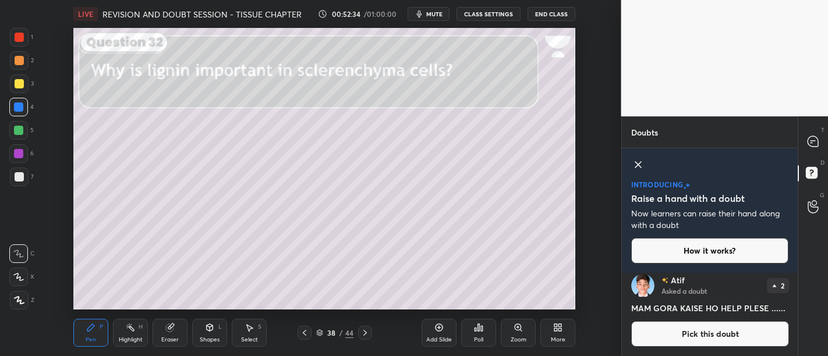
click at [822, 142] on div at bounding box center [813, 142] width 23 height 21
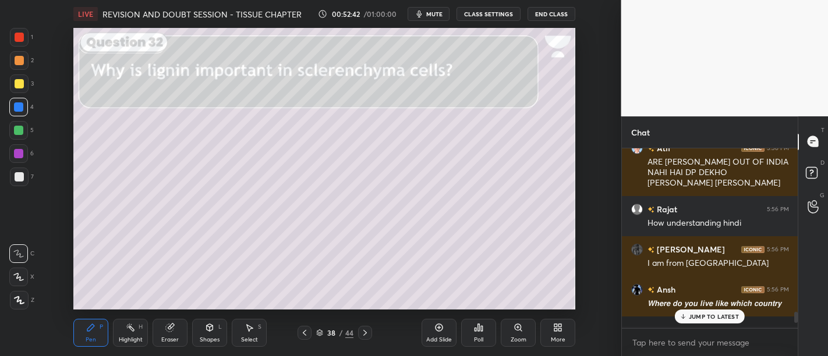
scroll to position [2860, 0]
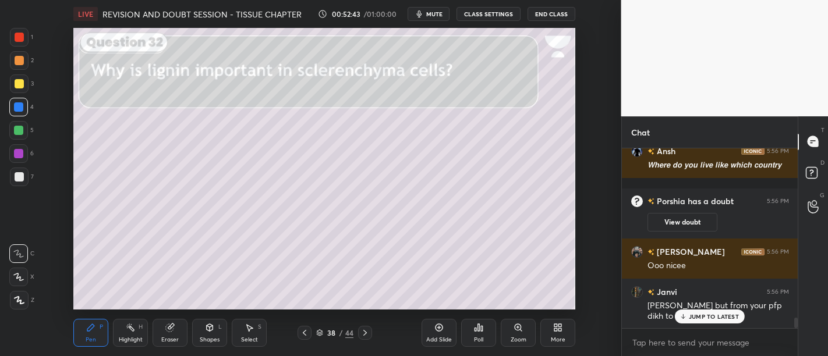
click at [371, 333] on div at bounding box center [365, 333] width 14 height 14
click at [373, 330] on div "39 / 44" at bounding box center [335, 333] width 174 height 14
click at [369, 333] on div at bounding box center [365, 333] width 14 height 14
click at [362, 333] on icon at bounding box center [365, 333] width 9 height 9
click at [361, 333] on icon at bounding box center [365, 333] width 9 height 9
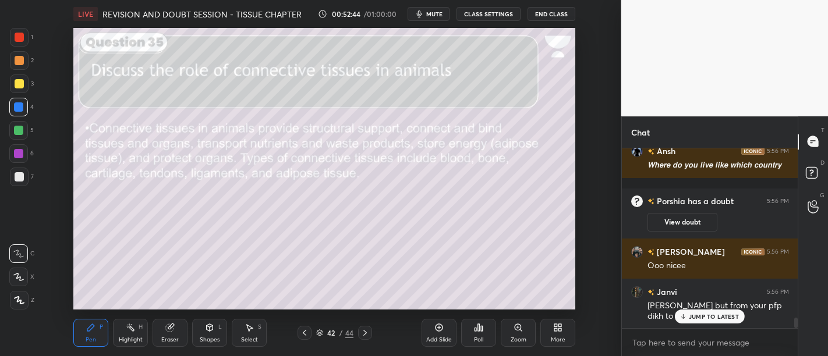
click at [362, 333] on icon at bounding box center [365, 333] width 9 height 9
click at [363, 333] on icon at bounding box center [365, 333] width 9 height 9
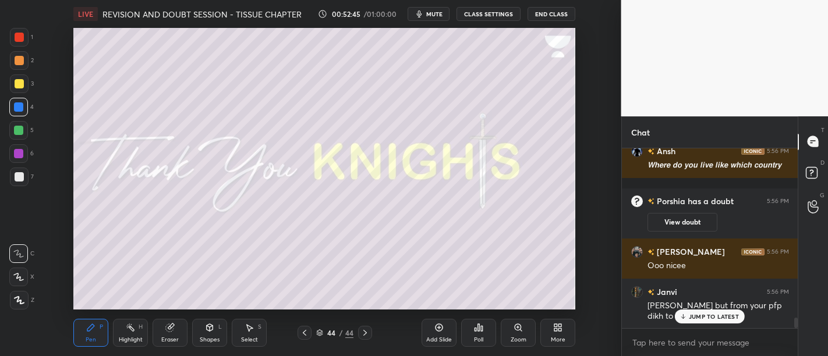
click at [303, 336] on icon at bounding box center [304, 333] width 9 height 9
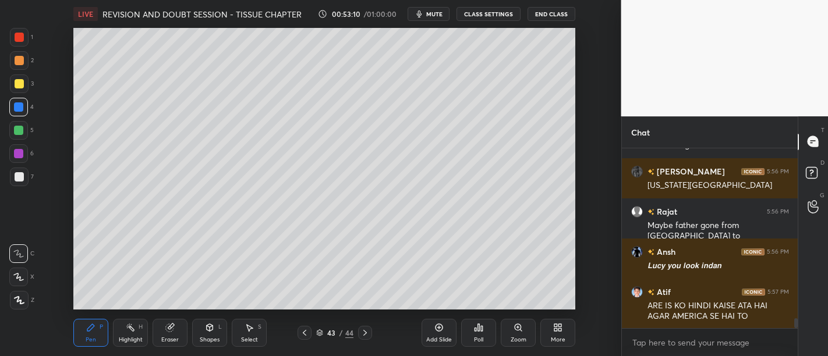
scroll to position [3072, 0]
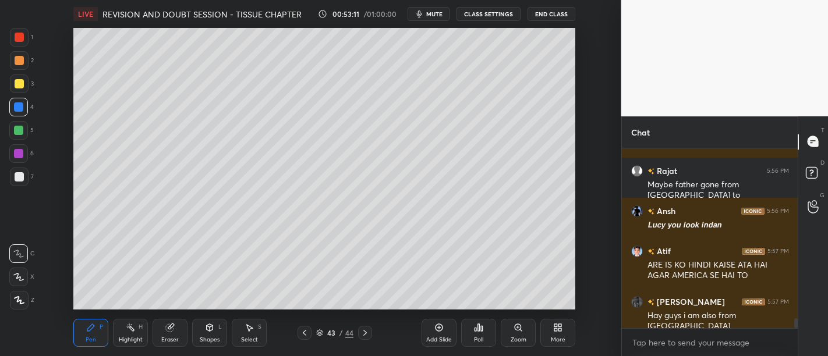
click at [13, 172] on div at bounding box center [19, 177] width 19 height 19
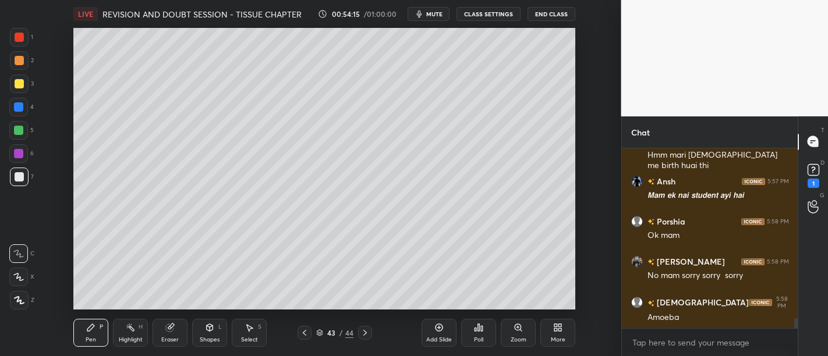
scroll to position [3175, 0]
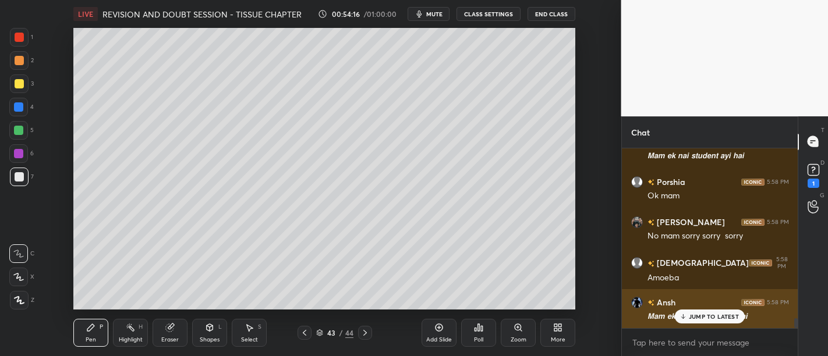
click at [712, 316] on p "JUMP TO LATEST" at bounding box center [714, 316] width 50 height 7
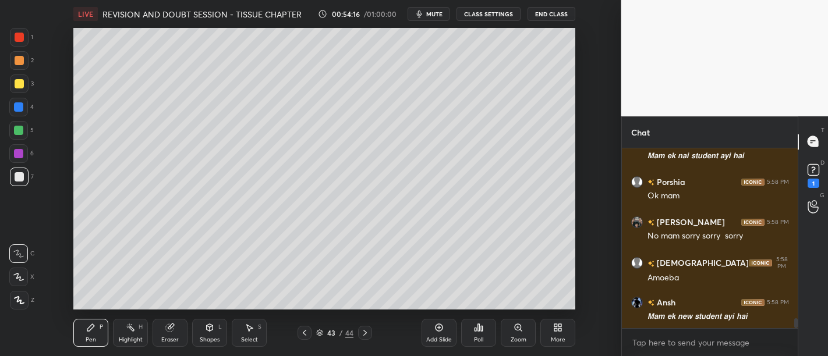
scroll to position [3215, 0]
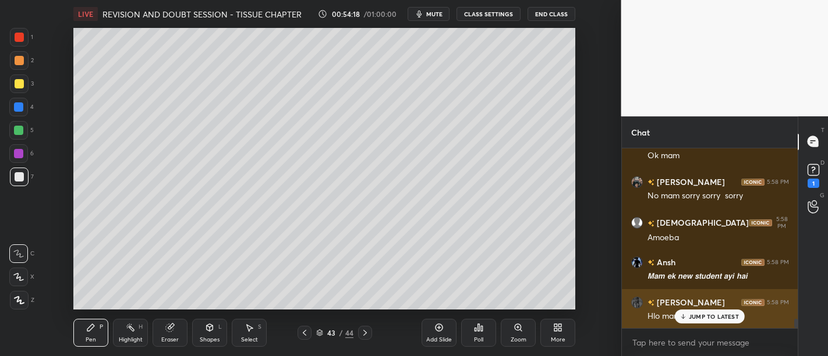
click at [713, 320] on p "JUMP TO LATEST" at bounding box center [714, 316] width 50 height 7
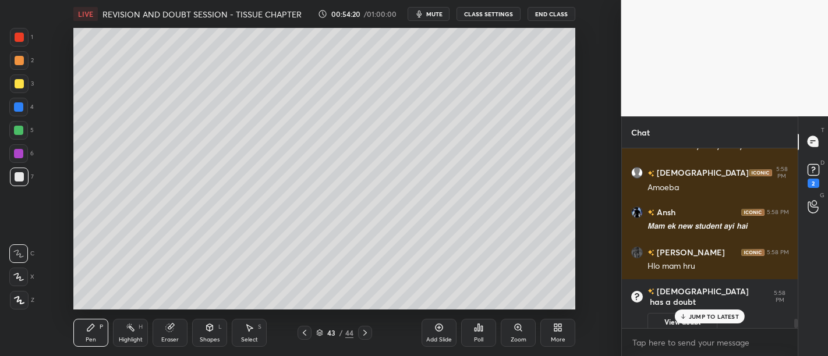
scroll to position [3143, 0]
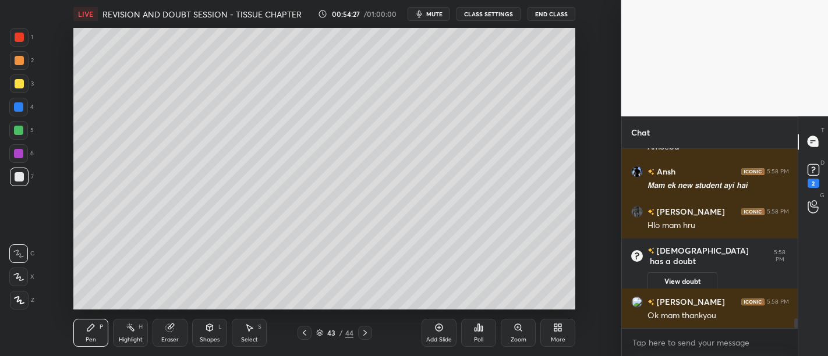
click at [356, 341] on div "Pen P Highlight H Eraser Shapes L Select S 43 / 44 Add Slide Poll Zoom More" at bounding box center [324, 333] width 502 height 47
click at [362, 333] on icon at bounding box center [365, 333] width 9 height 9
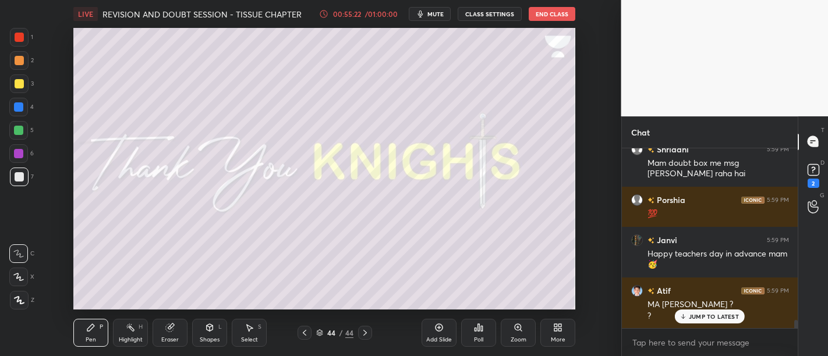
scroll to position [3850, 0]
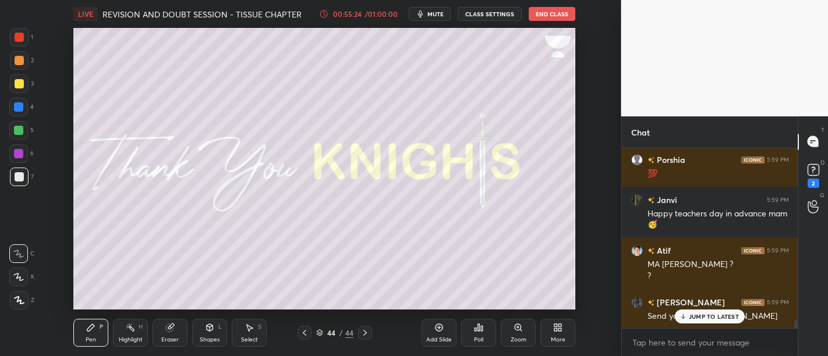
click at [723, 320] on p "JUMP TO LATEST" at bounding box center [714, 316] width 50 height 7
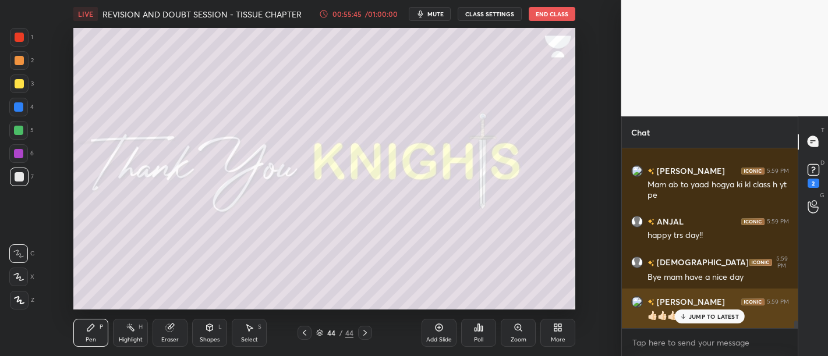
scroll to position [4222, 0]
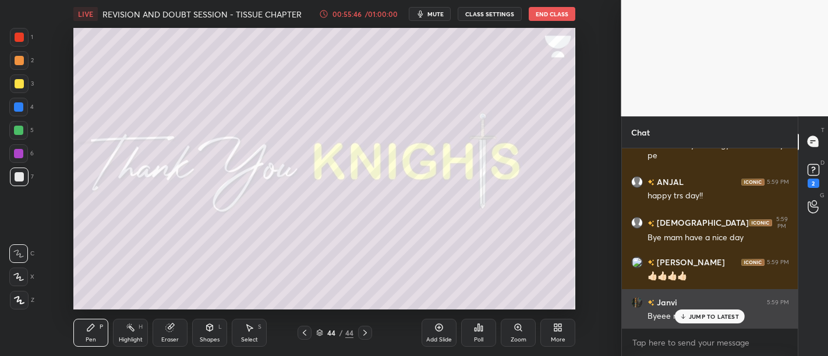
click at [722, 317] on p "JUMP TO LATEST" at bounding box center [714, 316] width 50 height 7
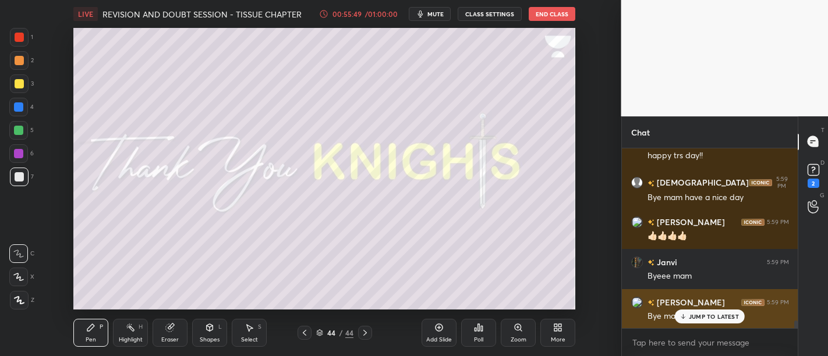
click at [719, 317] on p "JUMP TO LATEST" at bounding box center [714, 316] width 50 height 7
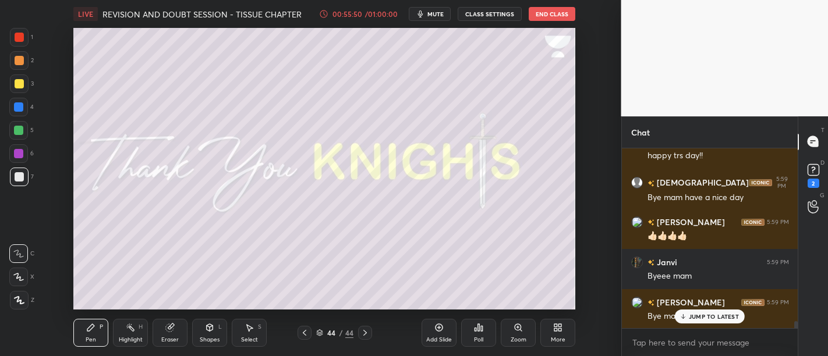
scroll to position [4302, 0]
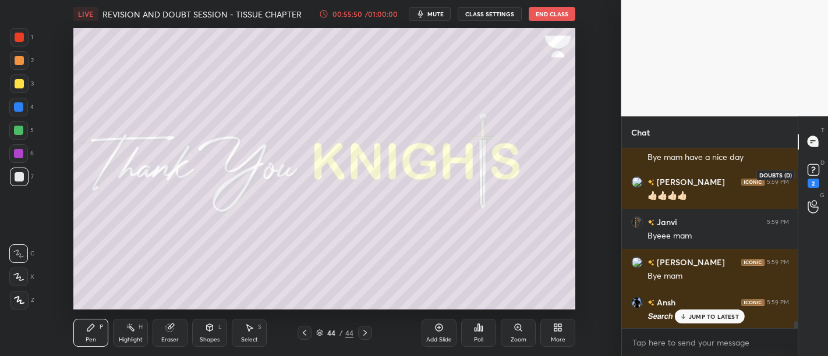
click at [811, 172] on rect at bounding box center [813, 169] width 11 height 11
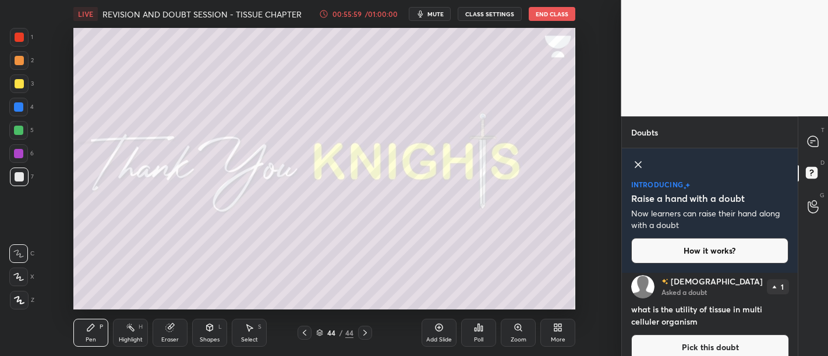
scroll to position [1367, 0]
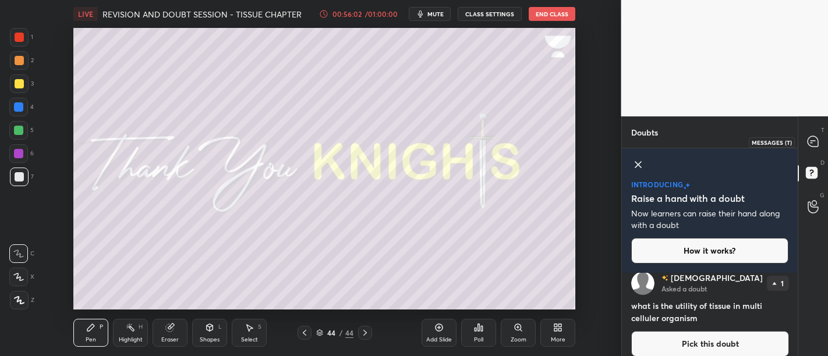
click at [807, 140] on icon at bounding box center [813, 142] width 12 height 12
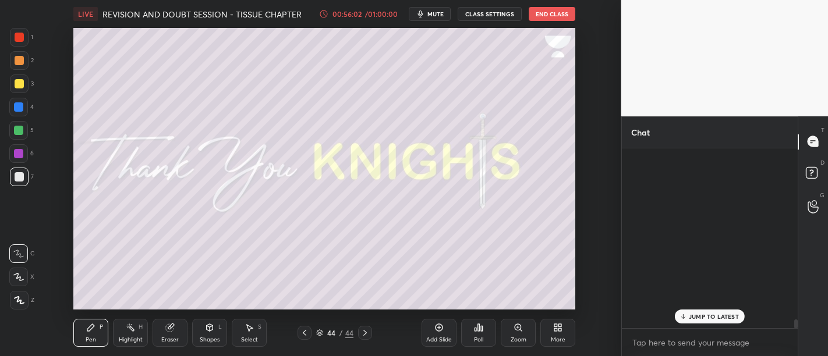
scroll to position [177, 173]
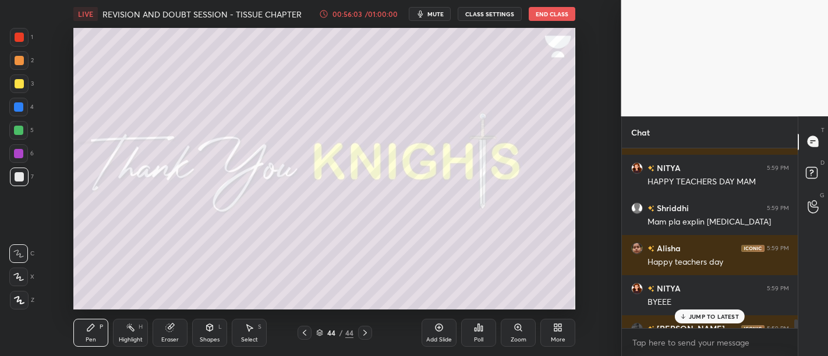
click at [718, 320] on p "JUMP TO LATEST" at bounding box center [714, 316] width 50 height 7
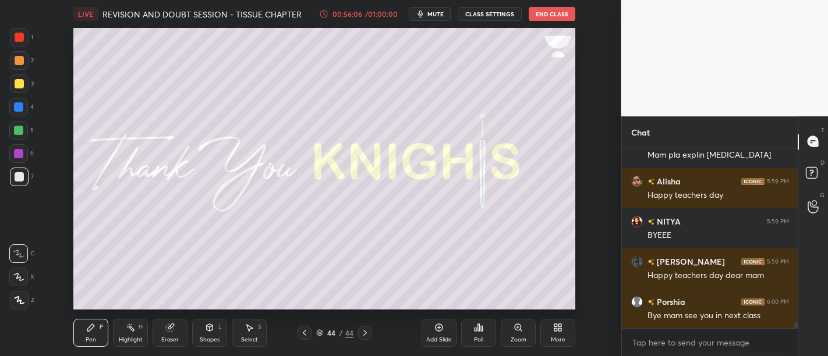
scroll to position [4803, 0]
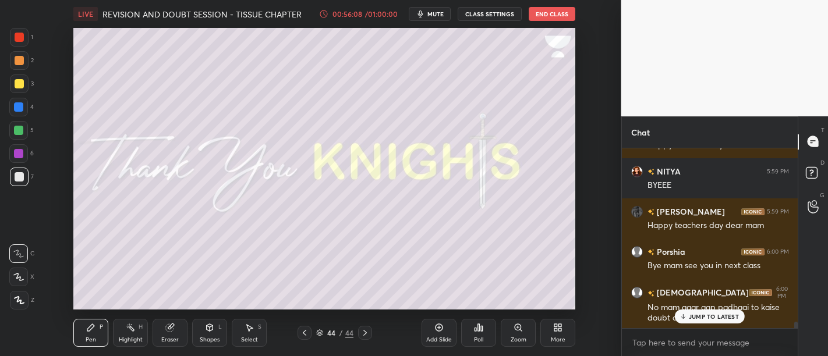
click at [717, 318] on p "JUMP TO LATEST" at bounding box center [714, 316] width 50 height 7
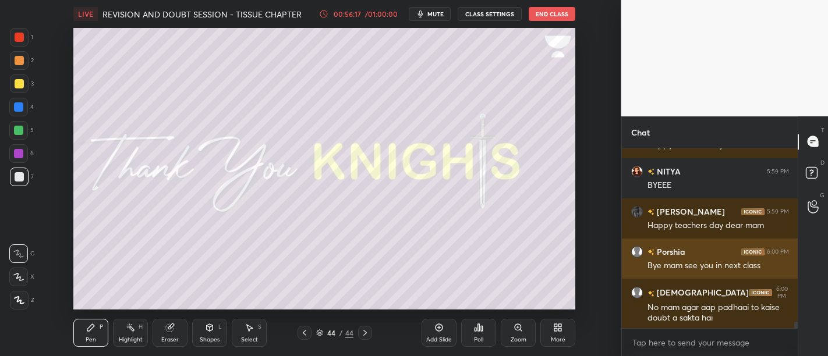
scroll to position [4844, 0]
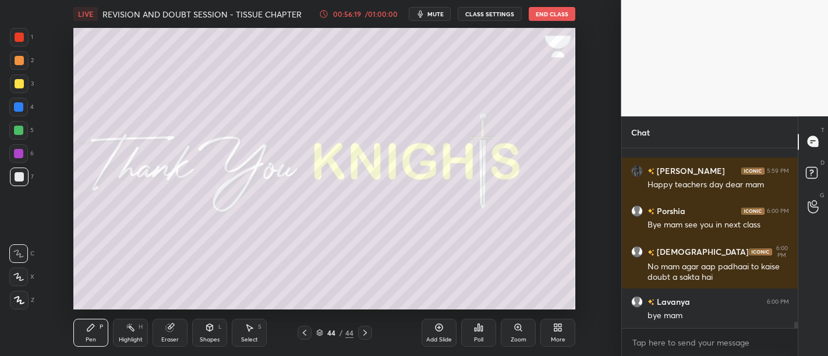
click at [564, 19] on button "End Class" at bounding box center [552, 14] width 47 height 14
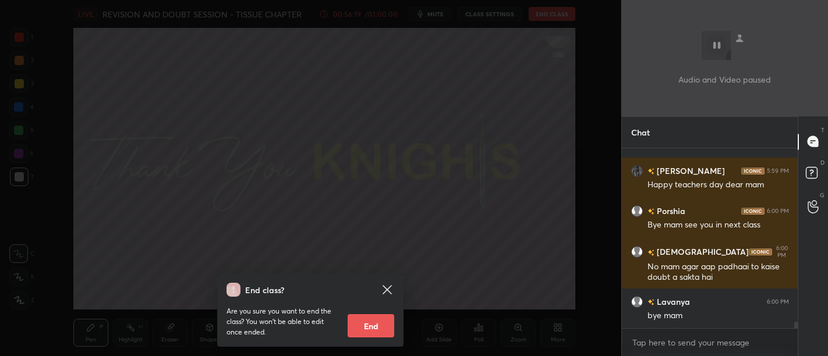
click at [375, 327] on button "End" at bounding box center [371, 326] width 47 height 23
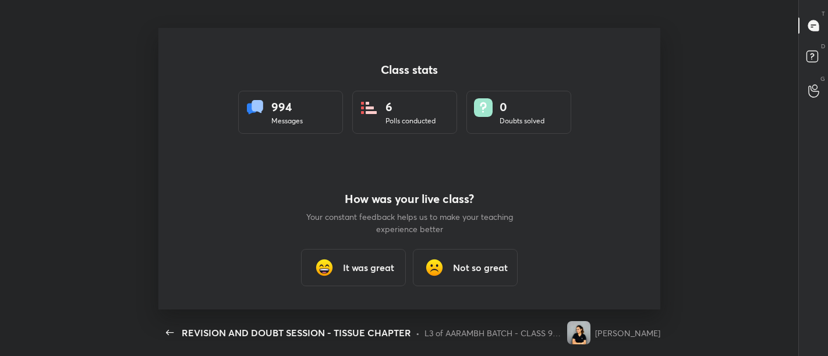
scroll to position [57969, 57432]
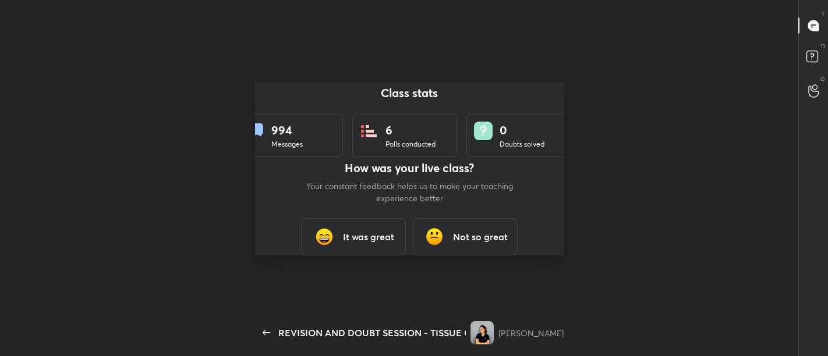
type textarea "x"
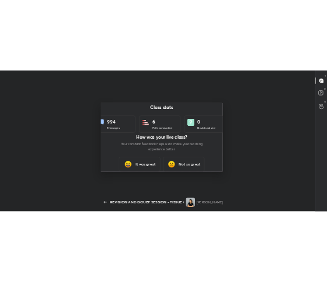
scroll to position [207, 318]
